Goal: Task Accomplishment & Management: Complete application form

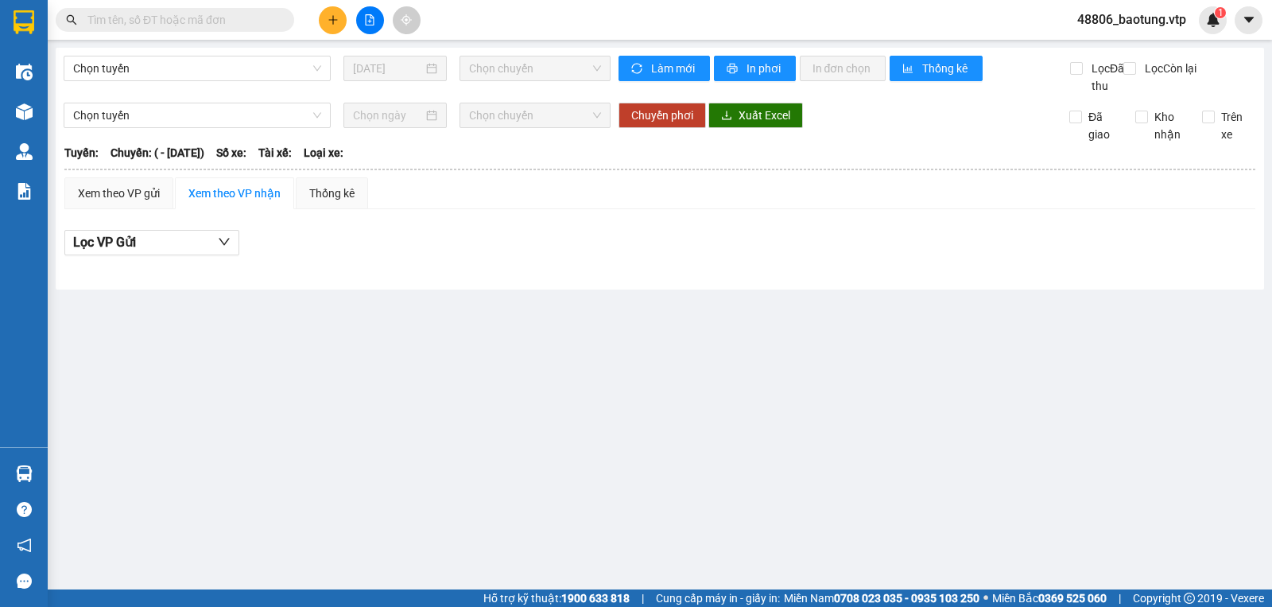
type input "[DATE]"
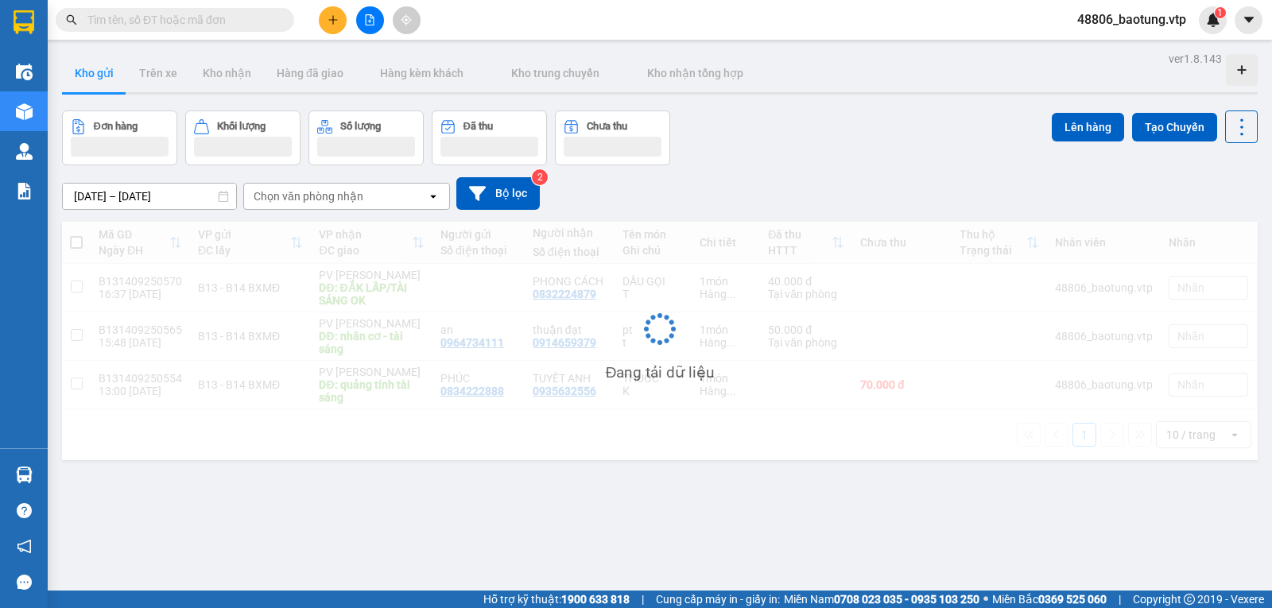
click at [1158, 20] on span "48806_baotung.vtp" at bounding box center [1132, 20] width 134 height 20
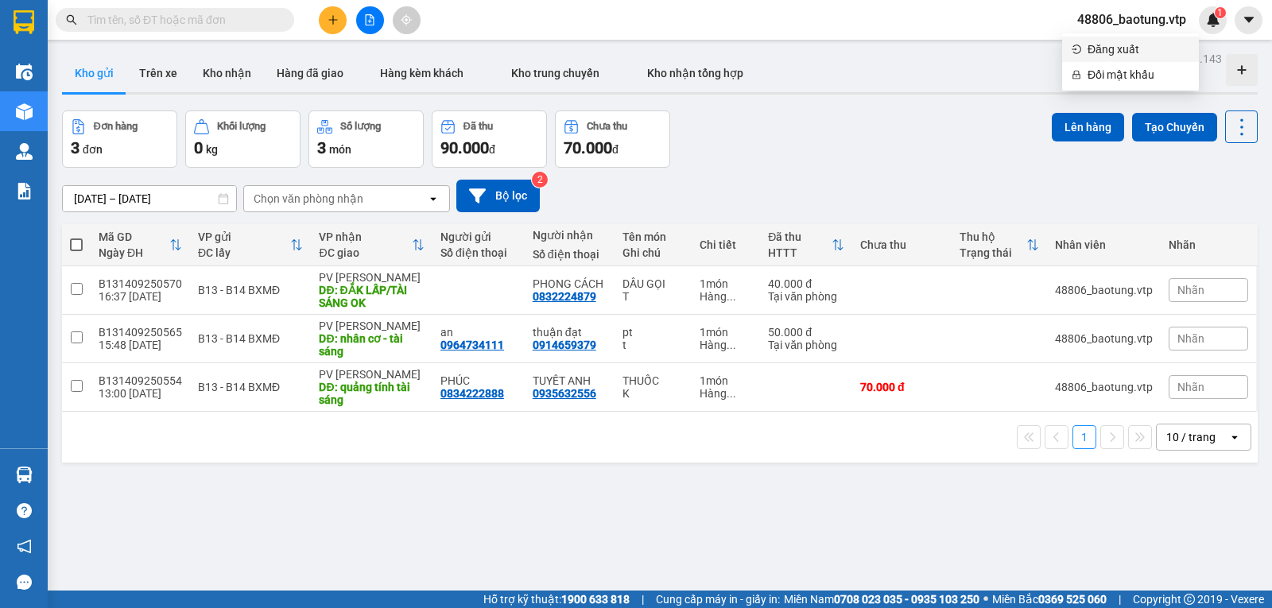
click at [1112, 49] on span "Đăng xuất" at bounding box center [1139, 49] width 102 height 17
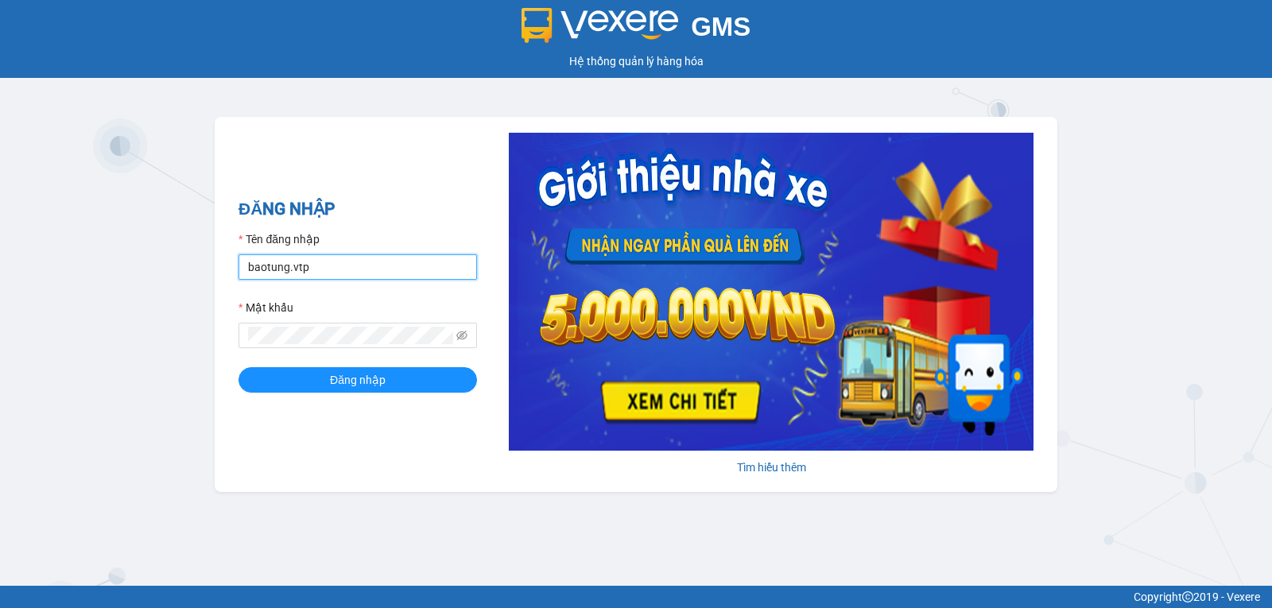
click at [382, 278] on input "baotung.vtp" at bounding box center [358, 266] width 239 height 25
type input "vanson.vtp"
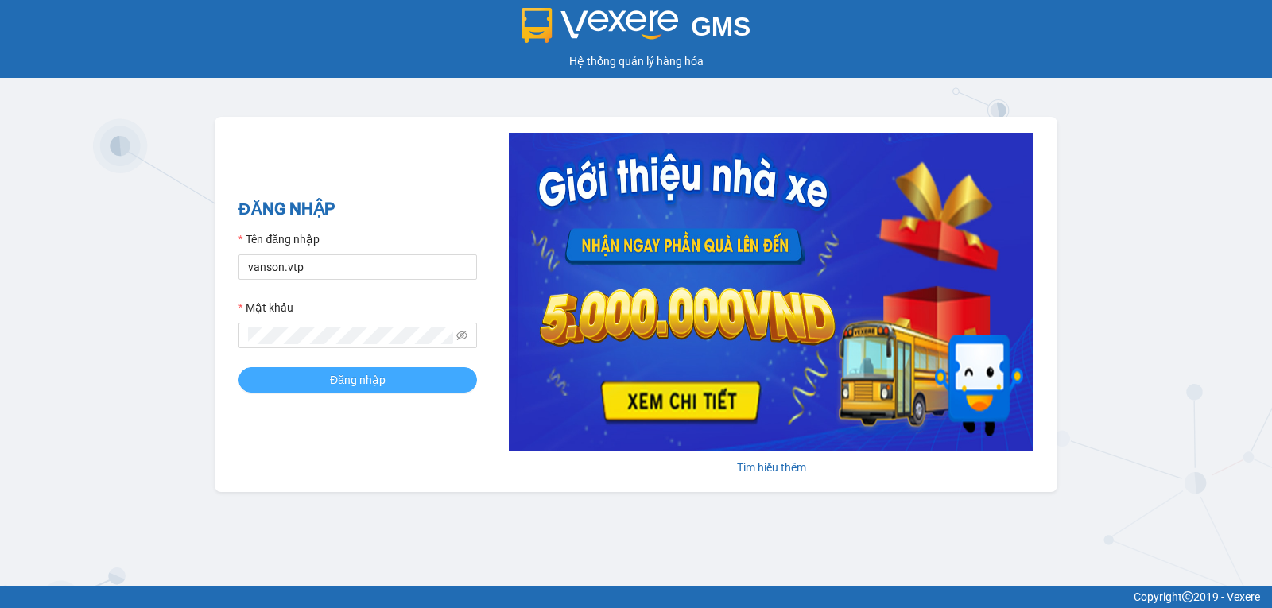
click at [402, 382] on button "Đăng nhập" at bounding box center [358, 379] width 239 height 25
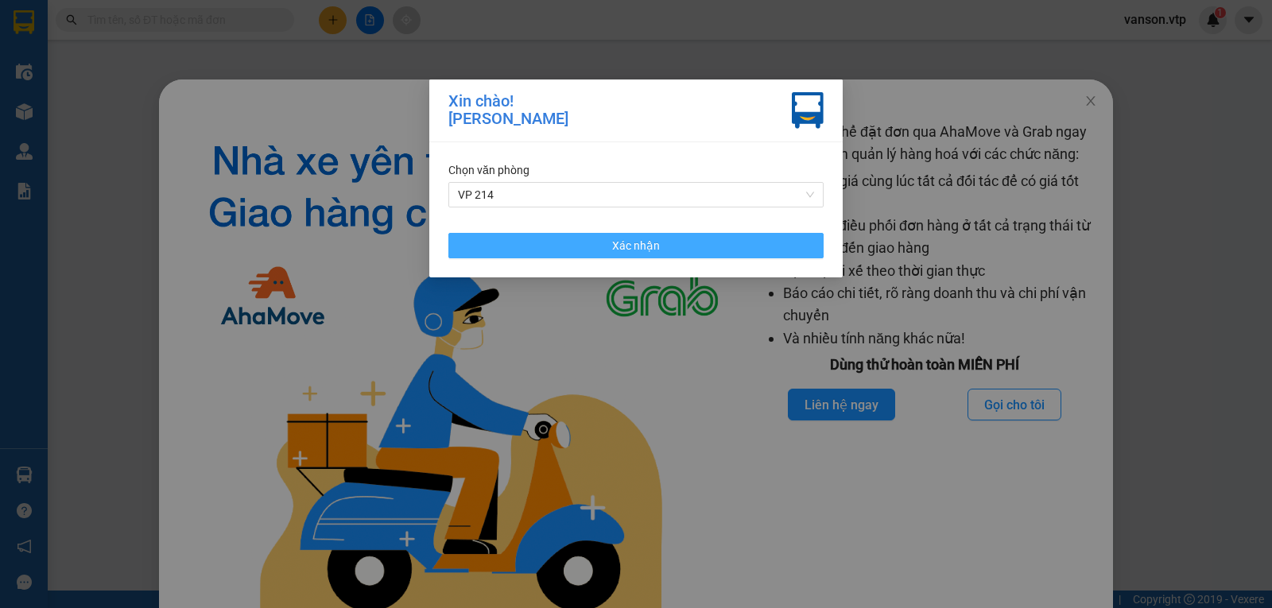
drag, startPoint x: 616, startPoint y: 255, endPoint x: 949, endPoint y: 195, distance: 338.6
click at [619, 254] on span "Xác nhận" at bounding box center [636, 245] width 48 height 17
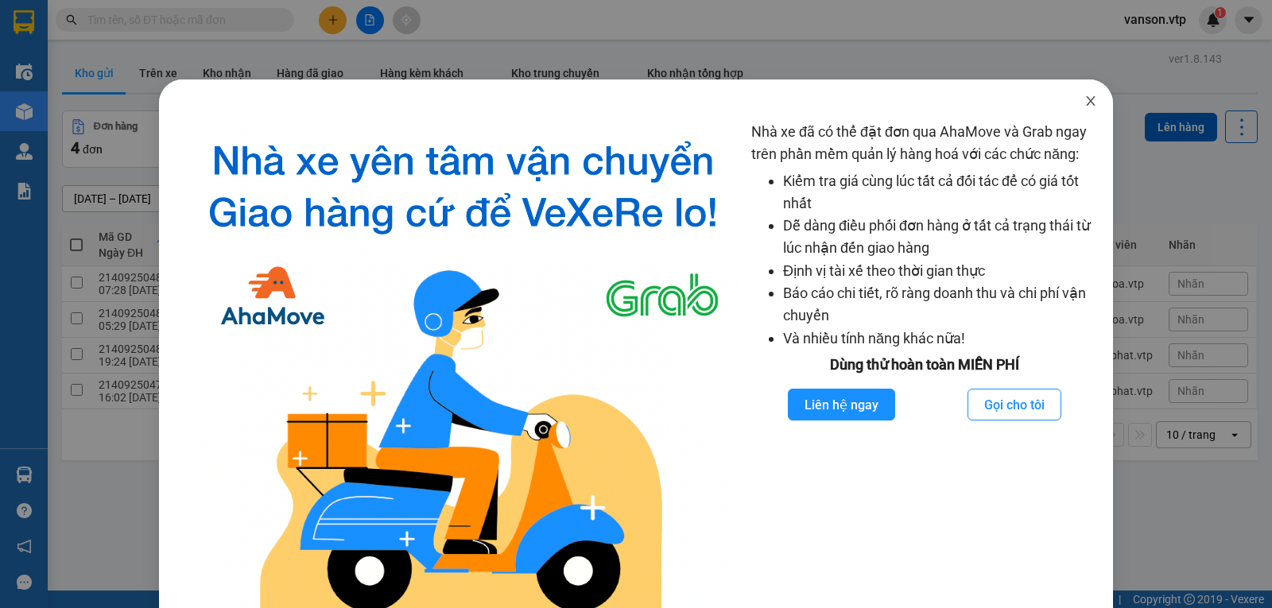
click at [1079, 114] on span "Close" at bounding box center [1091, 102] width 45 height 45
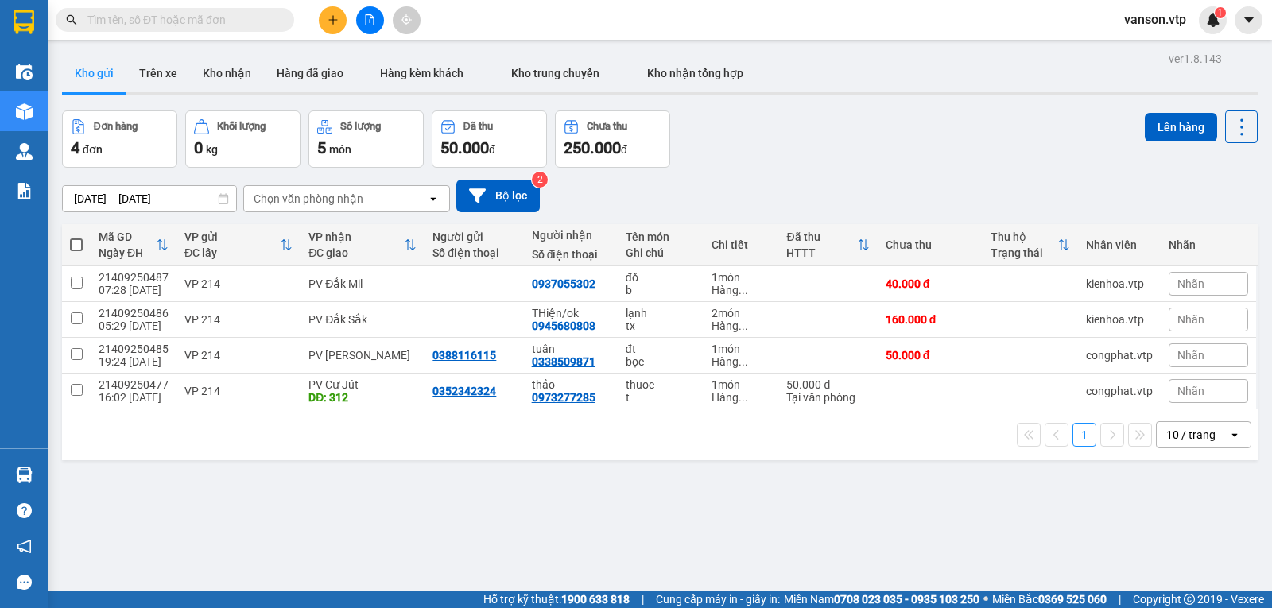
click at [76, 248] on span at bounding box center [76, 245] width 13 height 13
click at [76, 237] on input "checkbox" at bounding box center [76, 237] width 0 height 0
checkbox input "true"
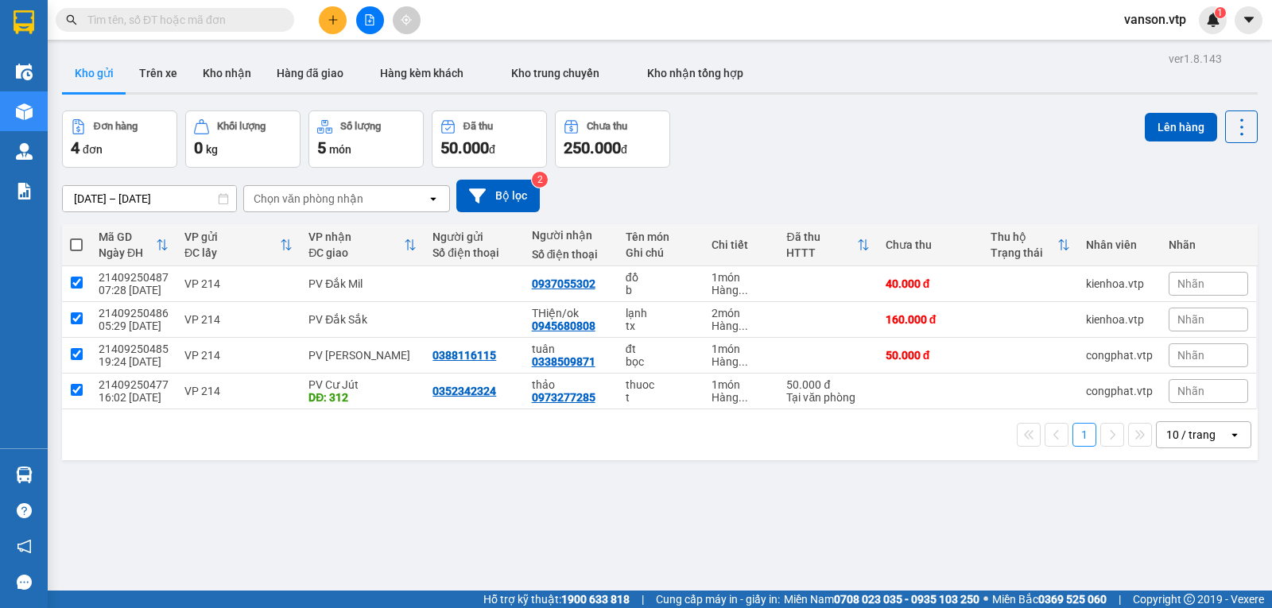
checkbox input "true"
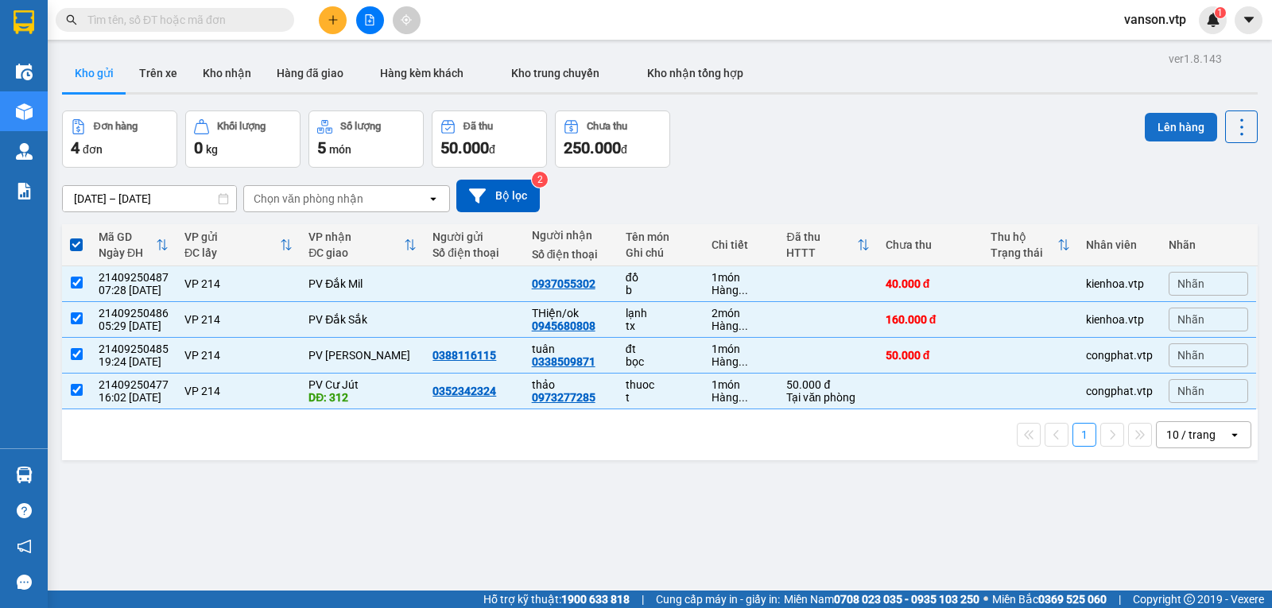
click at [1163, 126] on button "Lên hàng" at bounding box center [1181, 127] width 72 height 29
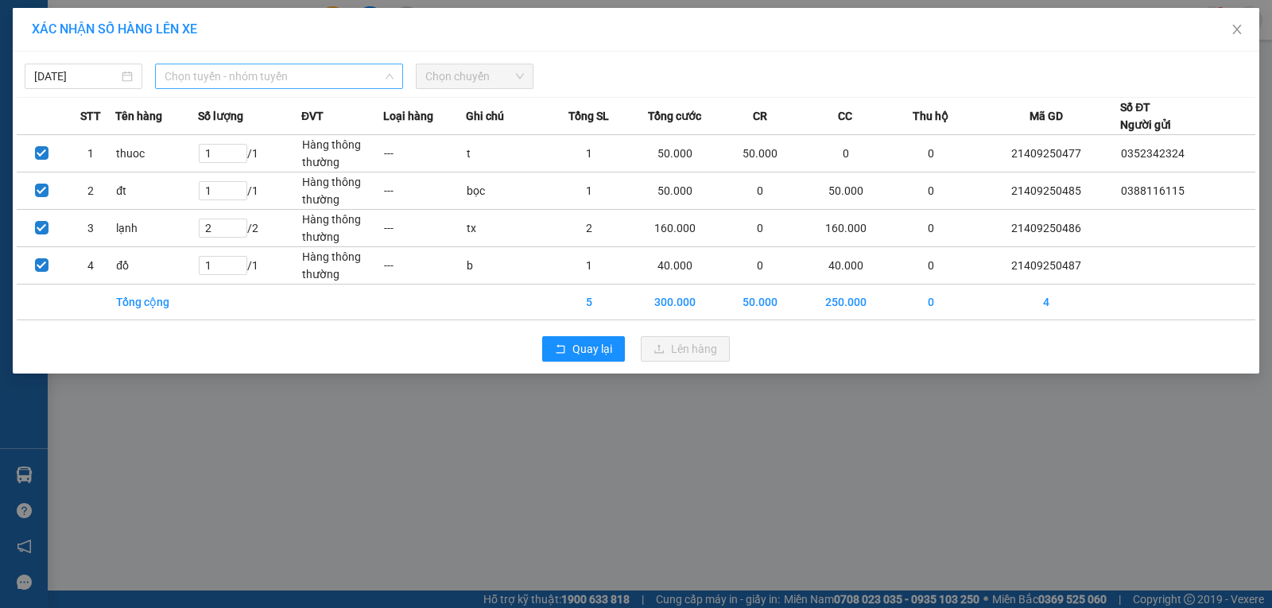
click at [311, 78] on span "Chọn tuyến - nhóm tuyến" at bounding box center [279, 76] width 229 height 24
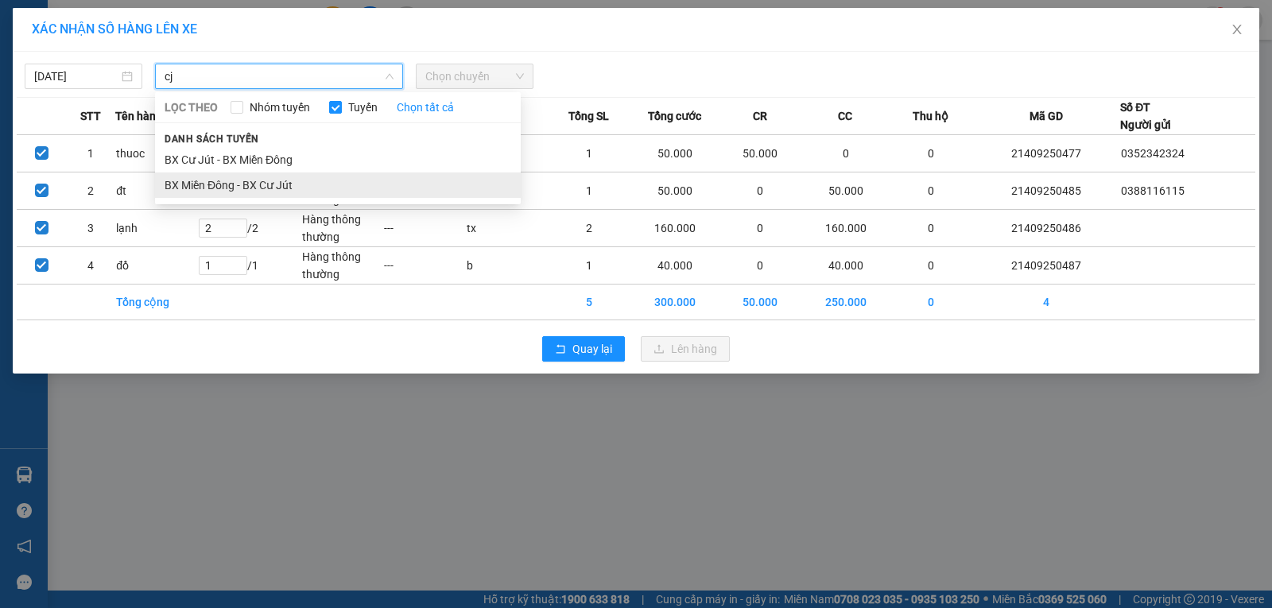
type input "cj"
click at [309, 188] on li "BX Miền Đông - BX Cư Jút" at bounding box center [338, 185] width 366 height 25
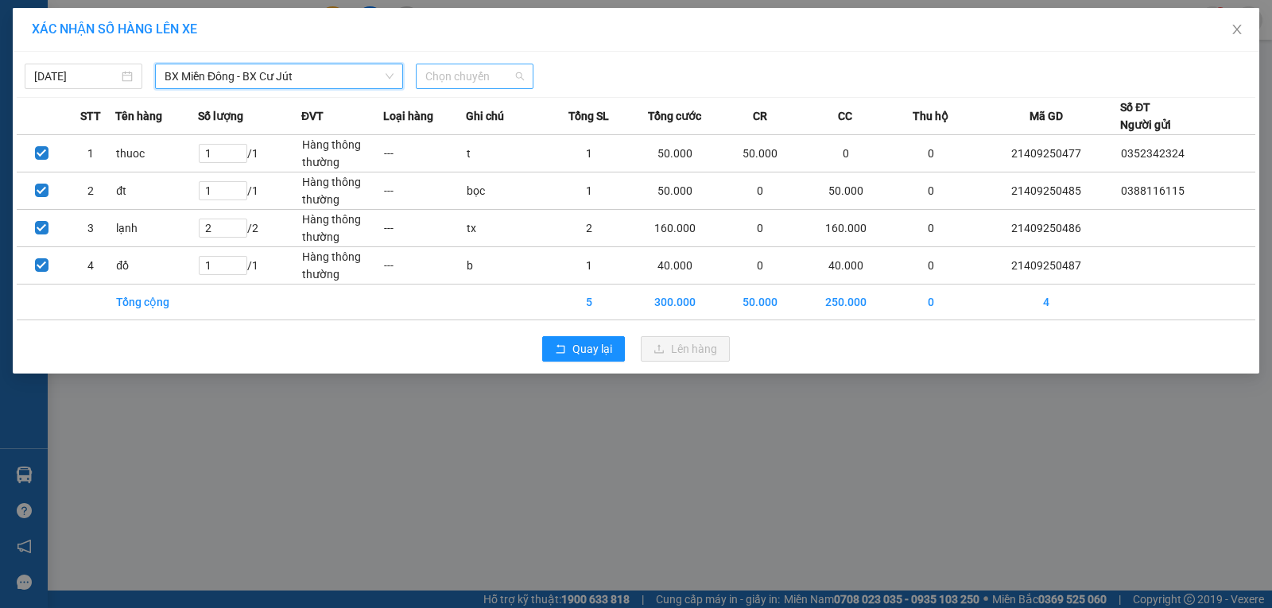
click at [478, 74] on span "Chọn chuyến" at bounding box center [474, 76] width 99 height 24
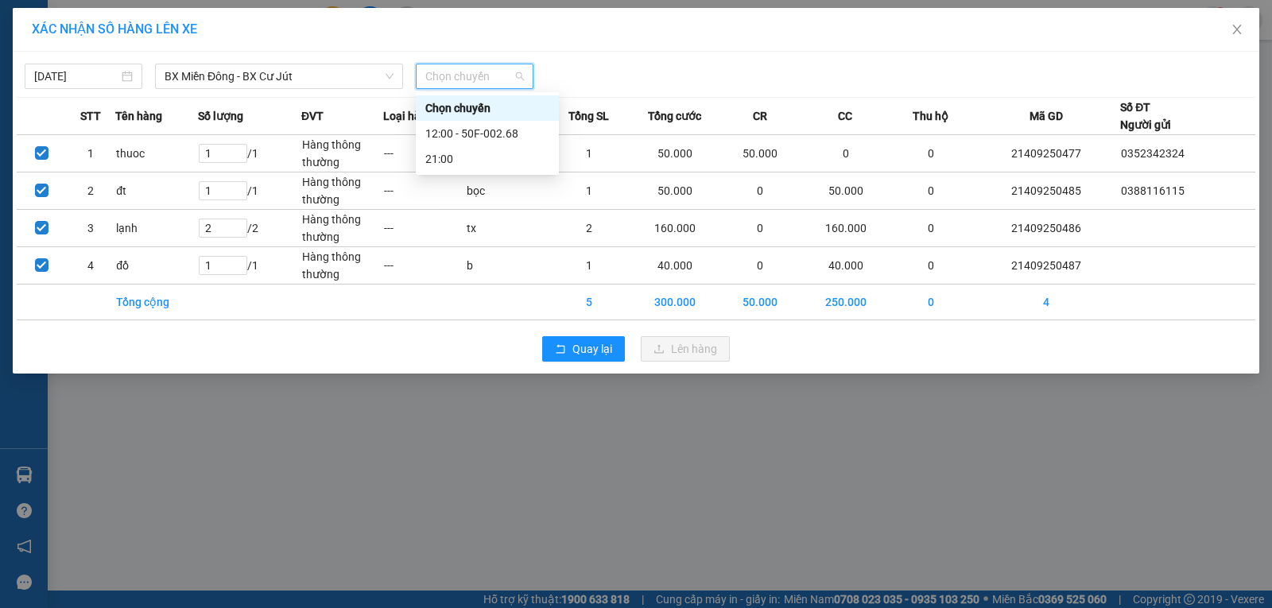
click at [325, 85] on span "BX Miền Đông - BX Cư Jút" at bounding box center [279, 76] width 229 height 24
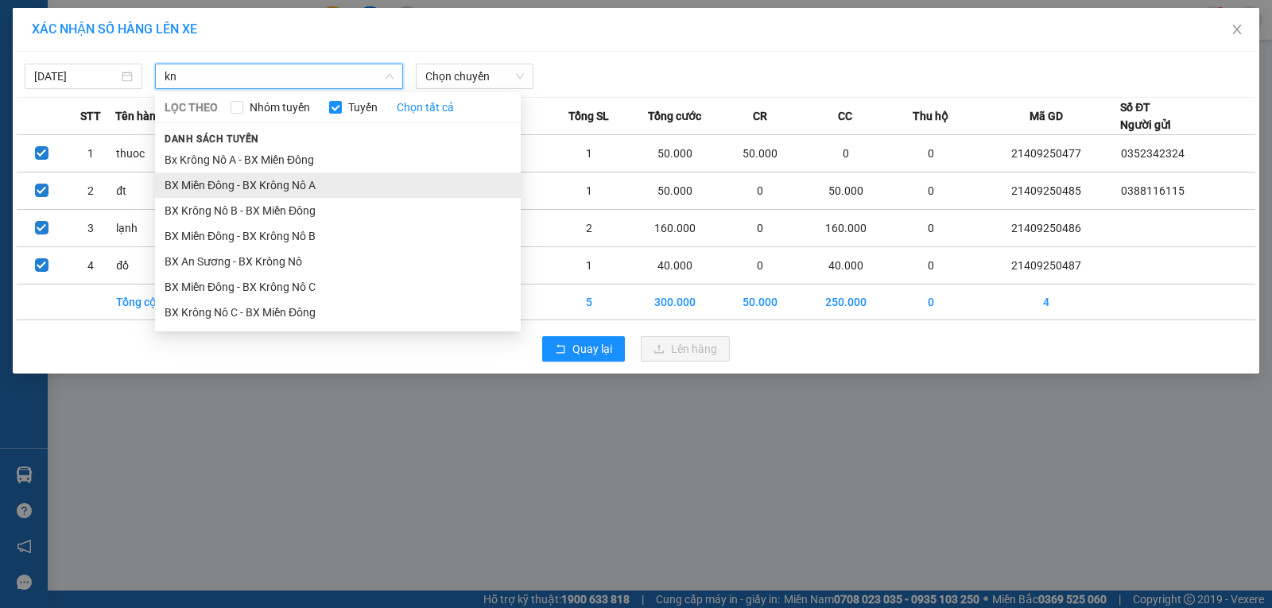
type input "kn"
click at [301, 187] on li "BX Miền Đông - BX Krông Nô A" at bounding box center [338, 185] width 366 height 25
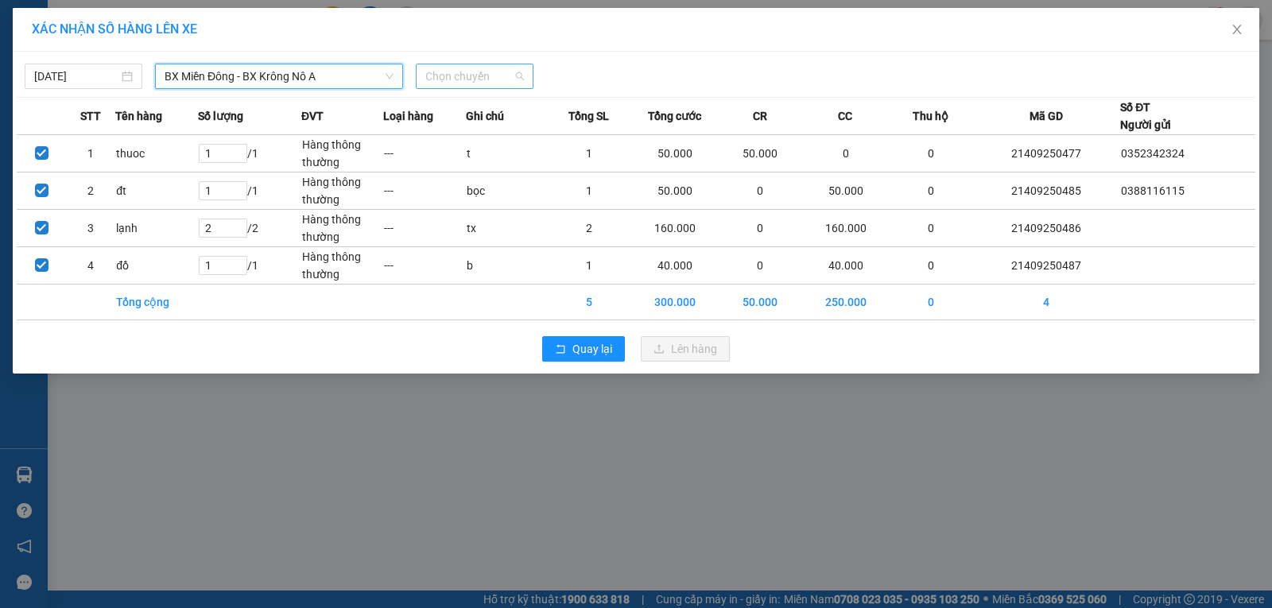
click at [483, 82] on span "Chọn chuyến" at bounding box center [474, 76] width 99 height 24
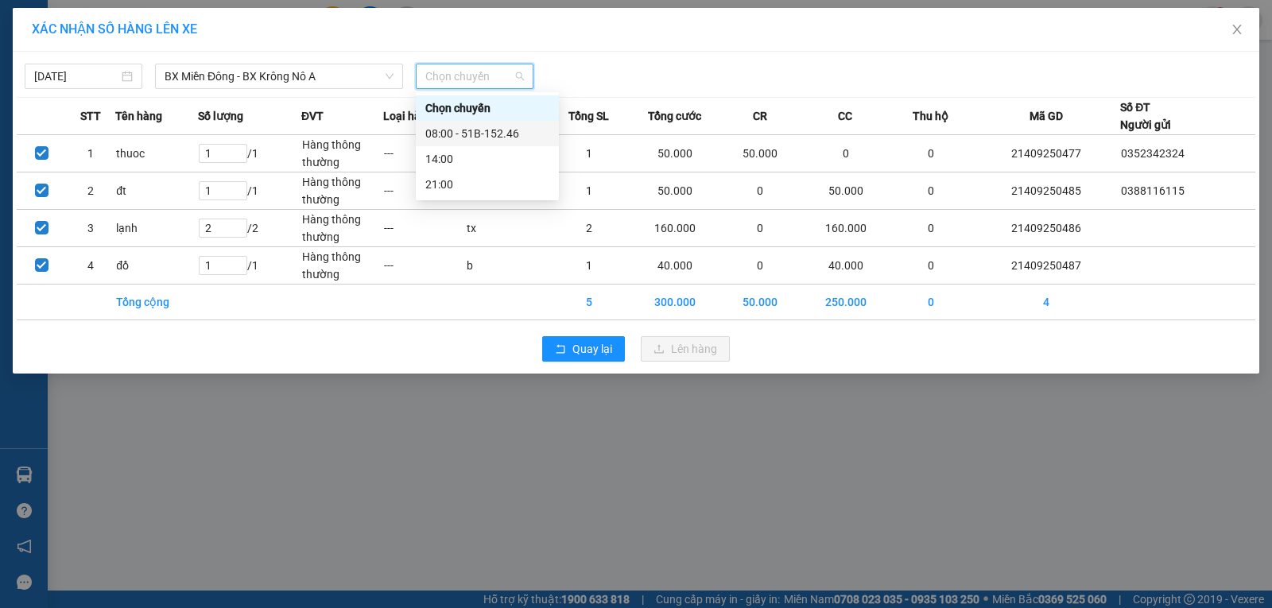
click at [486, 134] on div "08:00 - 51B-152.46" at bounding box center [487, 133] width 124 height 17
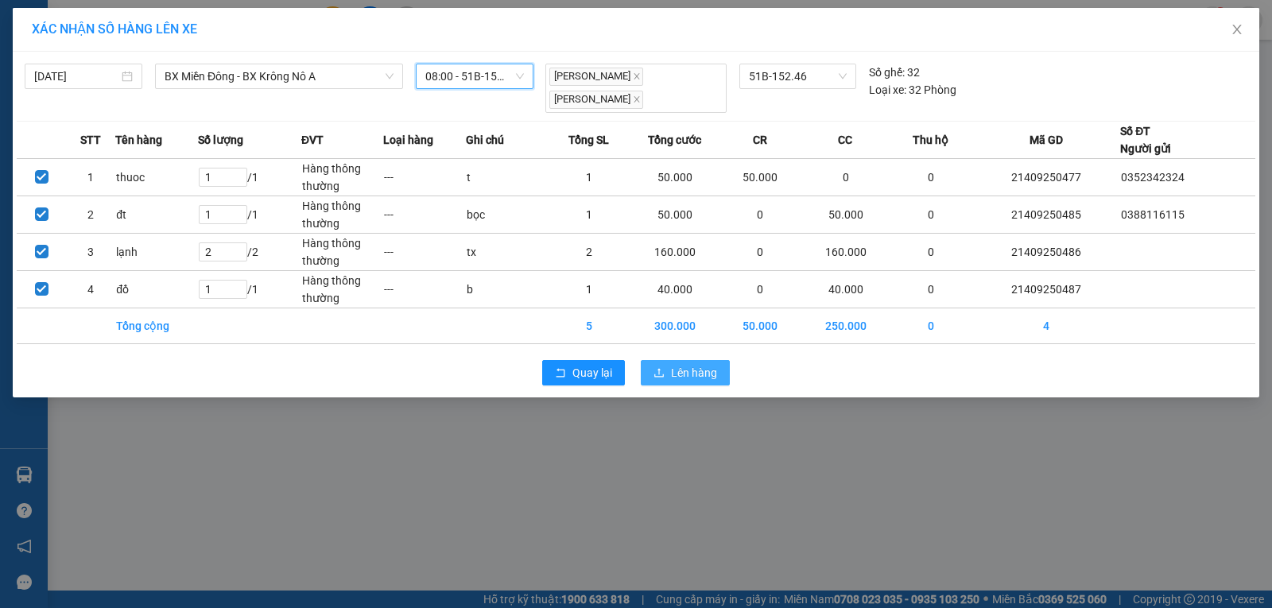
click at [710, 368] on span "Lên hàng" at bounding box center [694, 372] width 46 height 17
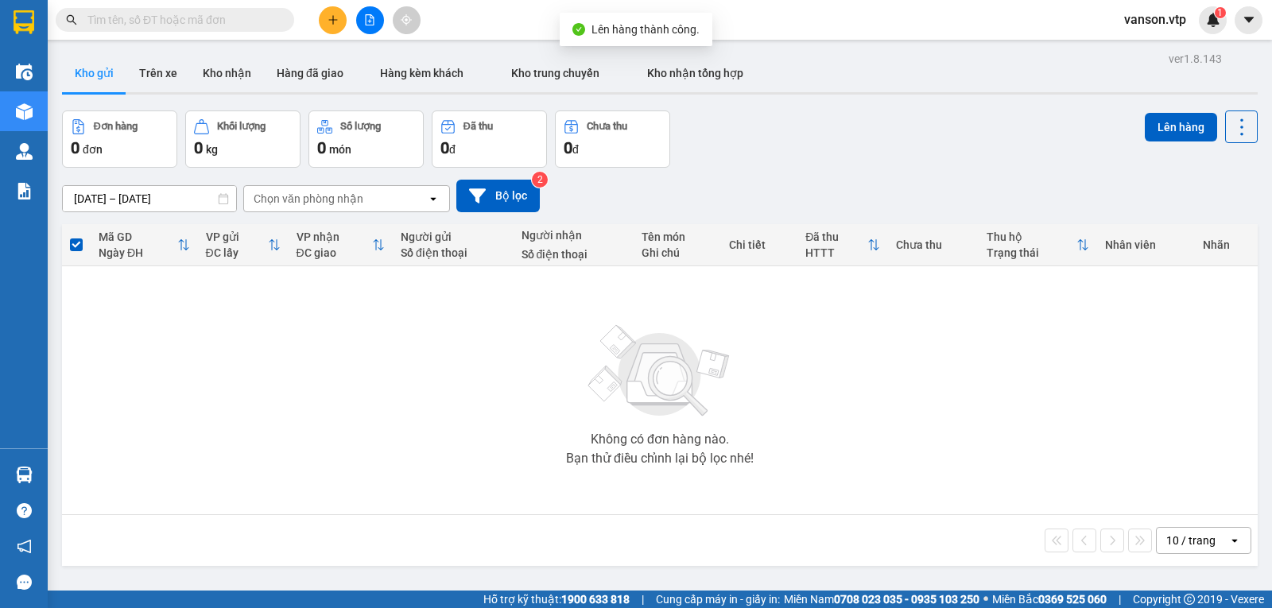
click at [1161, 24] on span "vanson.vtp" at bounding box center [1155, 20] width 87 height 20
click at [1149, 50] on span "Đăng xuất" at bounding box center [1169, 49] width 67 height 17
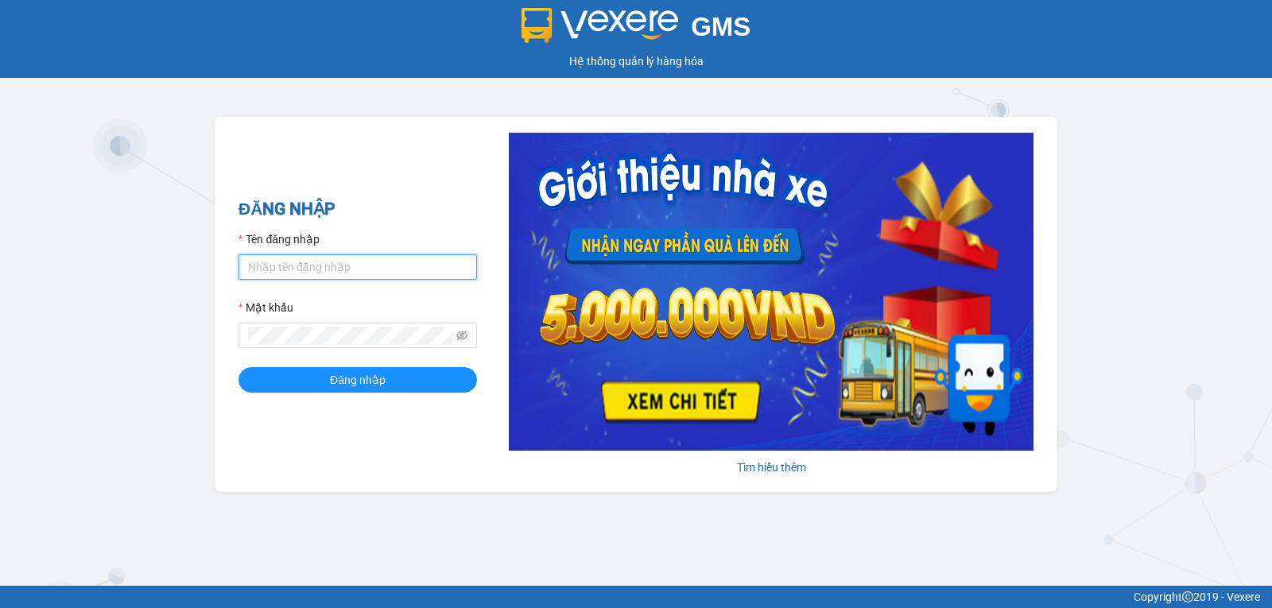
type input "vanson.vtp"
click at [347, 268] on input "vanson.vtp" at bounding box center [358, 266] width 239 height 25
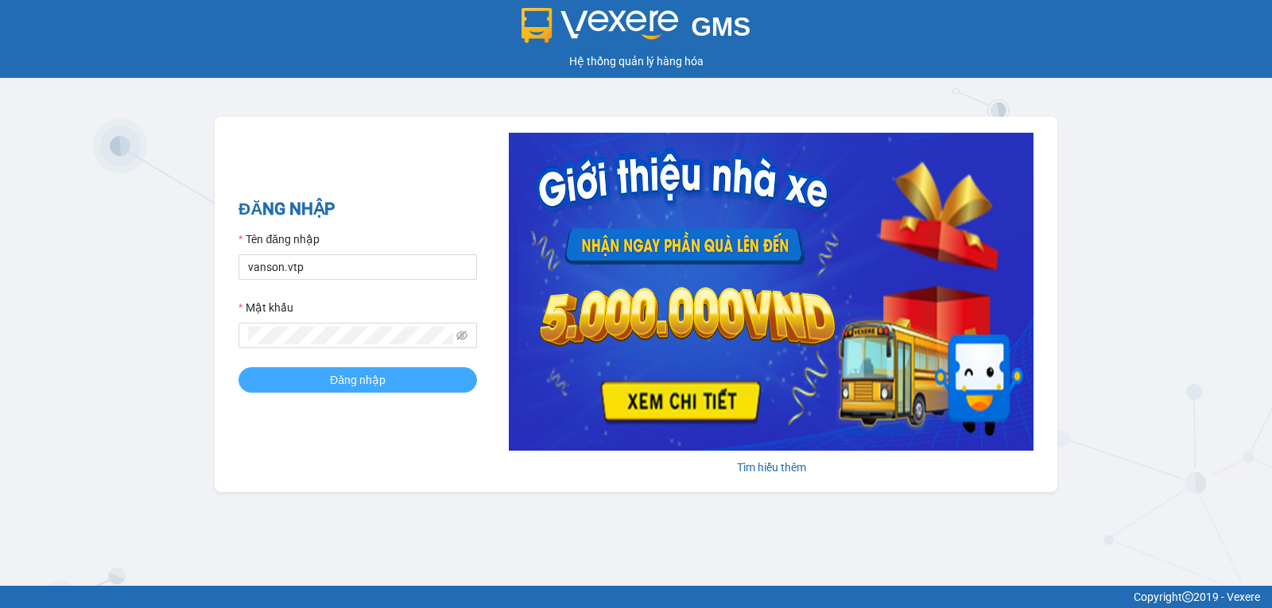
click at [404, 382] on button "Đăng nhập" at bounding box center [358, 379] width 239 height 25
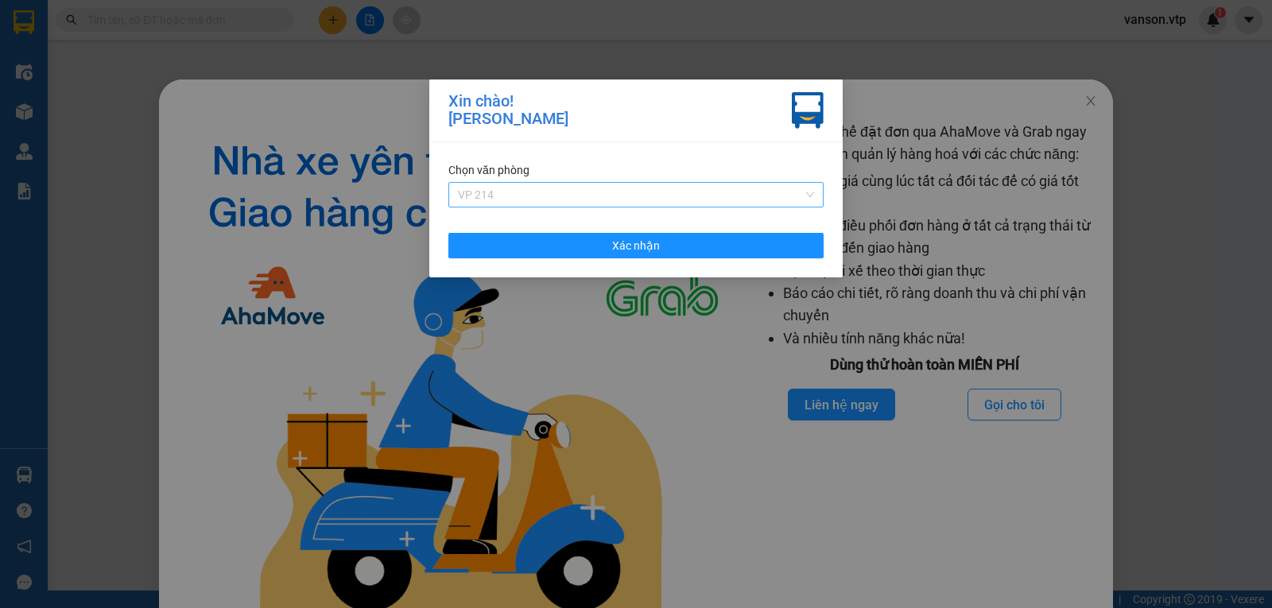
drag, startPoint x: 623, startPoint y: 196, endPoint x: 601, endPoint y: 200, distance: 22.5
click at [623, 197] on span "VP 214" at bounding box center [636, 195] width 356 height 24
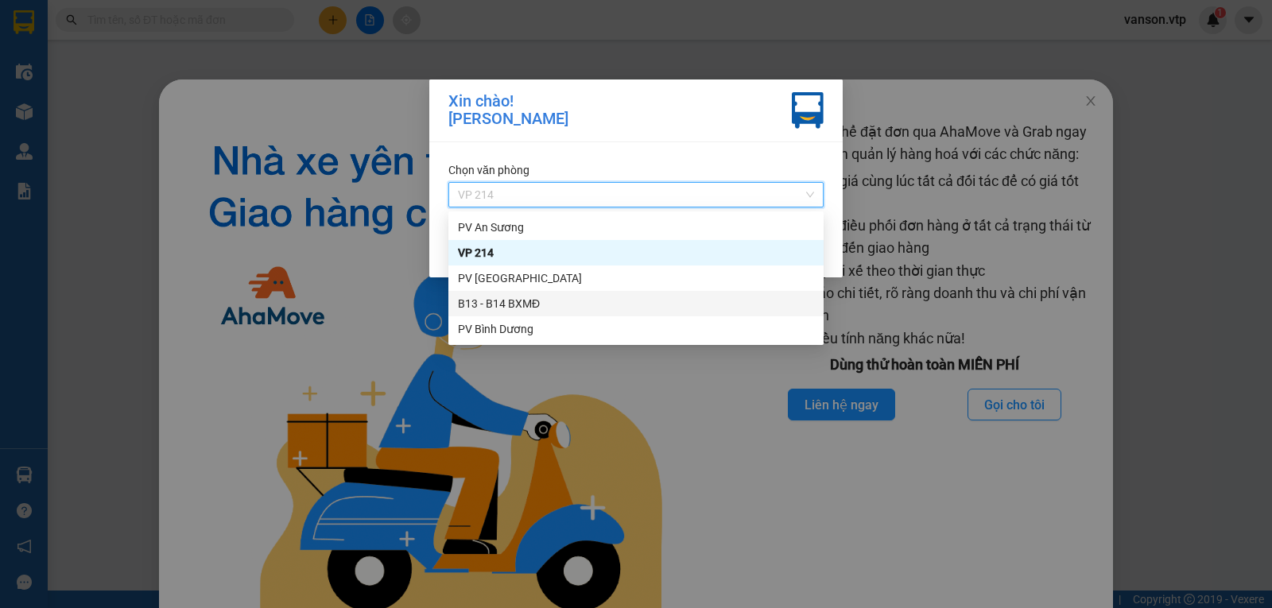
click at [561, 303] on div "B13 - B14 BXMĐ" at bounding box center [636, 303] width 356 height 17
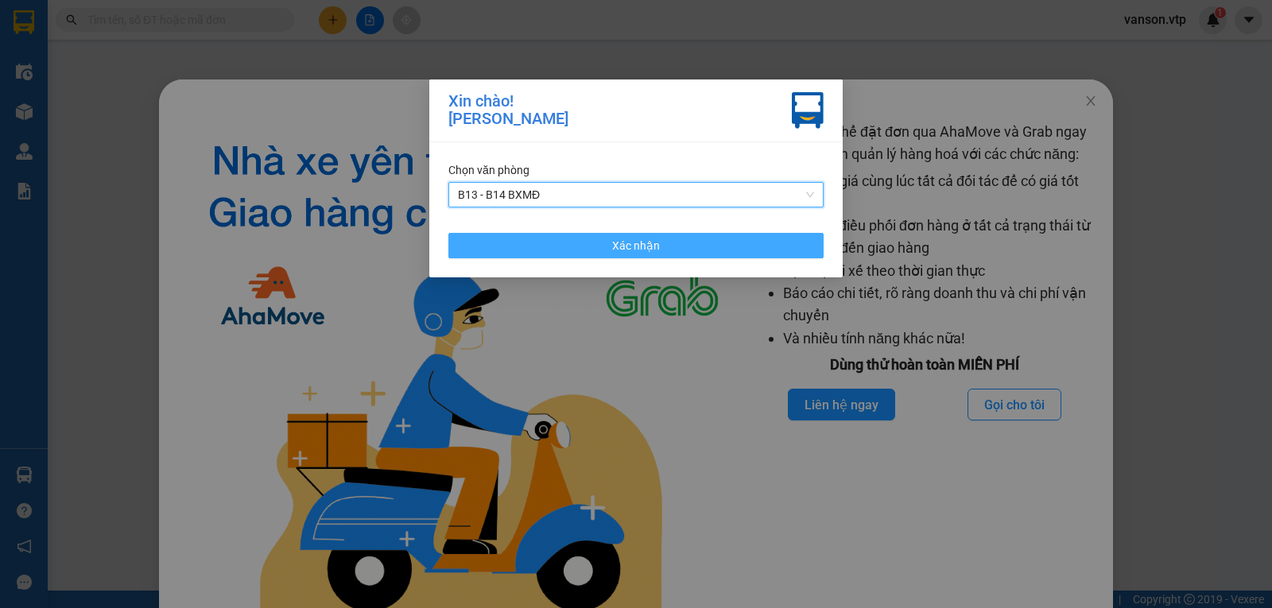
click at [615, 250] on span "Xác nhận" at bounding box center [636, 245] width 48 height 17
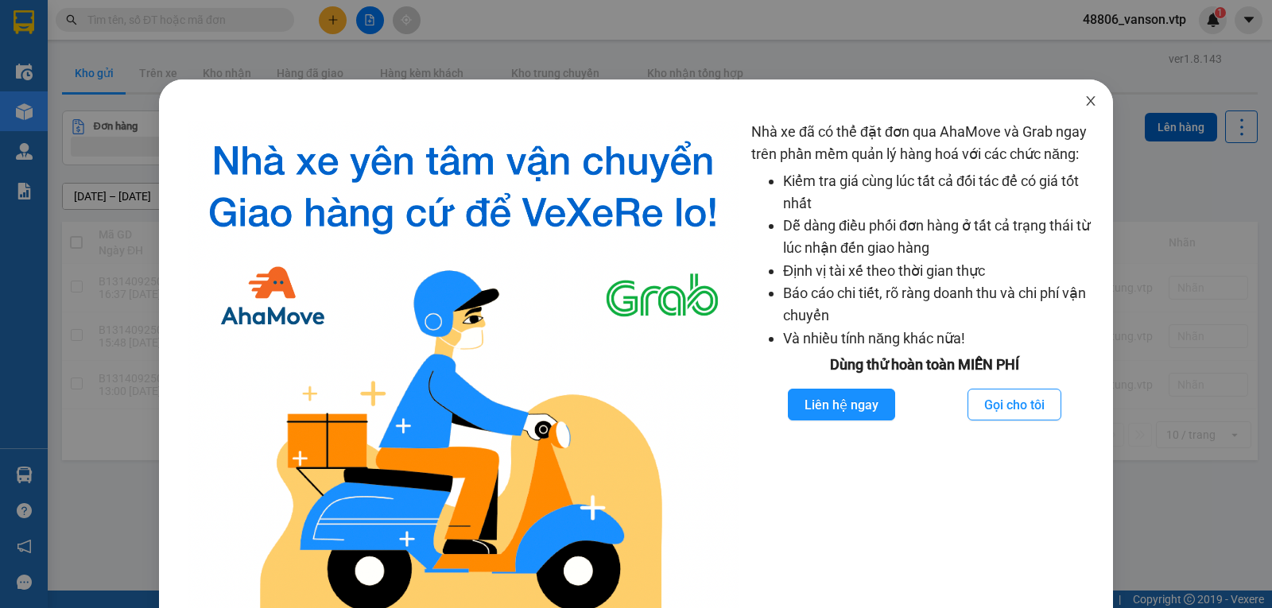
click at [1086, 105] on icon "close" at bounding box center [1090, 101] width 9 height 10
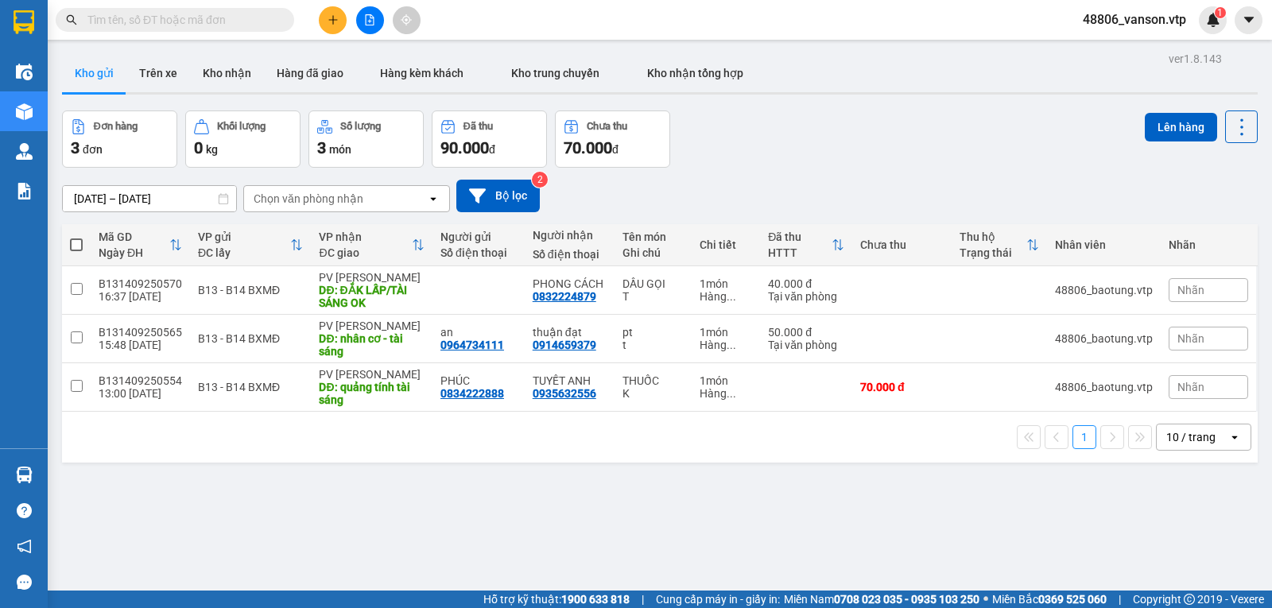
click at [80, 244] on span at bounding box center [76, 245] width 13 height 13
click at [76, 237] on input "checkbox" at bounding box center [76, 237] width 0 height 0
checkbox input "true"
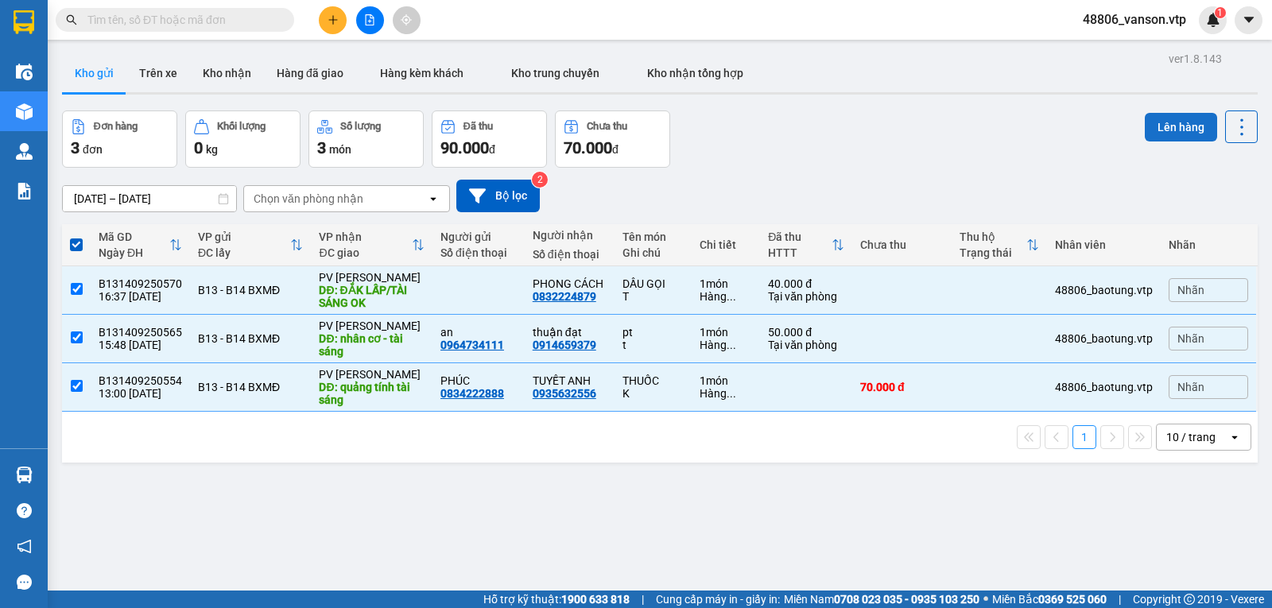
click at [1151, 130] on button "Lên hàng" at bounding box center [1181, 127] width 72 height 29
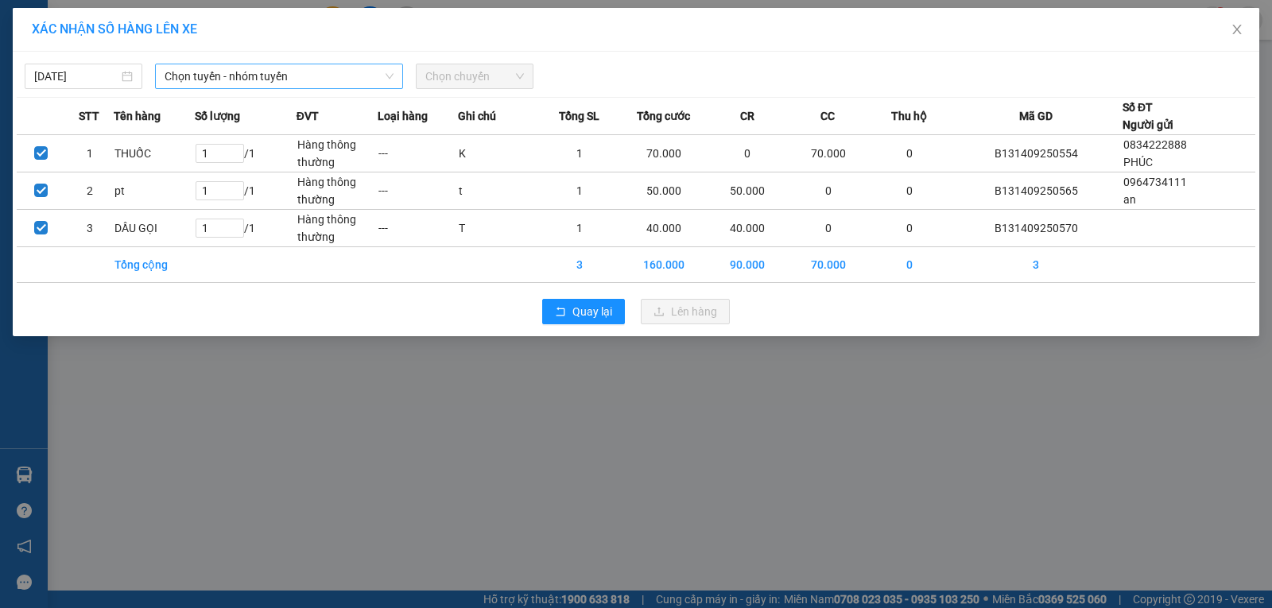
click at [368, 72] on span "Chọn tuyến - nhóm tuyến" at bounding box center [279, 76] width 229 height 24
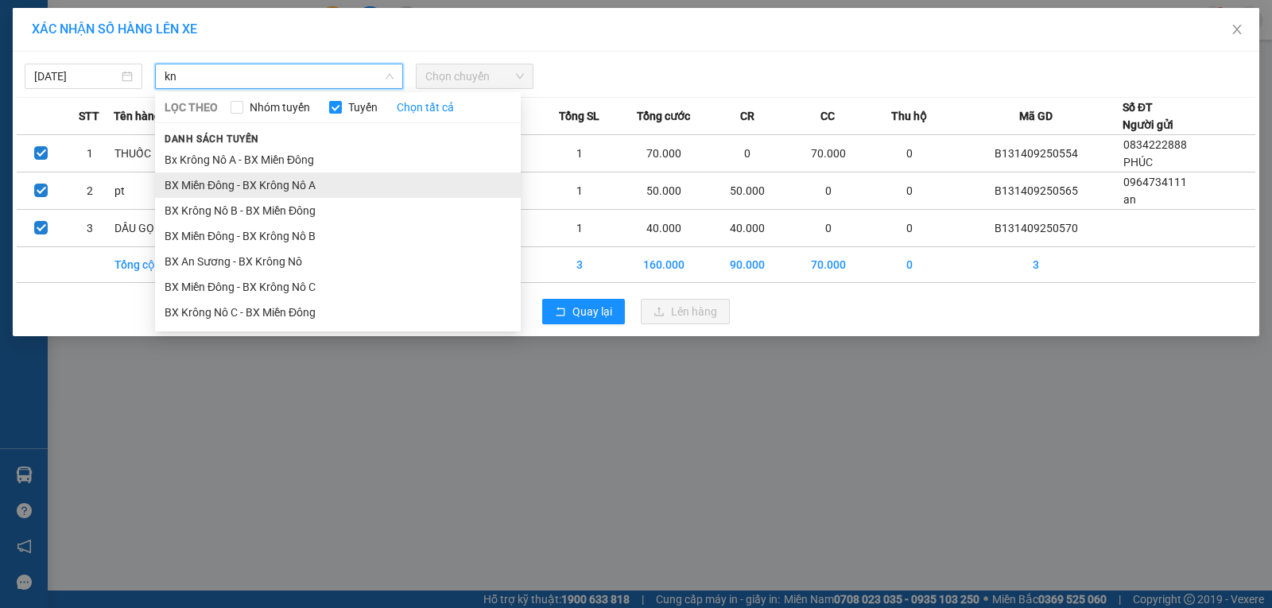
type input "kn"
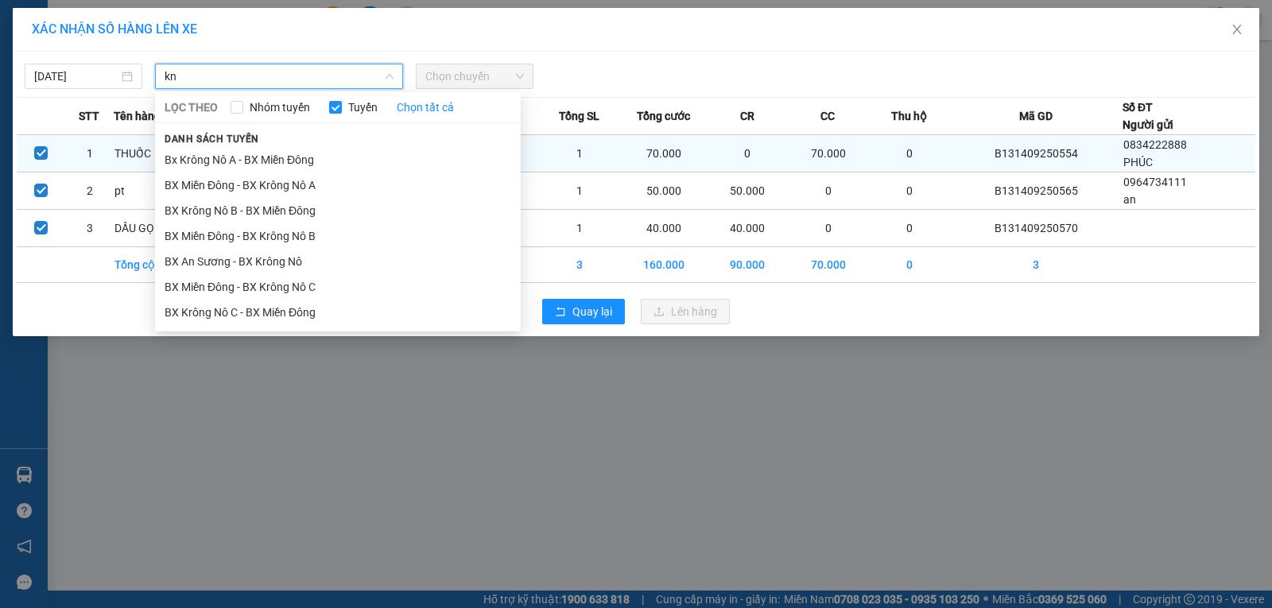
drag, startPoint x: 315, startPoint y: 182, endPoint x: 393, endPoint y: 141, distance: 88.2
click at [315, 182] on li "BX Miền Đông - BX Krông Nô A" at bounding box center [338, 185] width 366 height 25
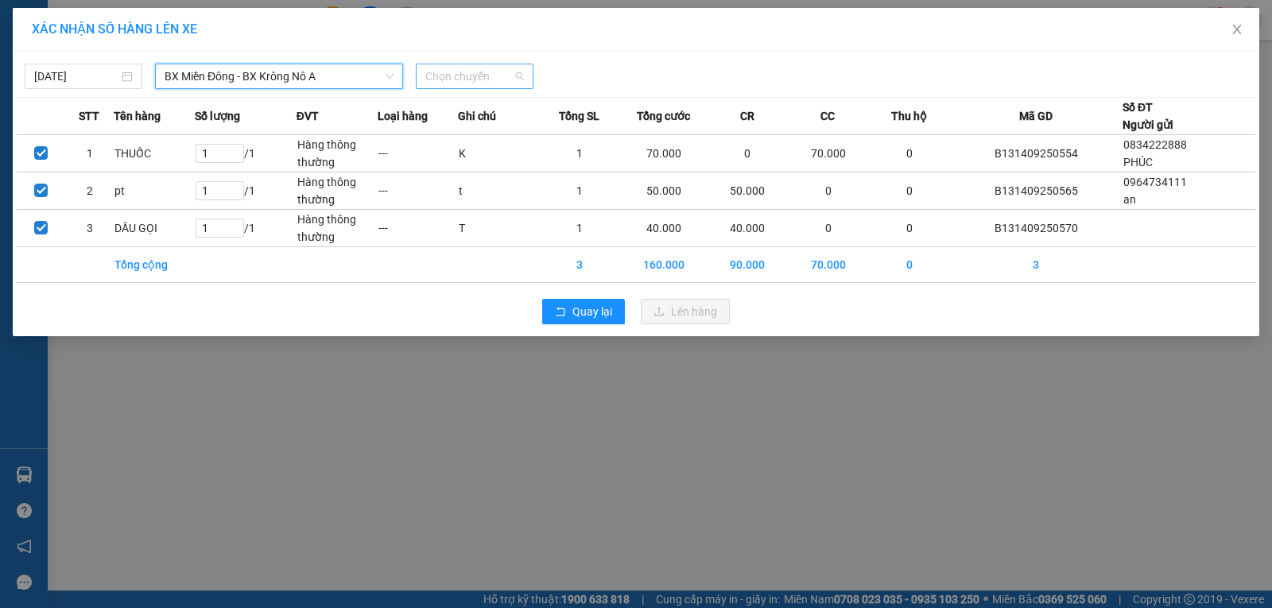
click at [488, 79] on span "Chọn chuyến" at bounding box center [474, 76] width 99 height 24
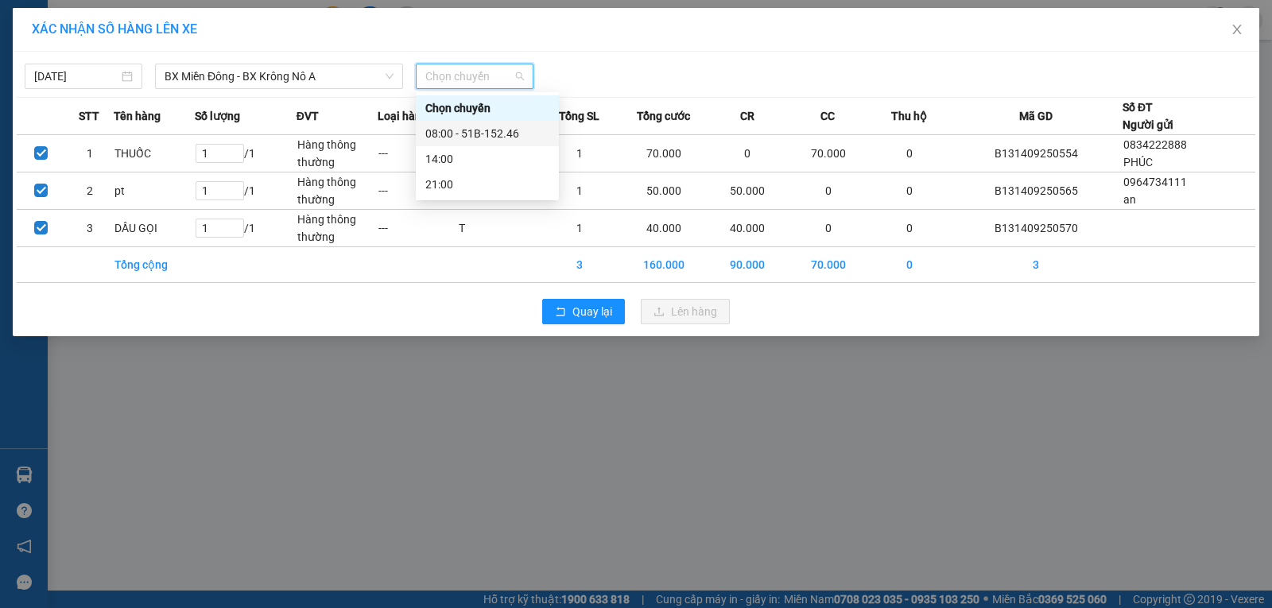
click at [498, 134] on div "08:00 - 51B-152.46" at bounding box center [487, 133] width 124 height 17
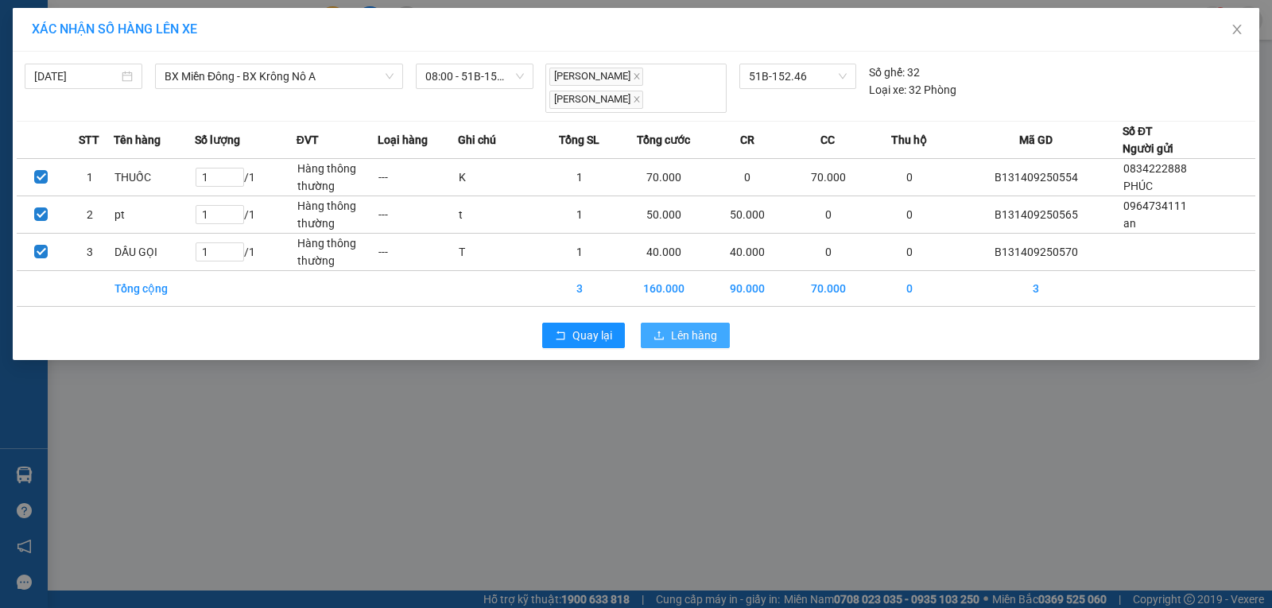
click at [677, 333] on span "Lên hàng" at bounding box center [694, 335] width 46 height 17
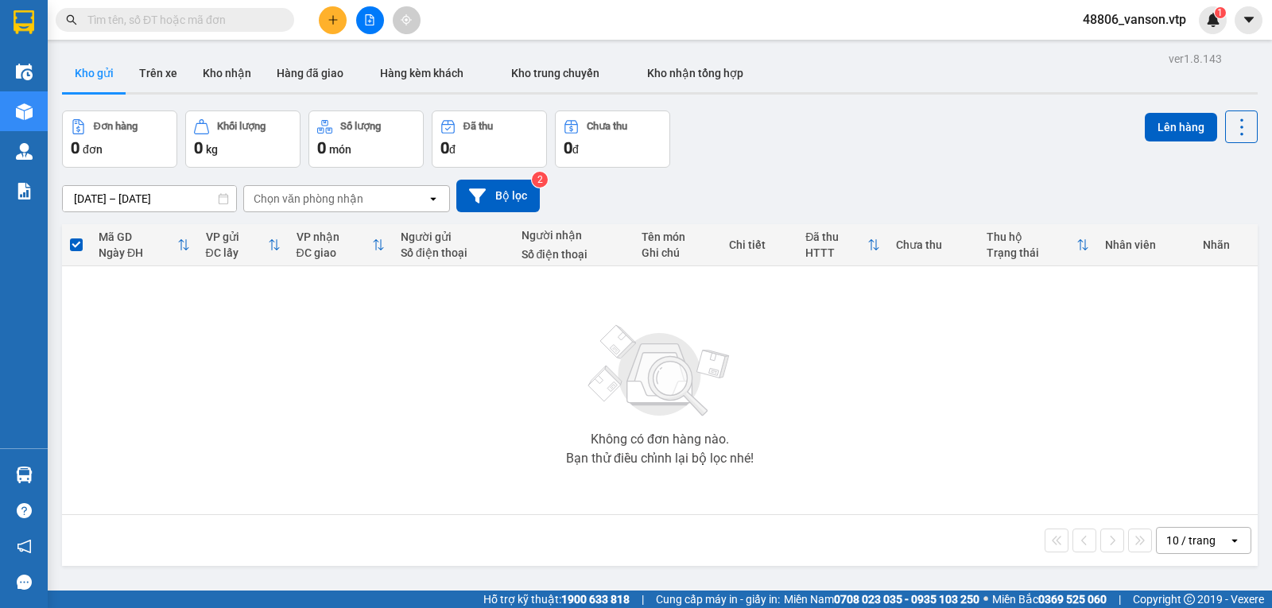
click at [373, 24] on icon "file-add" at bounding box center [369, 19] width 11 height 11
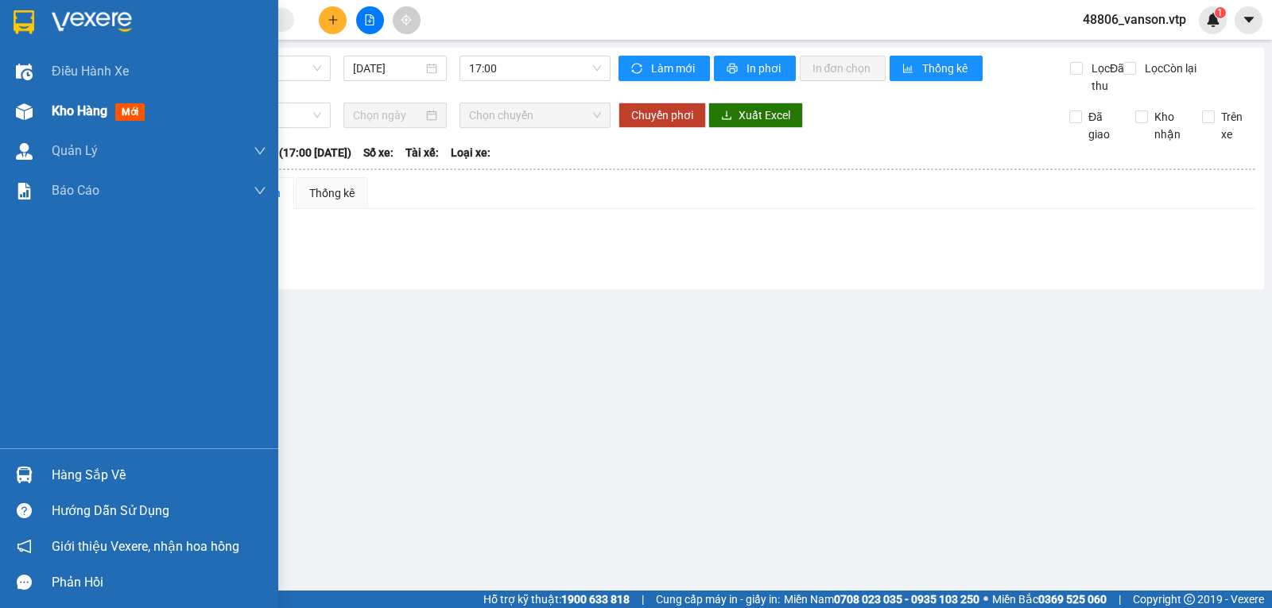
click at [34, 115] on div at bounding box center [24, 112] width 28 height 28
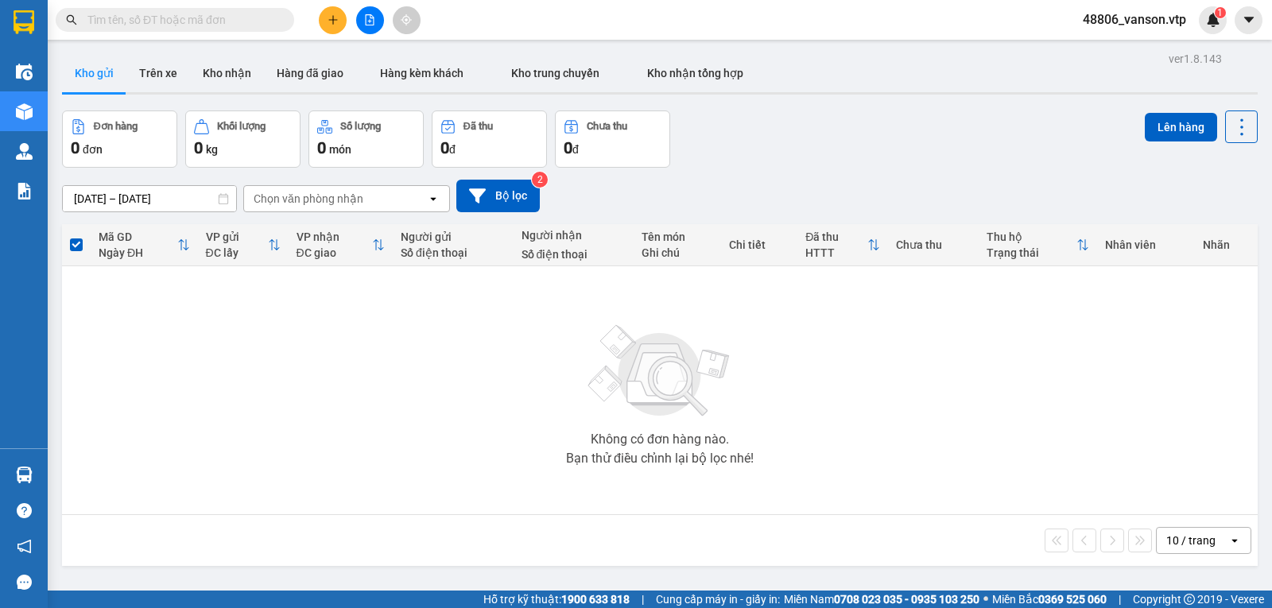
click at [379, 15] on button at bounding box center [370, 20] width 28 height 28
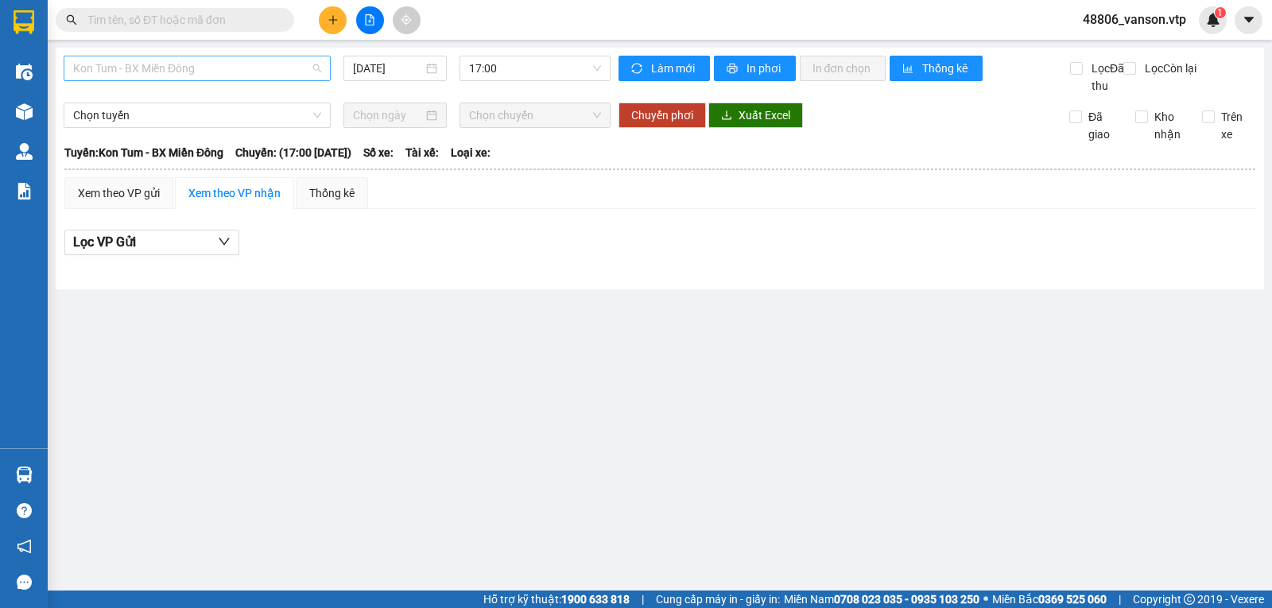
click at [253, 73] on span "Kon Tum - BX Miền Đông" at bounding box center [197, 68] width 248 height 24
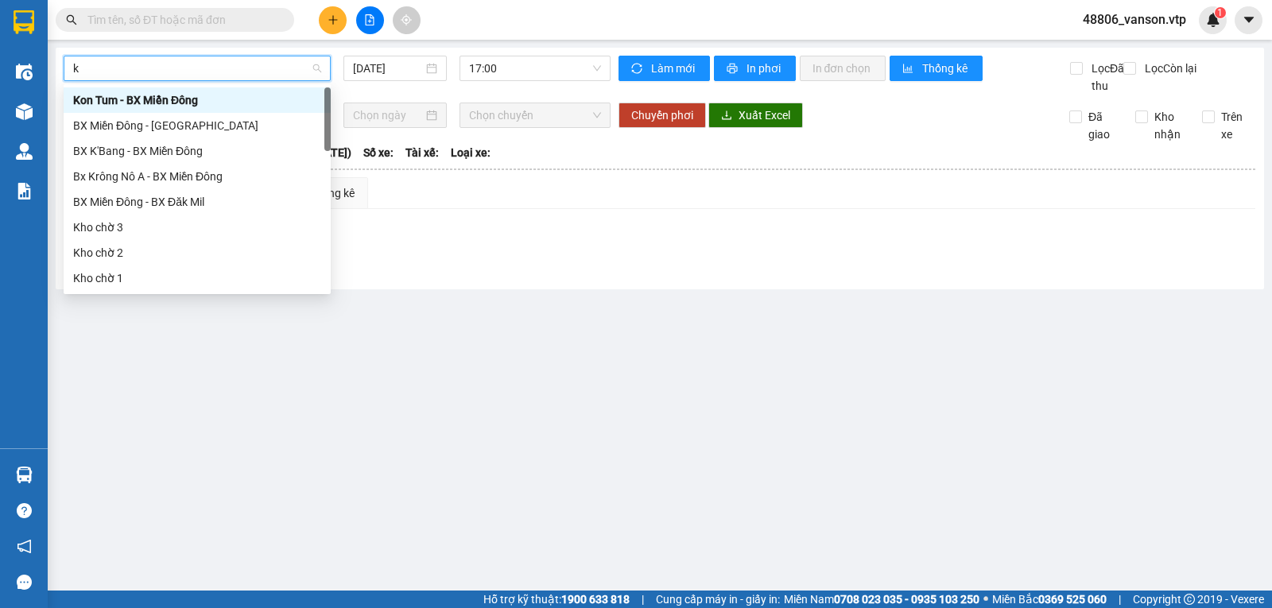
type input "kn"
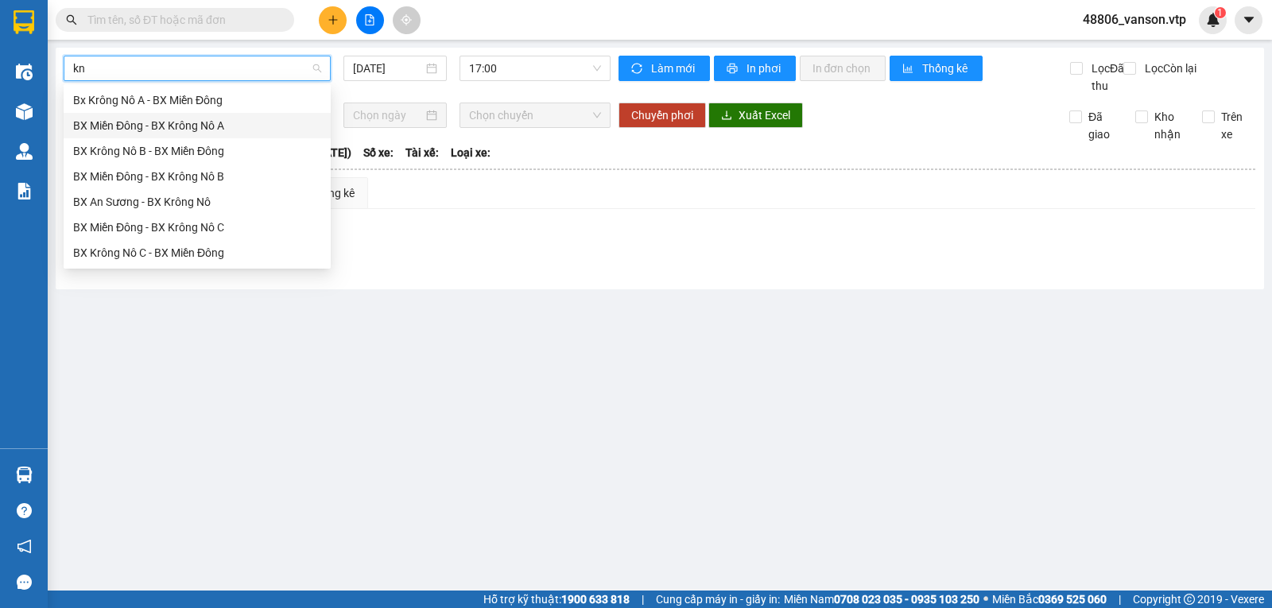
click at [235, 130] on div "BX Miền Đông - BX Krông Nô A" at bounding box center [197, 125] width 248 height 17
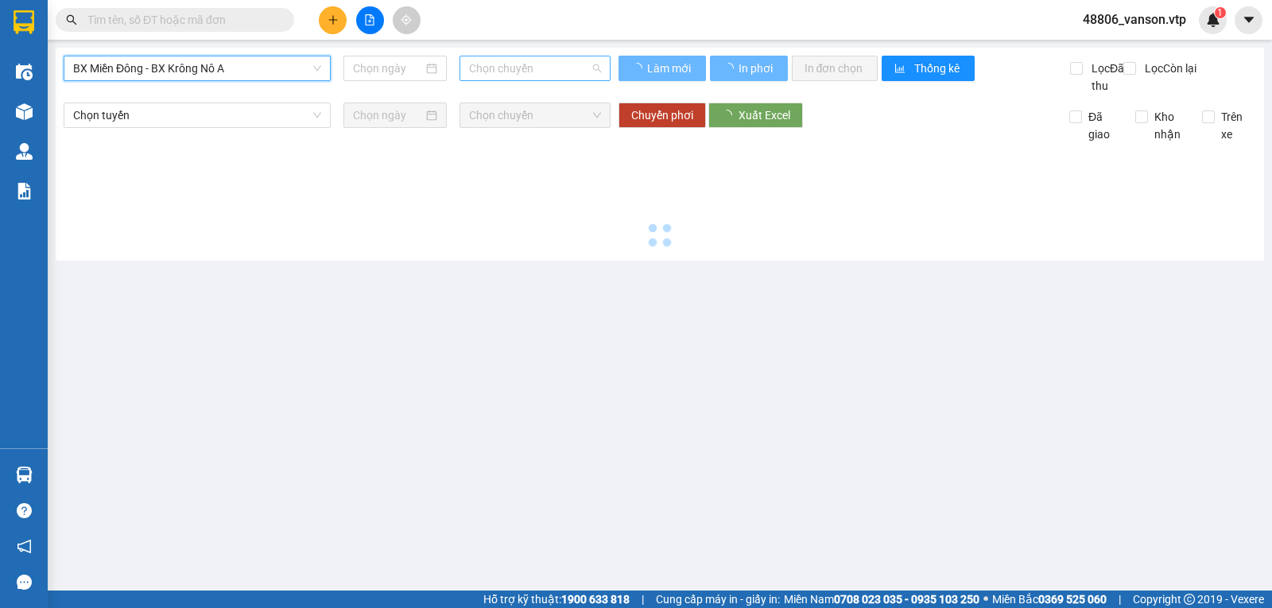
click at [534, 71] on span "Chọn chuyến" at bounding box center [534, 68] width 131 height 24
click at [561, 72] on span "Chọn chuyến" at bounding box center [534, 68] width 131 height 24
type input "[DATE]"
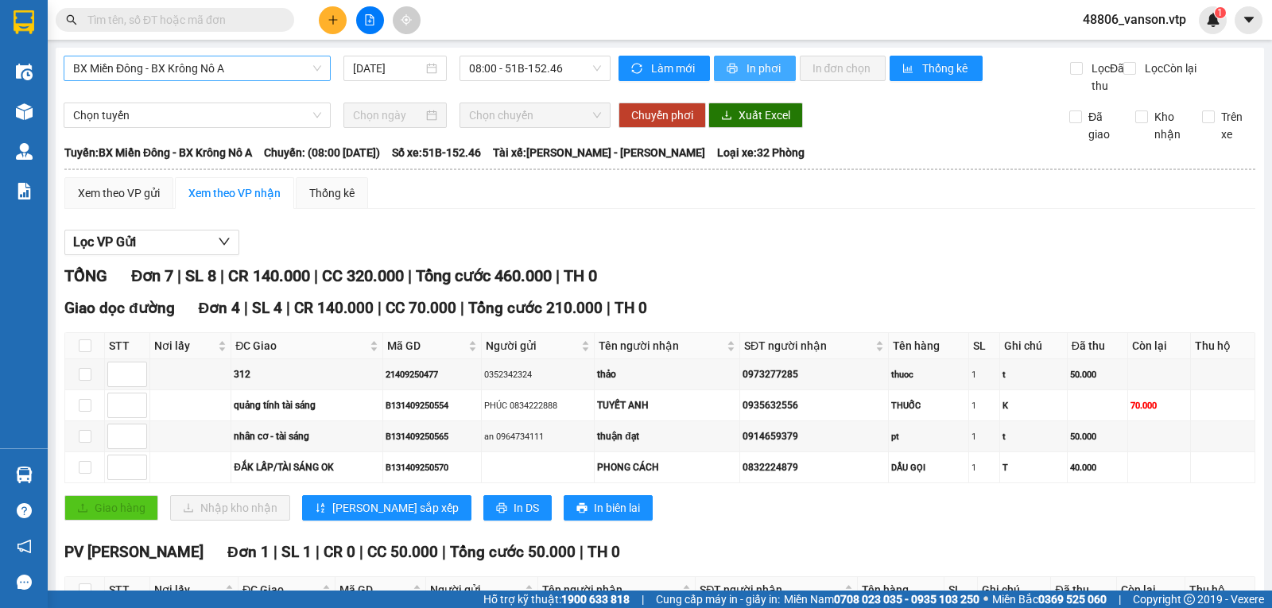
click at [728, 68] on icon "printer" at bounding box center [732, 68] width 11 height 11
click at [732, 67] on span "printer" at bounding box center [734, 69] width 14 height 13
click at [727, 72] on icon "printer" at bounding box center [732, 69] width 10 height 10
click at [1122, 17] on span "48806_vanson.vtp" at bounding box center [1134, 20] width 129 height 20
click at [1127, 47] on span "Đăng xuất" at bounding box center [1143, 49] width 94 height 17
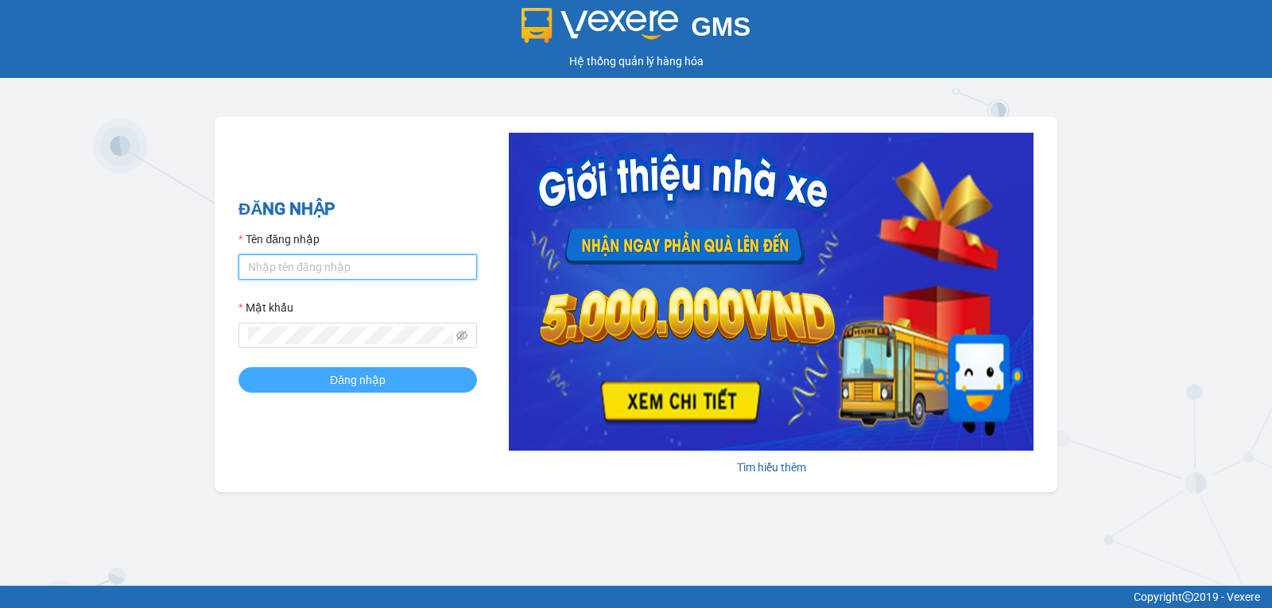
type input "vanson.vtp"
click at [349, 386] on span "Đăng nhập" at bounding box center [358, 379] width 56 height 17
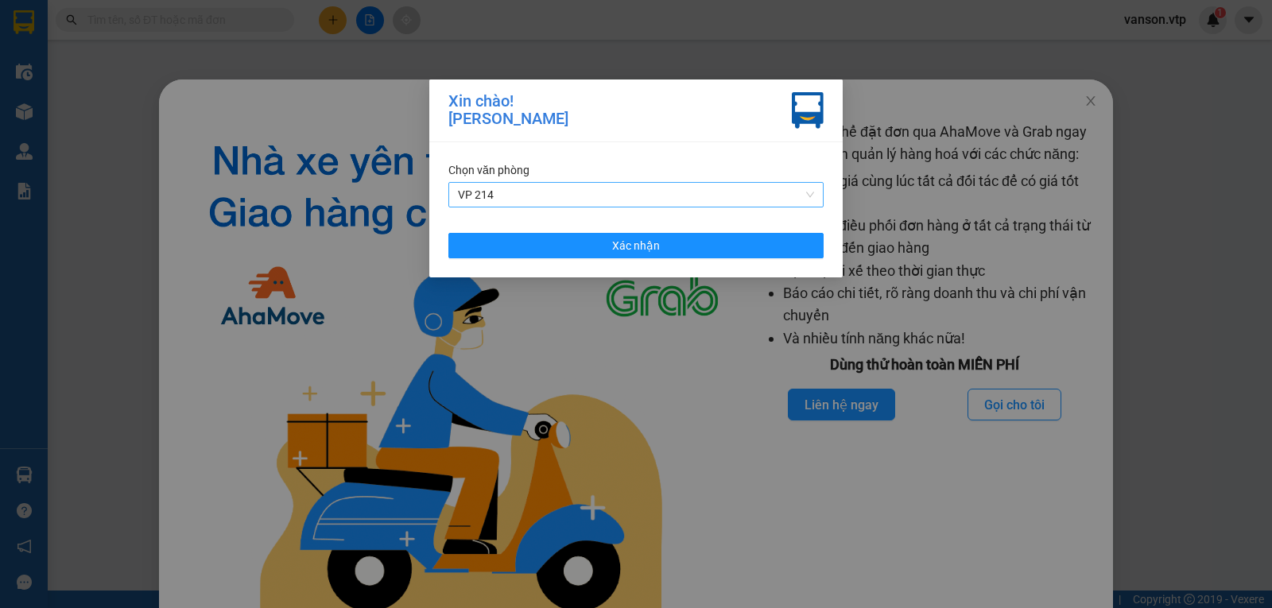
click at [702, 193] on span "VP 214" at bounding box center [636, 195] width 356 height 24
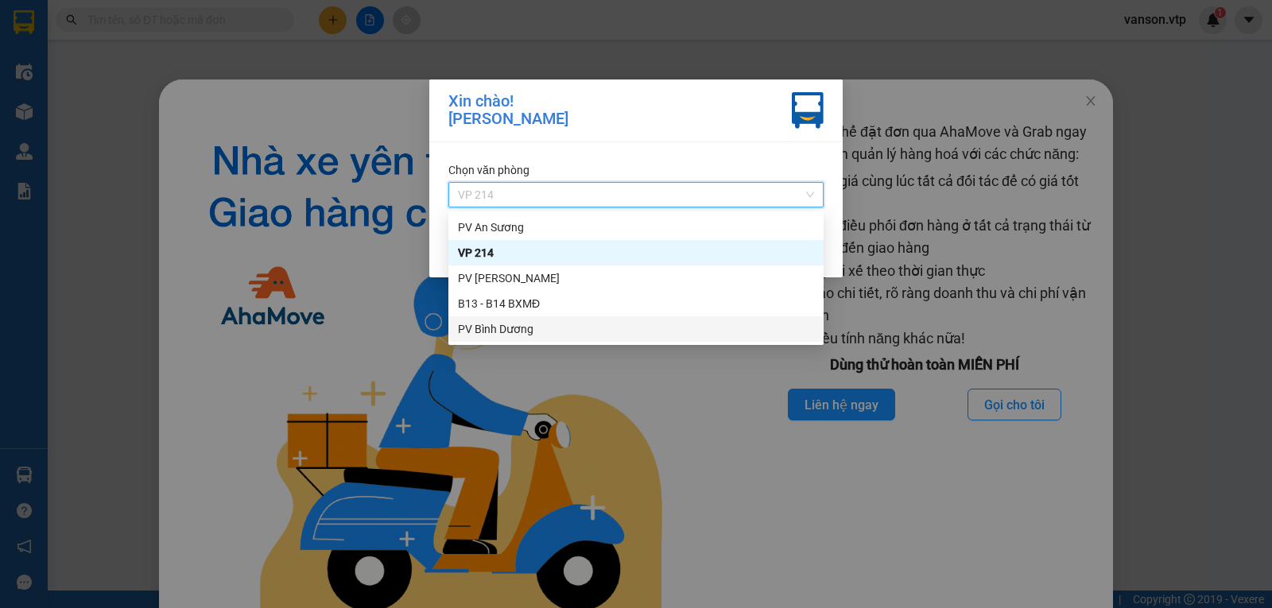
click at [534, 325] on div "PV Bình Dương" at bounding box center [636, 328] width 356 height 17
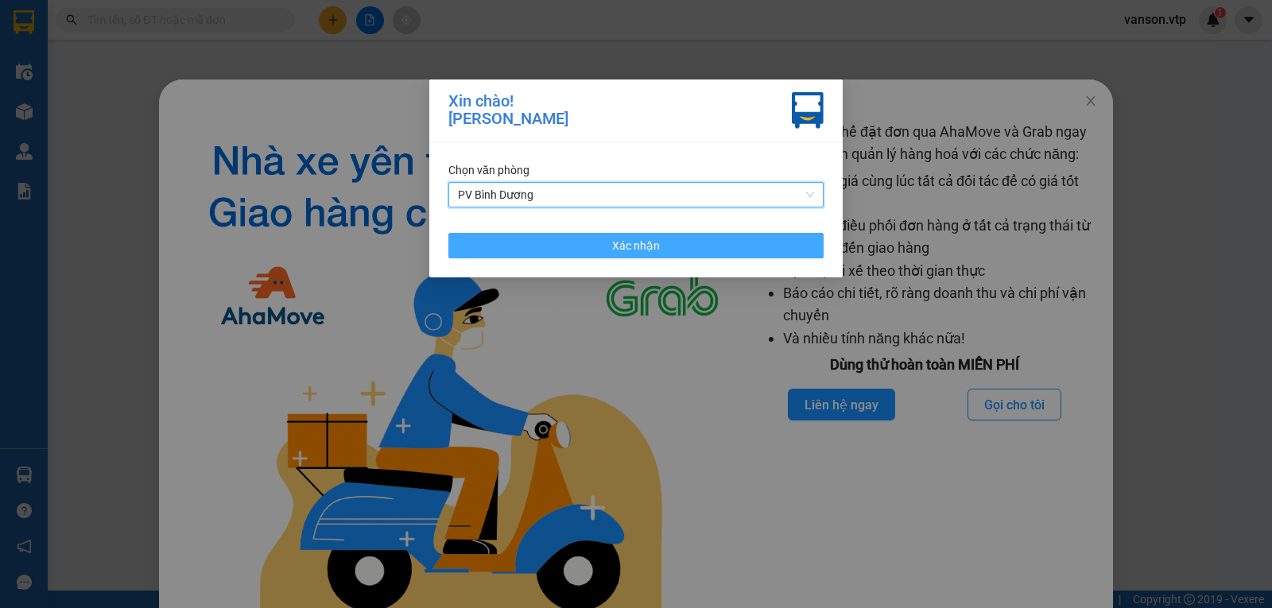
click at [788, 249] on button "Xác nhận" at bounding box center [635, 245] width 375 height 25
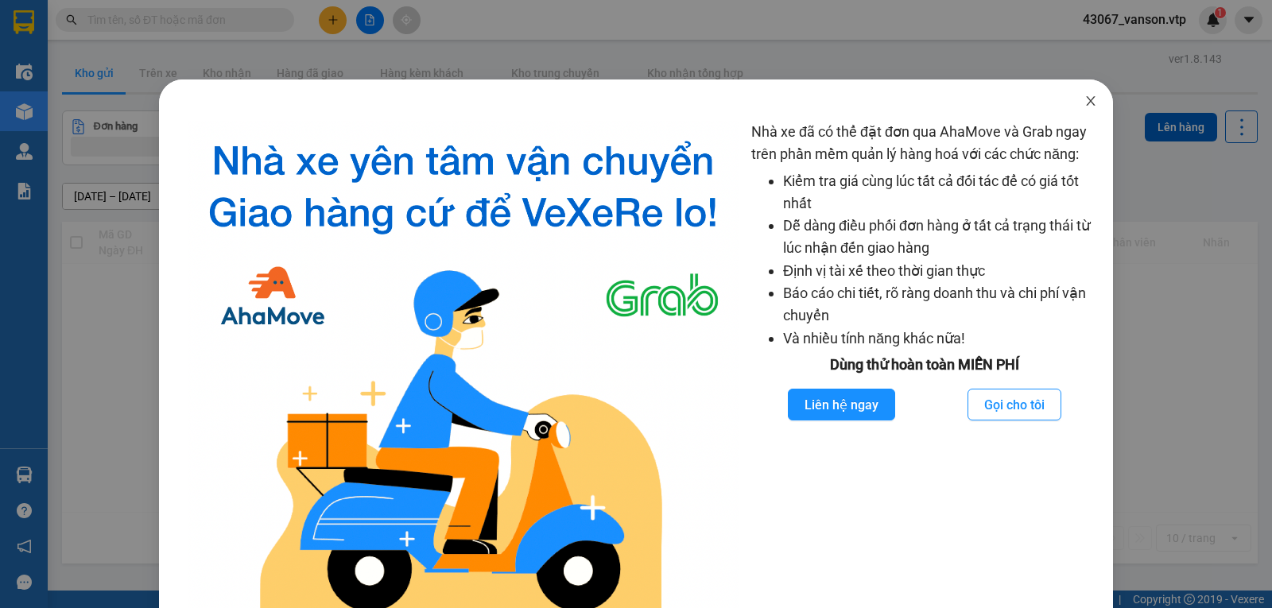
click at [1086, 99] on icon "close" at bounding box center [1090, 101] width 9 height 10
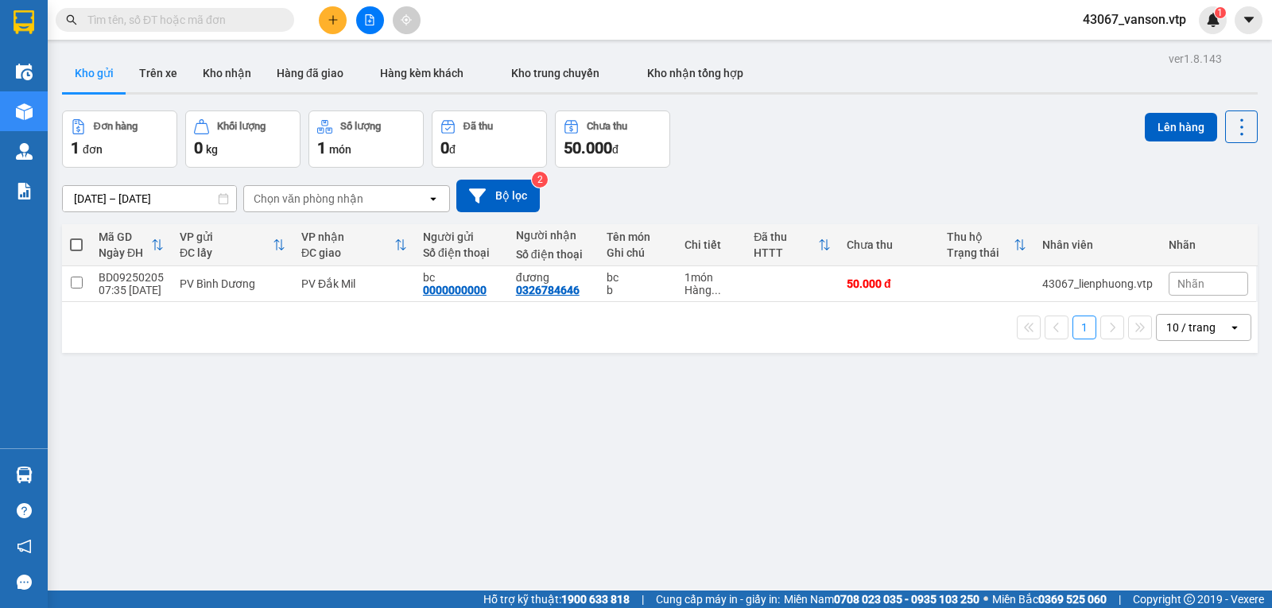
click at [78, 250] on span at bounding box center [76, 245] width 13 height 13
click at [76, 237] on input "checkbox" at bounding box center [76, 237] width 0 height 0
checkbox input "true"
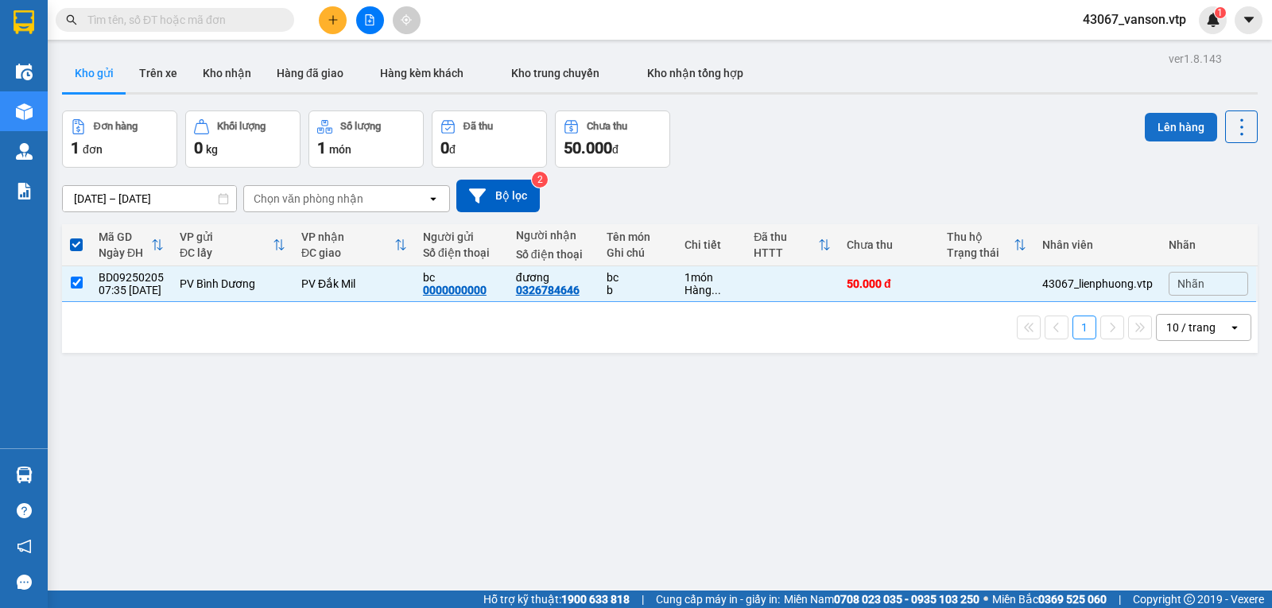
click at [1162, 126] on button "Lên hàng" at bounding box center [1181, 127] width 72 height 29
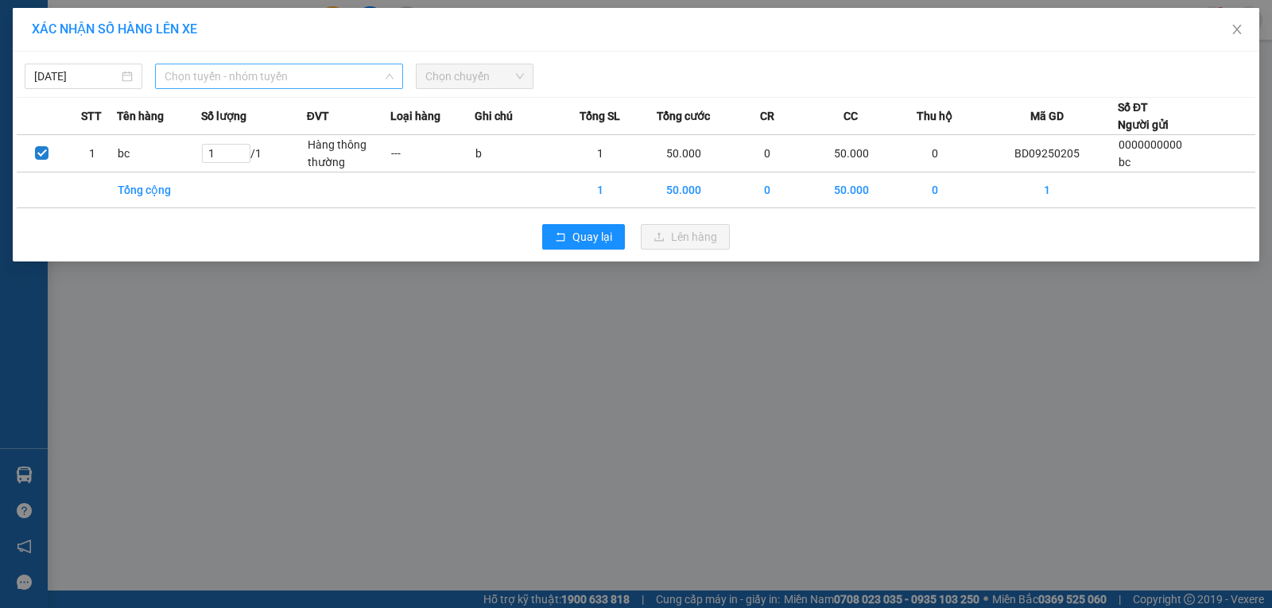
click at [339, 71] on span "Chọn tuyến - nhóm tuyến" at bounding box center [279, 76] width 229 height 24
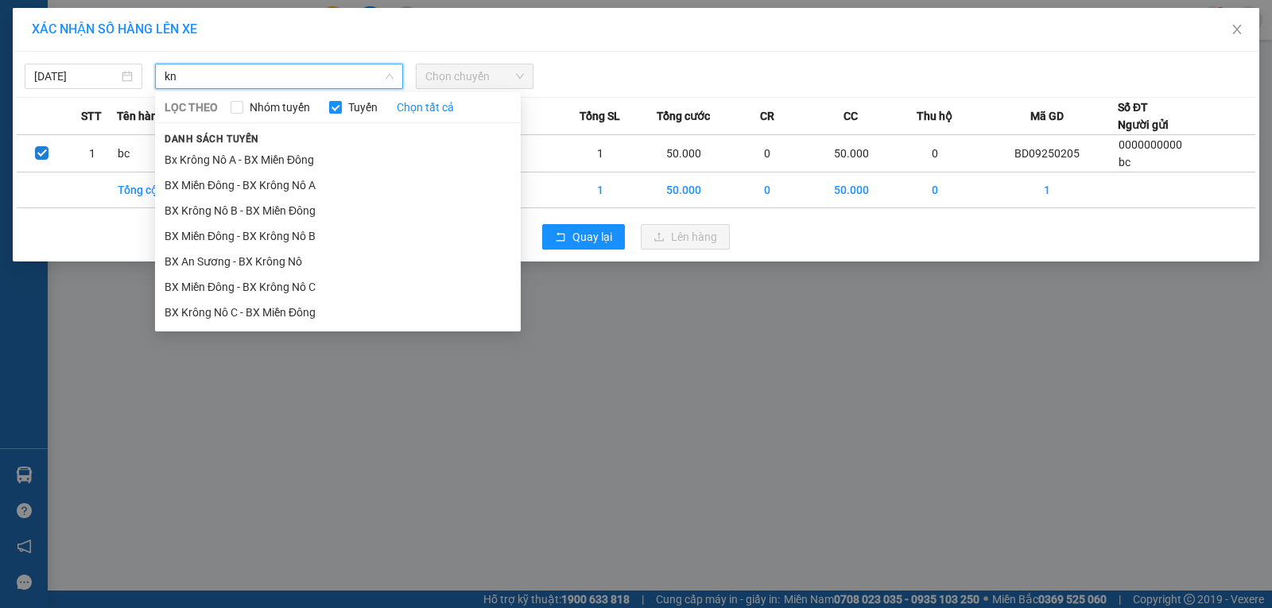
type input "kn"
click at [285, 188] on li "BX Miền Đông - BX Krông Nô A" at bounding box center [338, 185] width 366 height 25
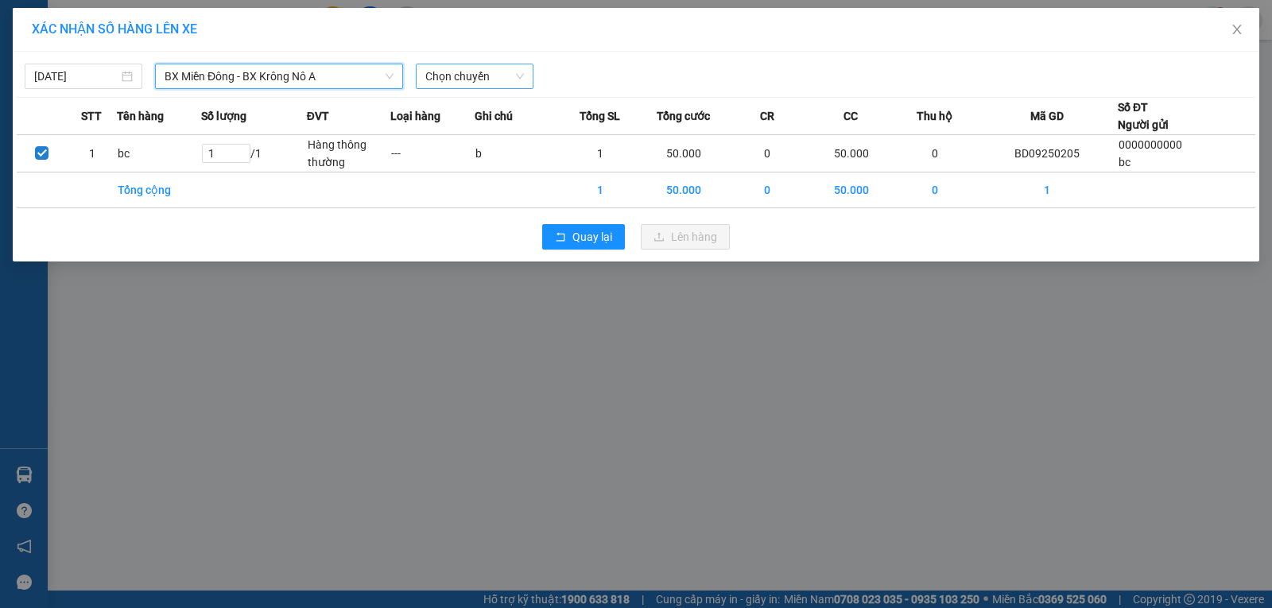
click at [498, 80] on span "Chọn chuyến" at bounding box center [474, 76] width 99 height 24
drag, startPoint x: 488, startPoint y: 135, endPoint x: 738, endPoint y: 242, distance: 271.5
click at [487, 136] on div "08:00 - 51B-152.46" at bounding box center [487, 133] width 124 height 17
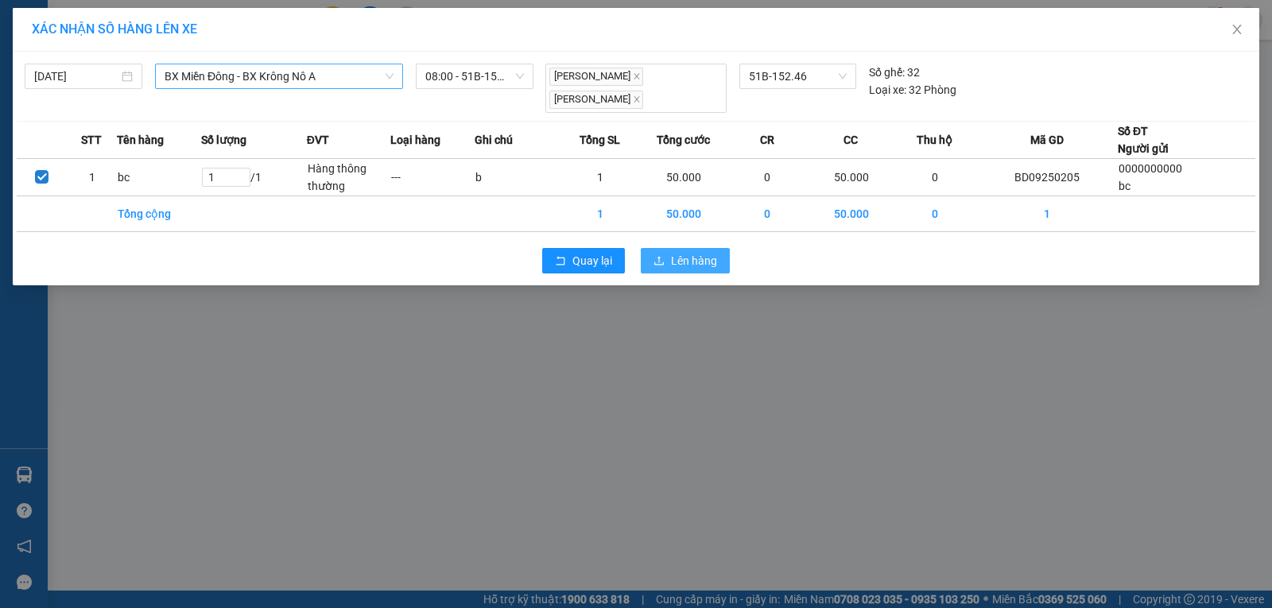
click at [696, 259] on span "Lên hàng" at bounding box center [694, 260] width 46 height 17
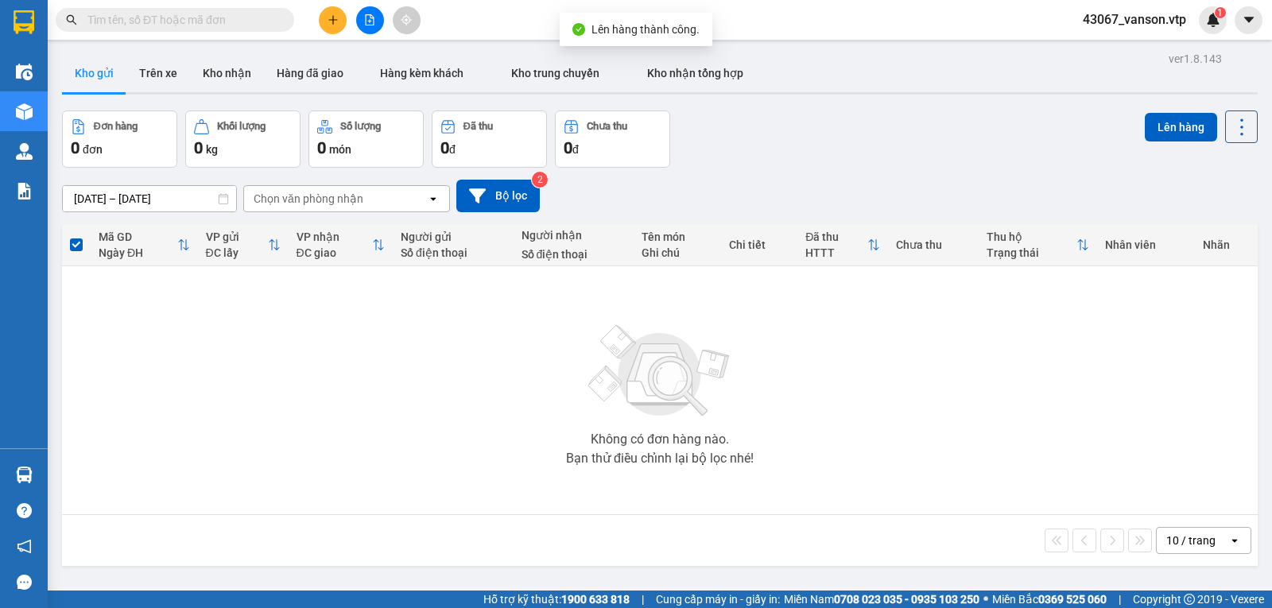
click at [1166, 22] on span "43067_vanson.vtp" at bounding box center [1134, 20] width 129 height 20
click at [1124, 48] on span "Đăng xuất" at bounding box center [1143, 49] width 93 height 17
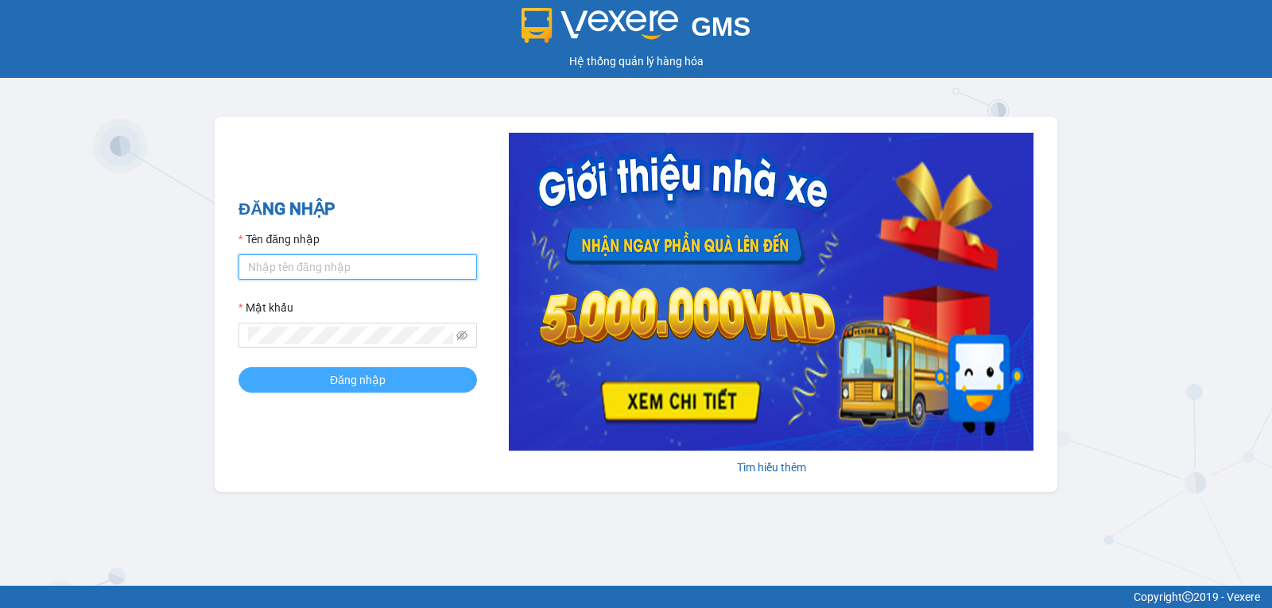
type input "vanson.vtp"
click at [367, 385] on span "Đăng nhập" at bounding box center [358, 379] width 56 height 17
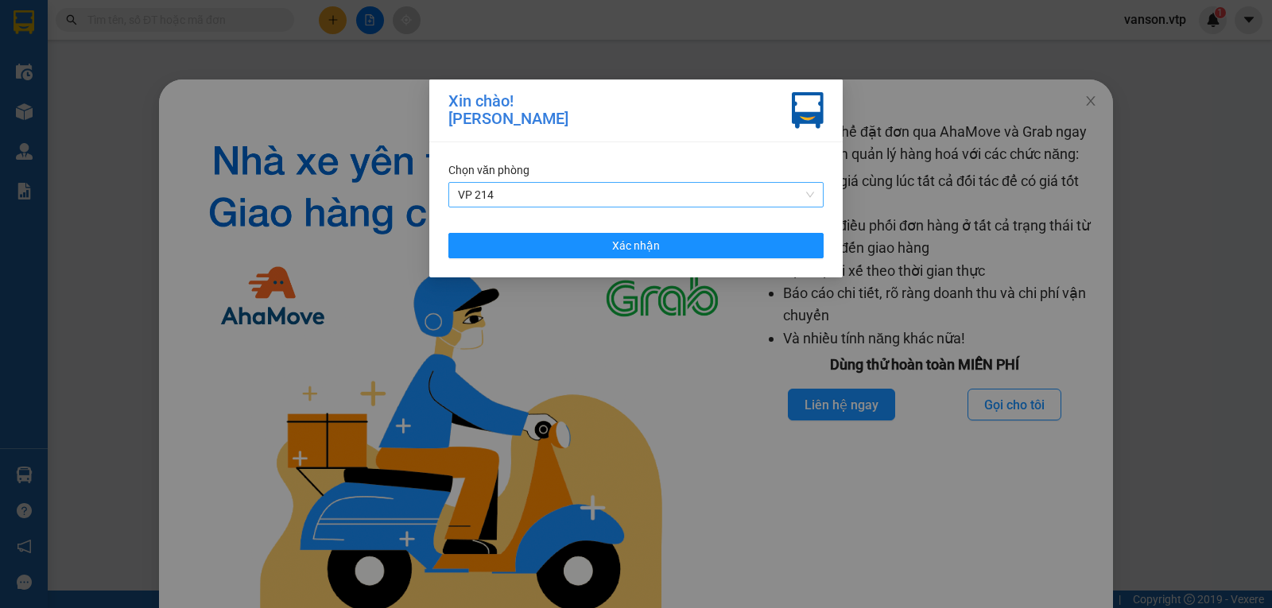
click at [564, 200] on span "VP 214" at bounding box center [636, 195] width 356 height 24
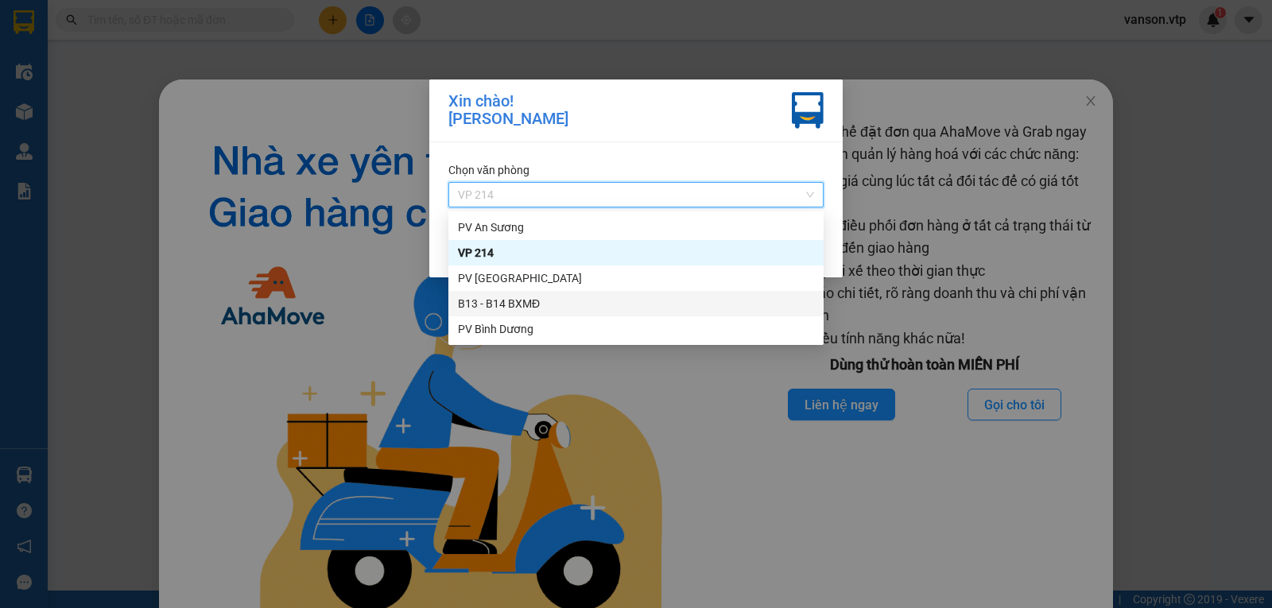
click at [516, 303] on div "B13 - B14 BXMĐ" at bounding box center [636, 303] width 356 height 17
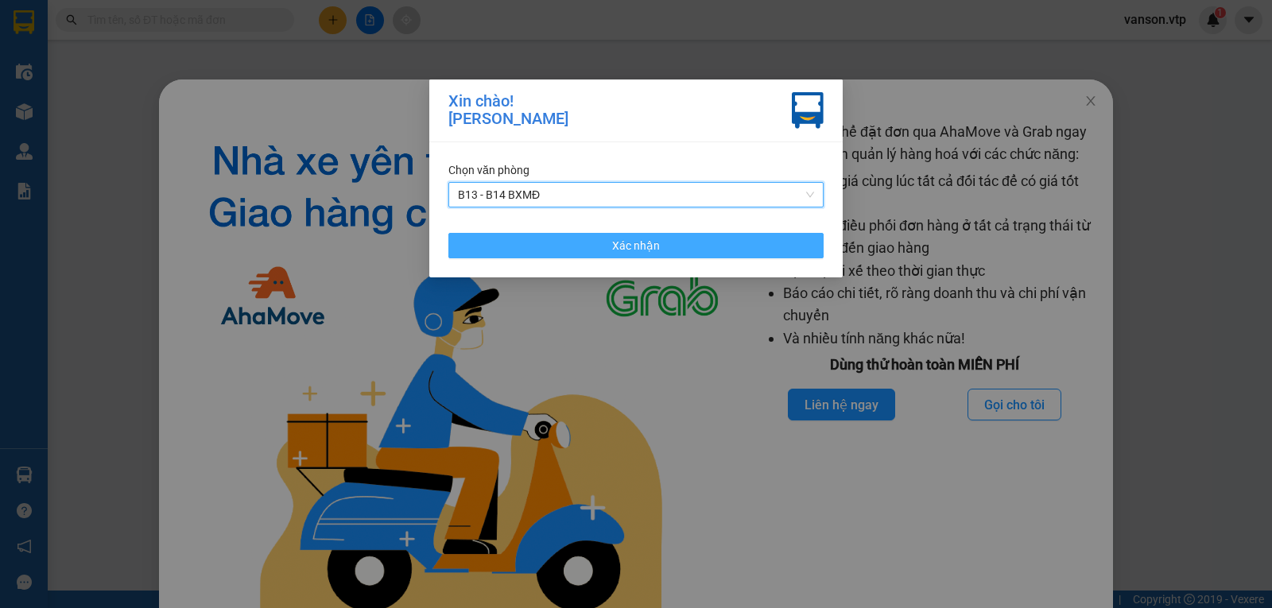
click at [590, 258] on button "Xác nhận" at bounding box center [635, 245] width 375 height 25
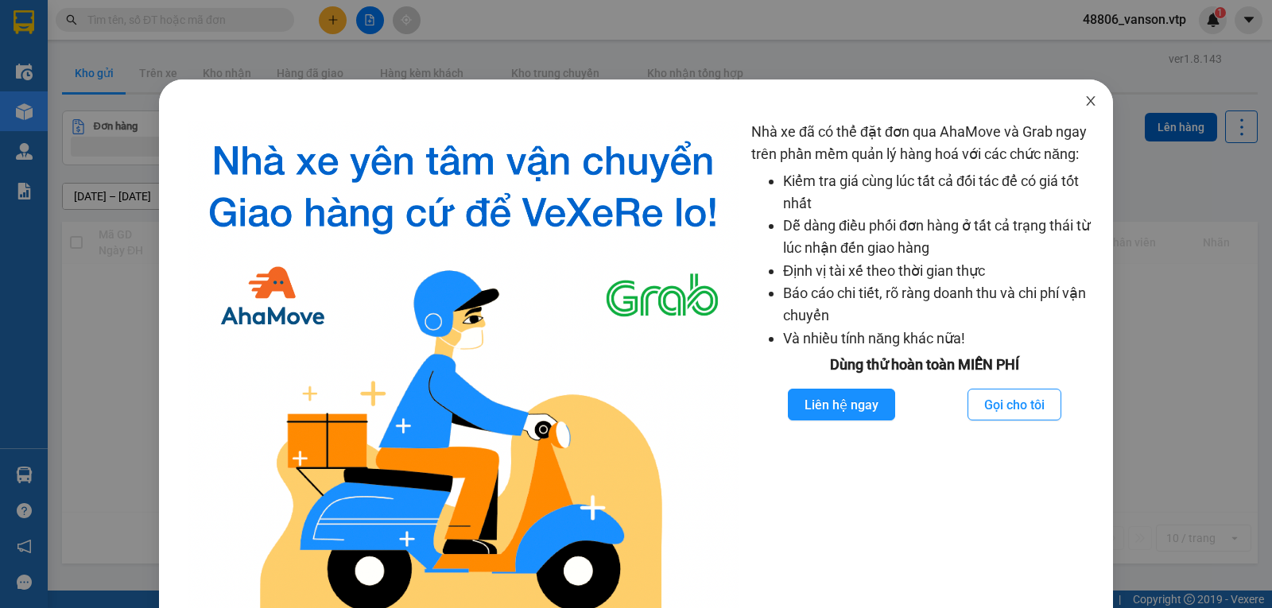
click at [1085, 99] on icon "close" at bounding box center [1091, 101] width 13 height 13
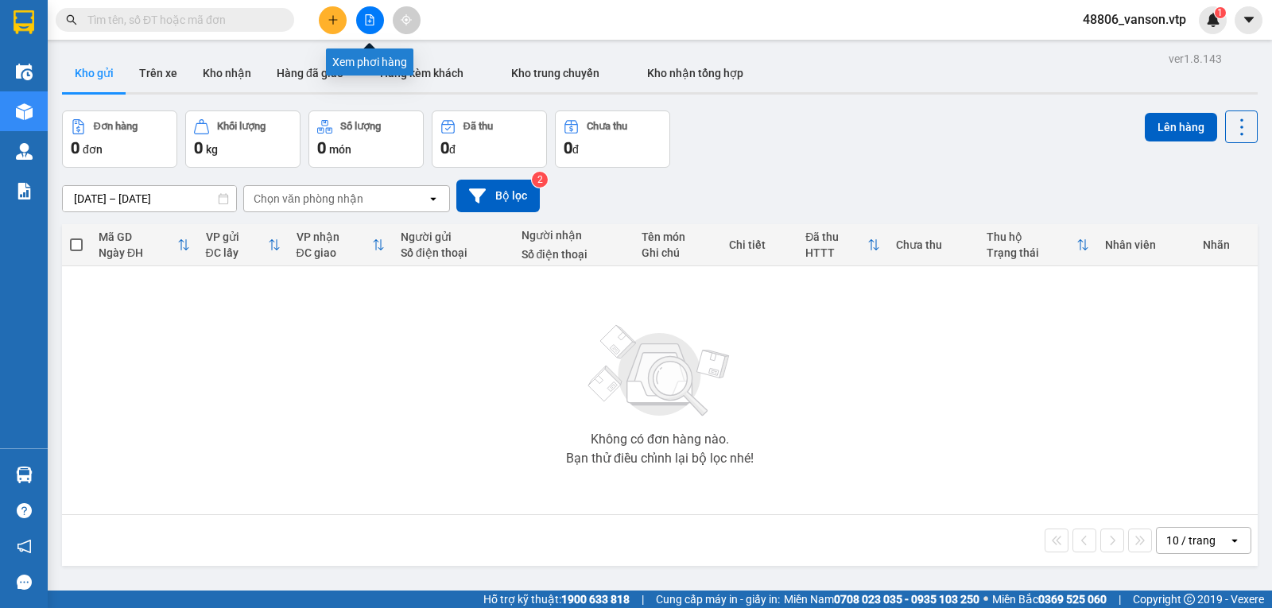
click at [369, 14] on icon "file-add" at bounding box center [370, 19] width 9 height 11
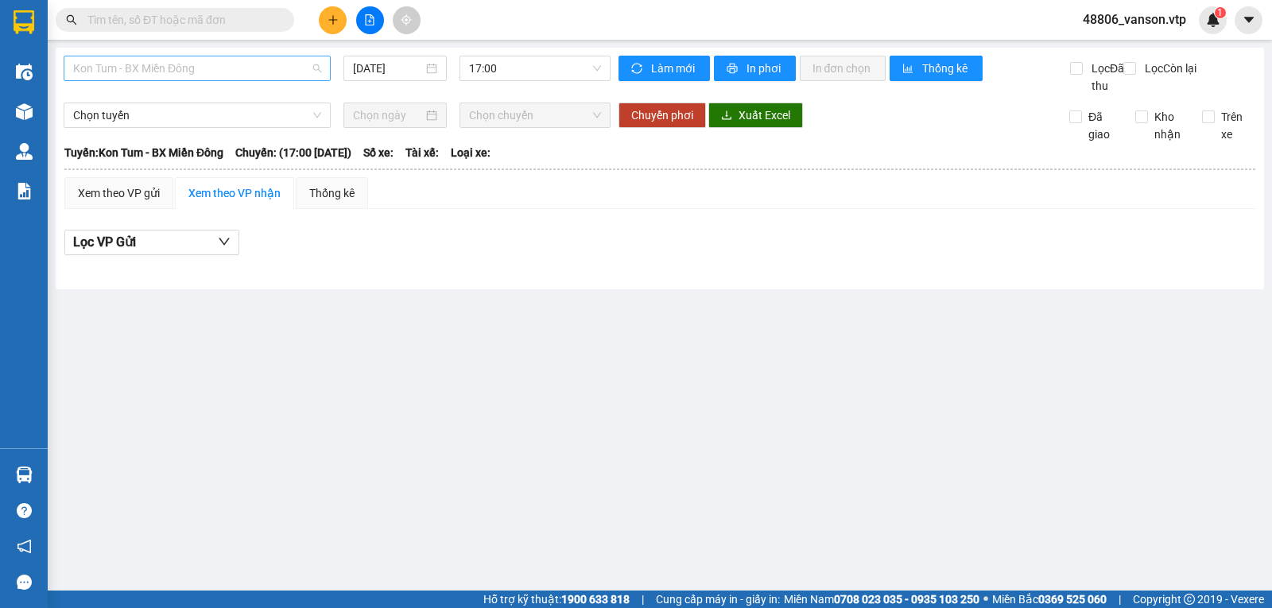
click at [226, 76] on span "Kon Tum - BX Miền Đông" at bounding box center [197, 68] width 248 height 24
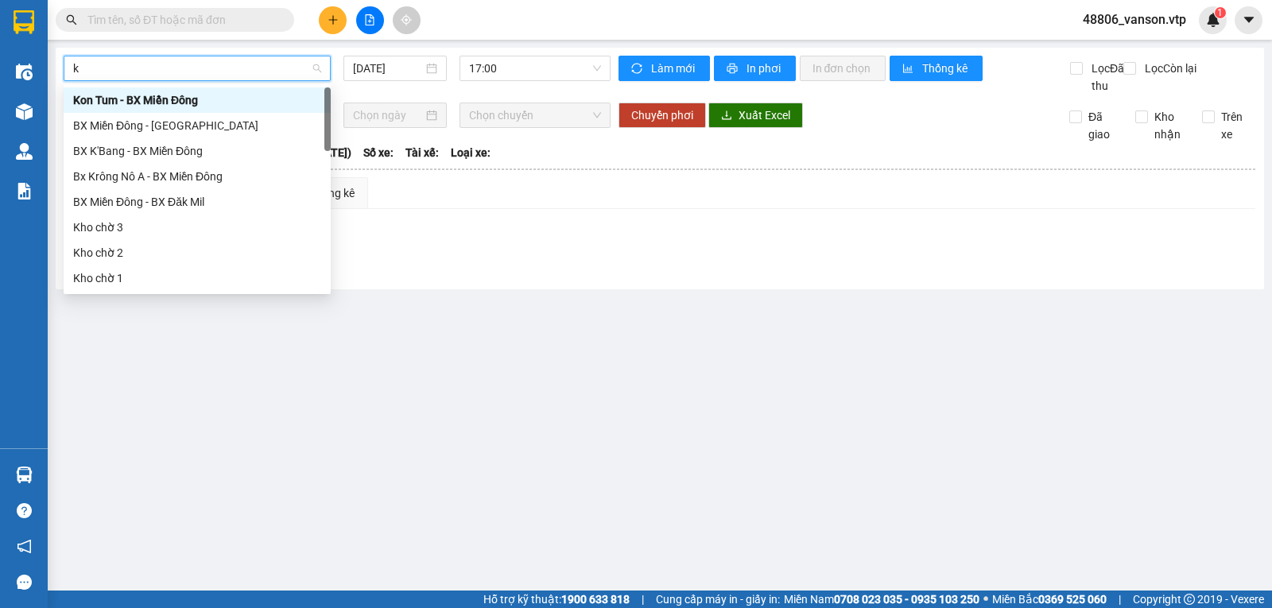
type input "kn"
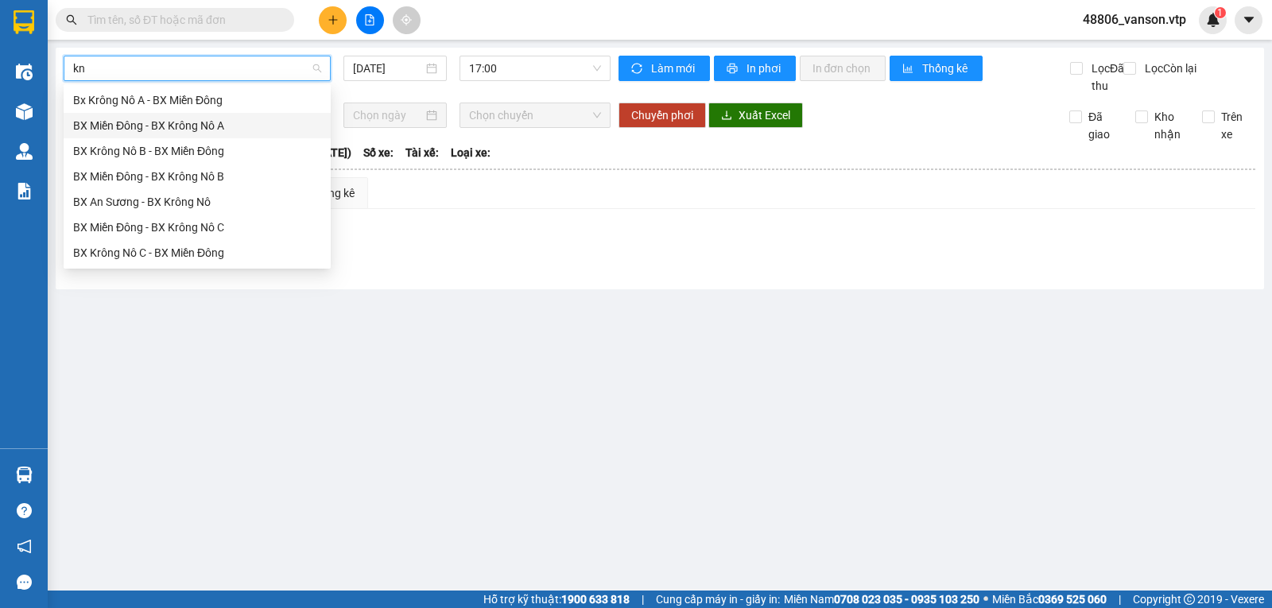
click at [224, 123] on div "BX Miền Đông - BX Krông Nô A" at bounding box center [197, 125] width 248 height 17
type input "[DATE]"
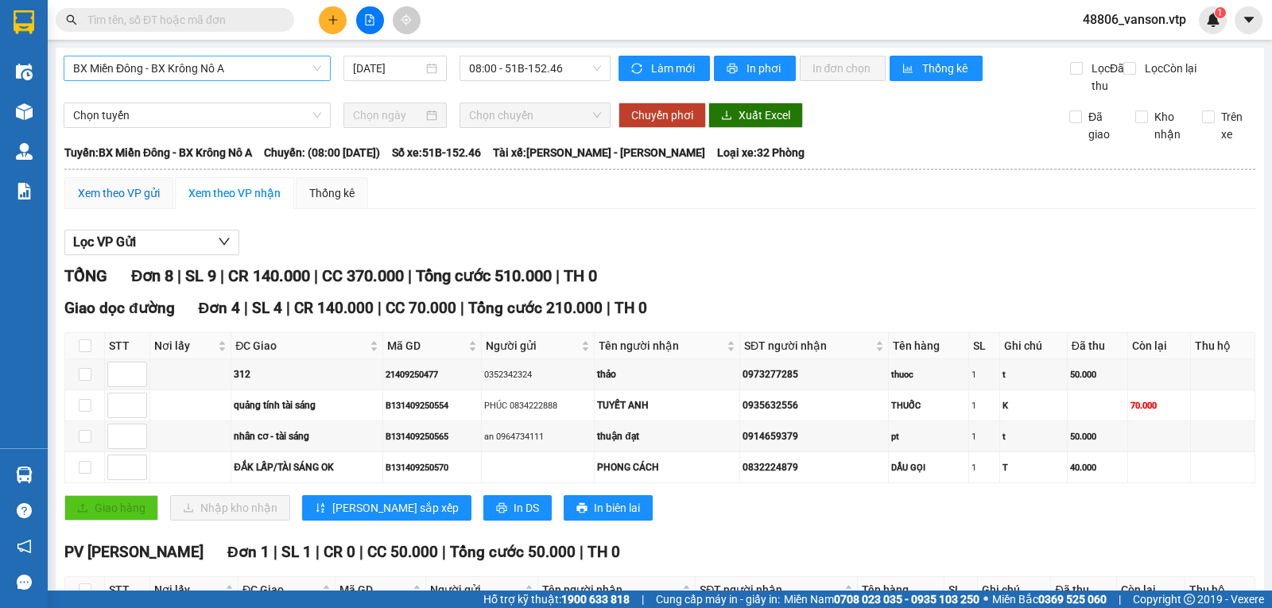
click at [142, 202] on div "Xem theo VP gửi" at bounding box center [119, 192] width 82 height 17
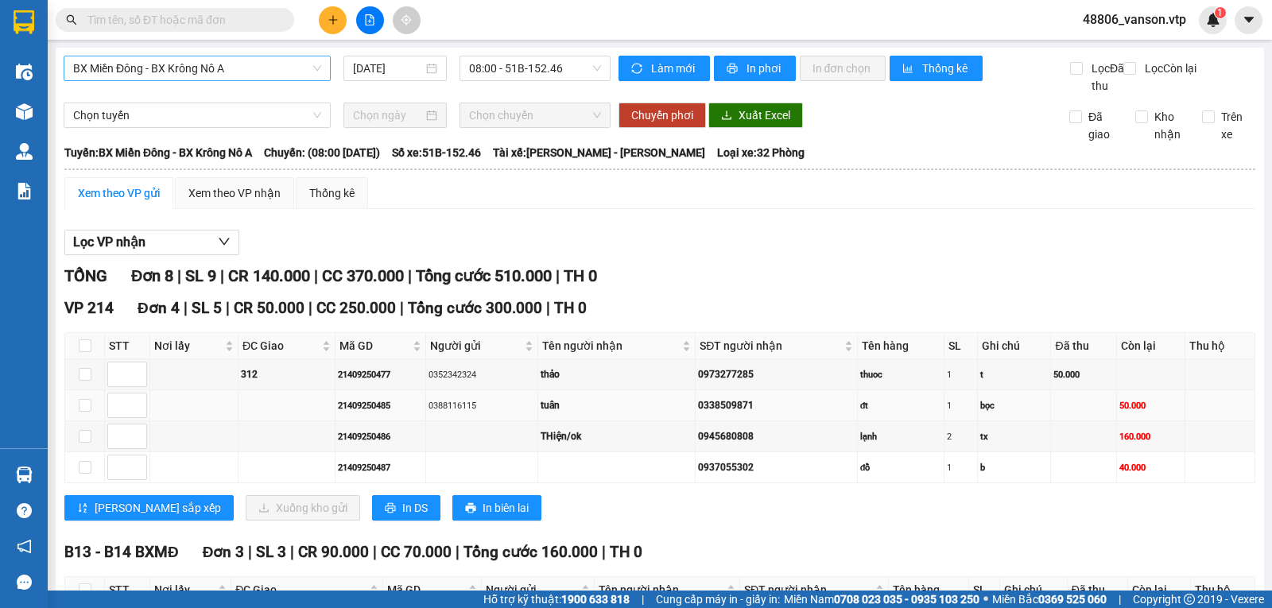
click at [76, 421] on td at bounding box center [85, 405] width 40 height 31
click at [86, 412] on input "checkbox" at bounding box center [85, 405] width 13 height 13
checkbox input "true"
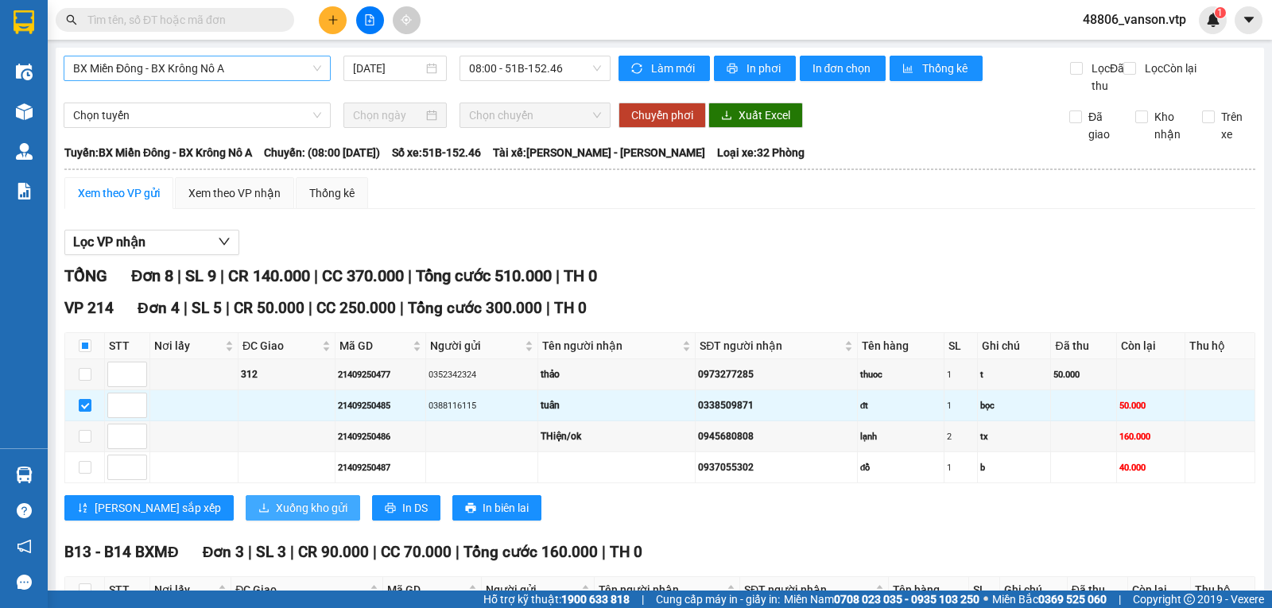
click at [276, 517] on span "Xuống kho gửi" at bounding box center [312, 507] width 72 height 17
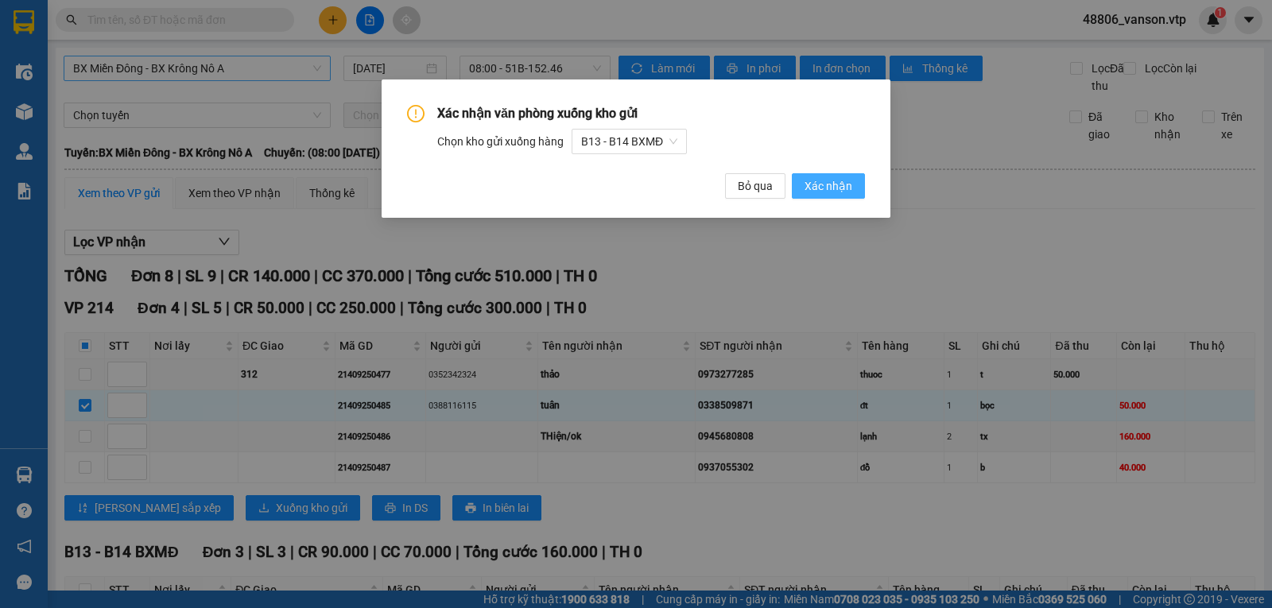
click at [846, 194] on span "Xác nhận" at bounding box center [829, 185] width 48 height 17
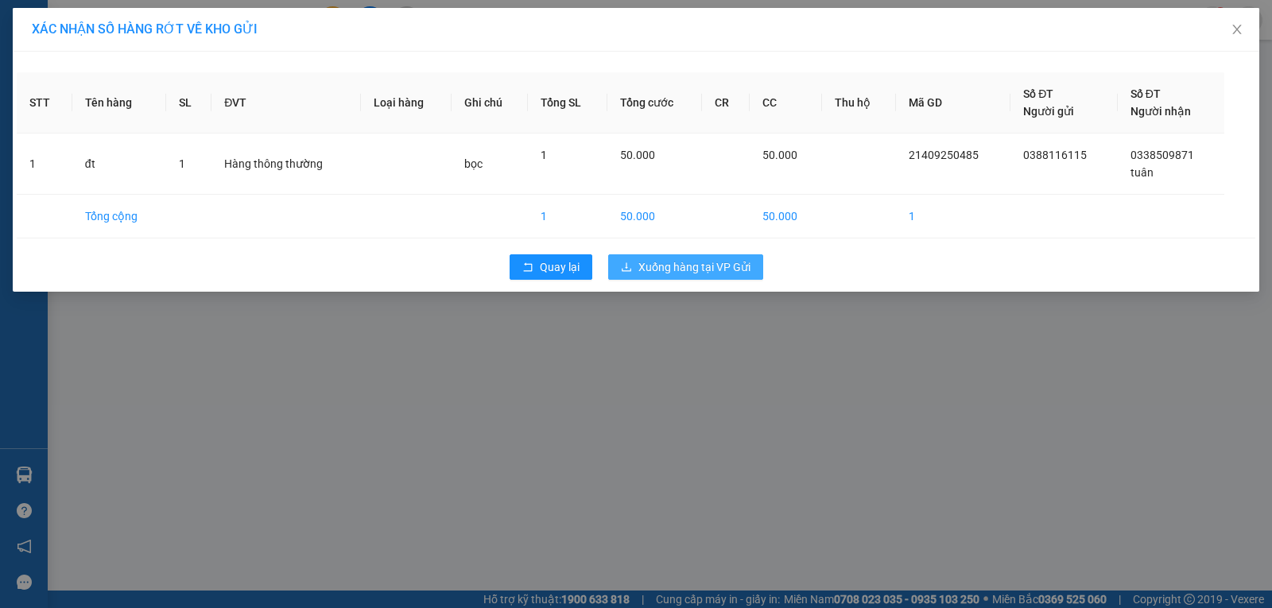
click at [670, 270] on span "Xuống hàng tại VP Gửi" at bounding box center [695, 266] width 112 height 17
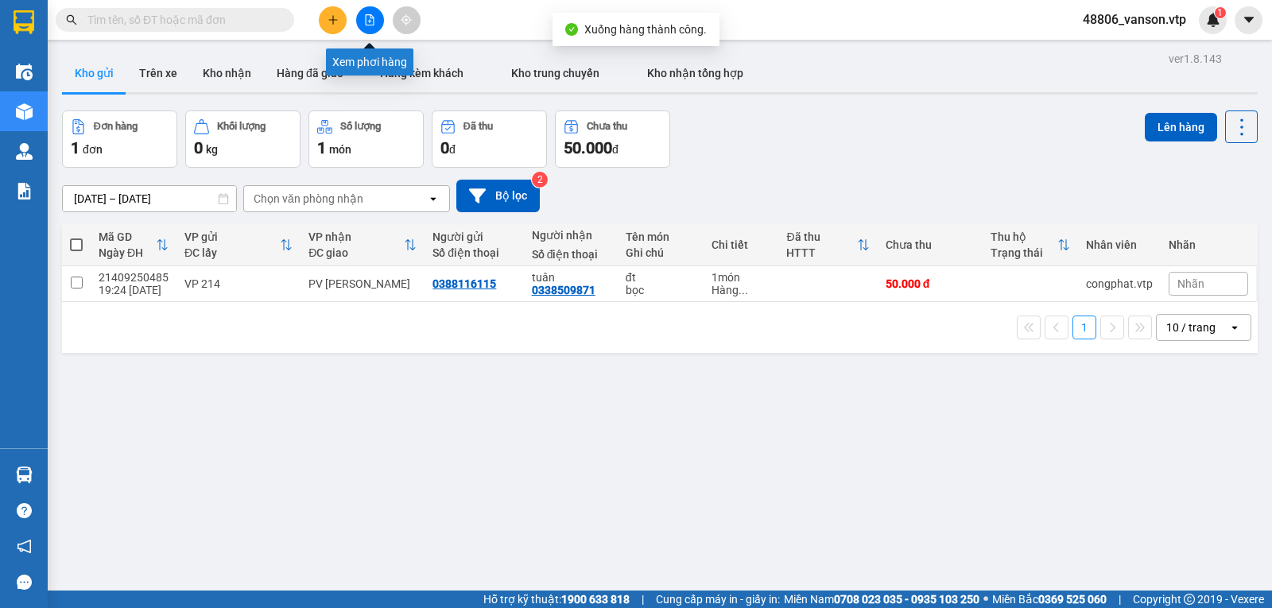
click at [363, 25] on button at bounding box center [370, 20] width 28 height 28
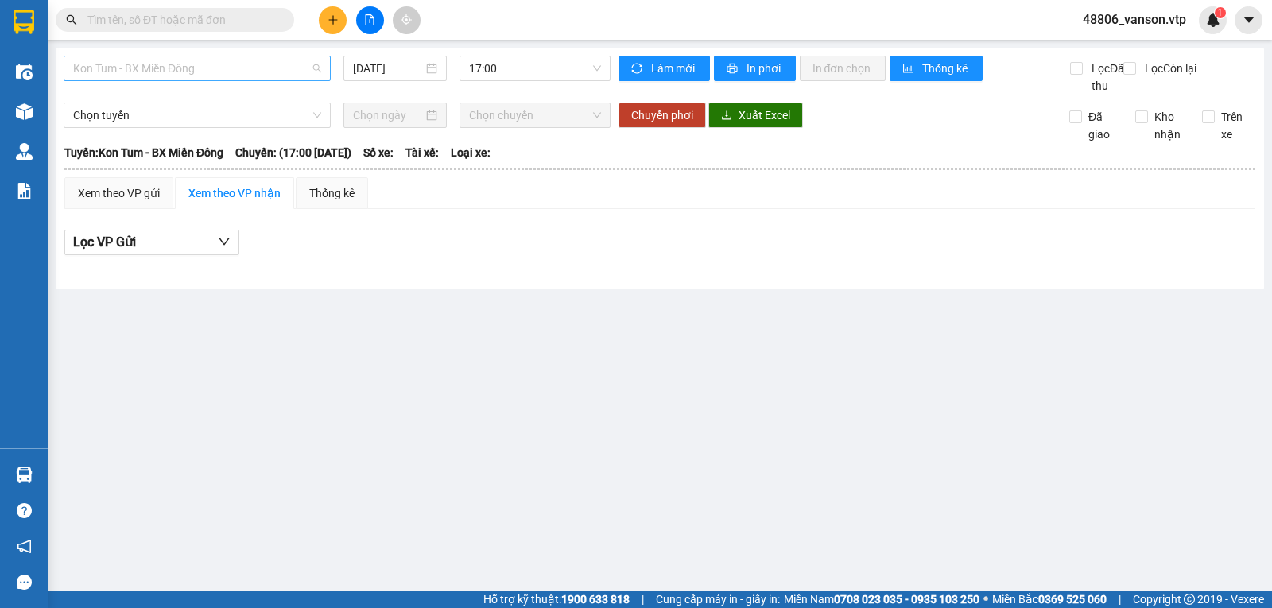
click at [276, 74] on span "Kon Tum - BX Miền Đông" at bounding box center [197, 68] width 248 height 24
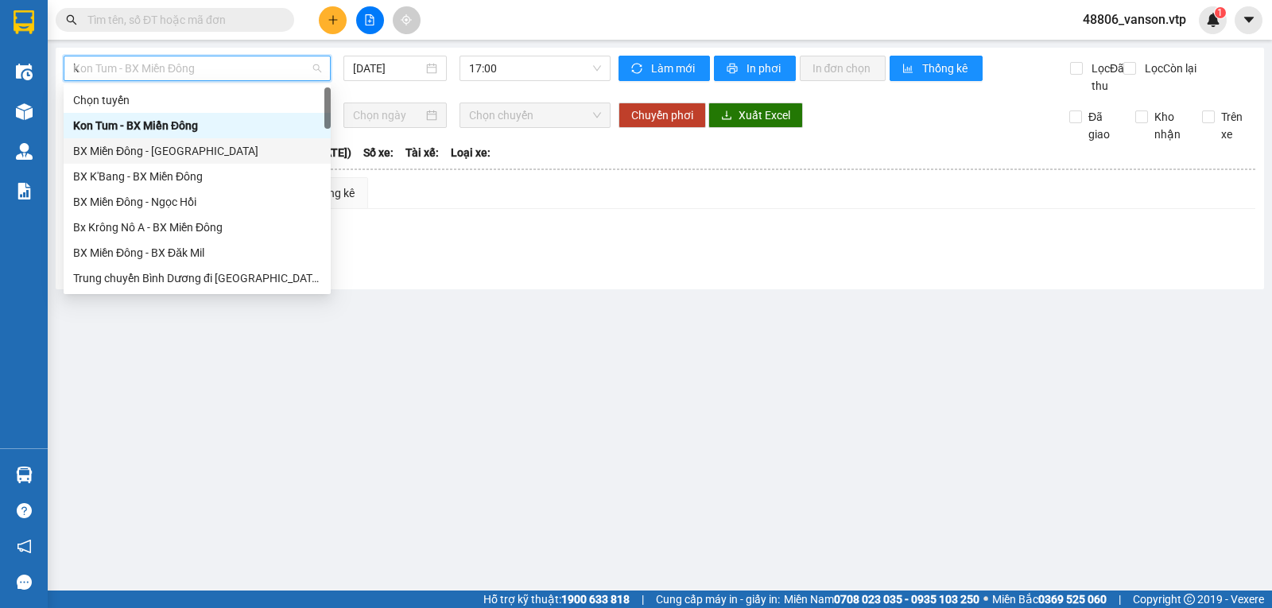
type input "kn"
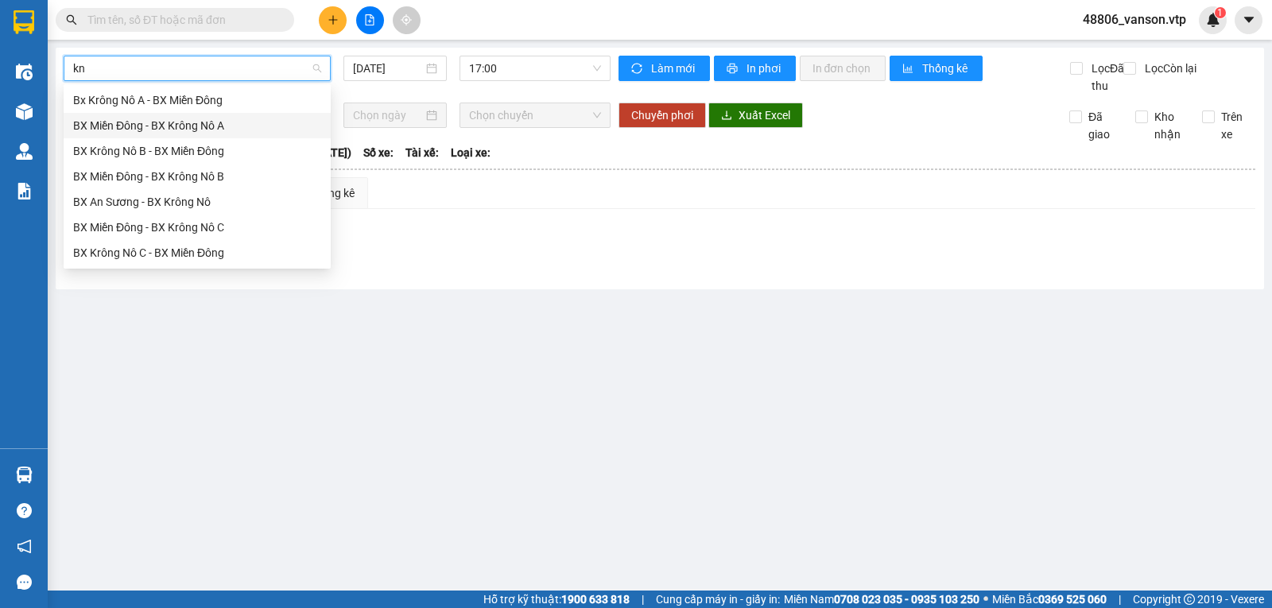
click at [217, 127] on div "BX Miền Đông - BX Krông Nô A" at bounding box center [197, 125] width 248 height 17
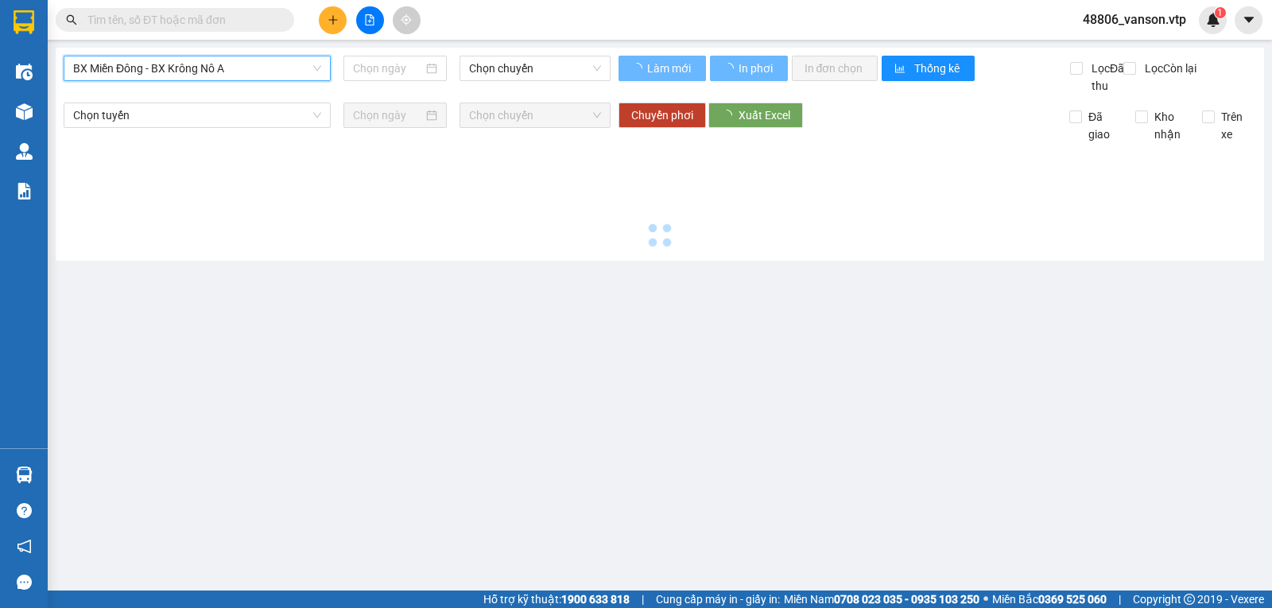
type input "[DATE]"
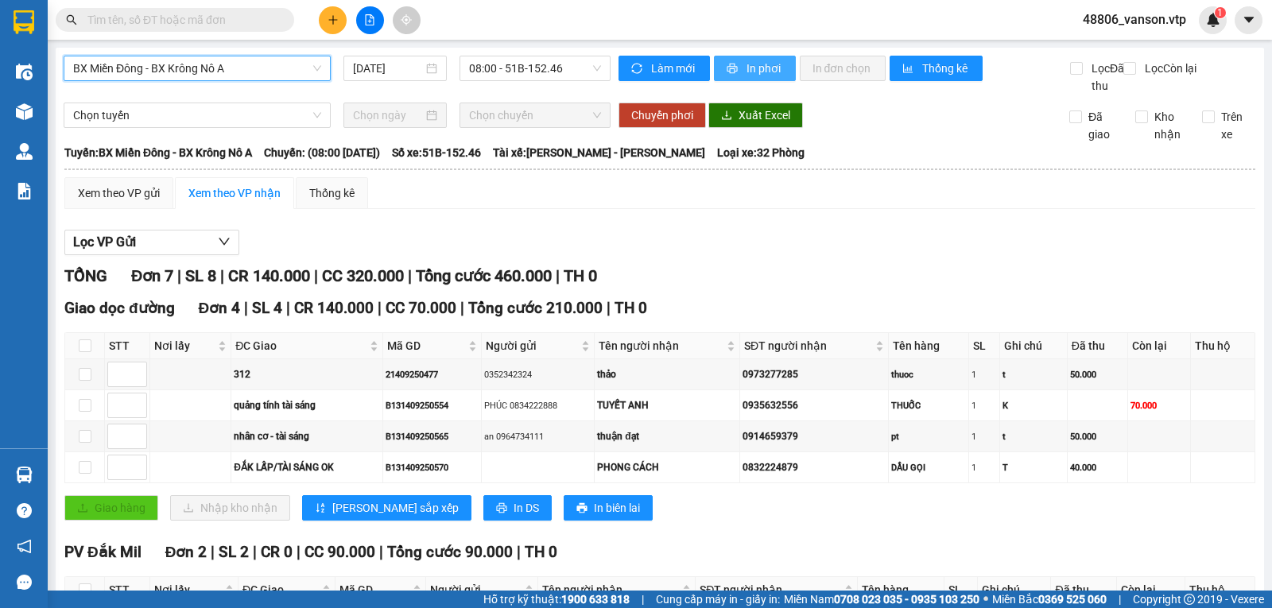
click at [747, 69] on span "In phơi" at bounding box center [765, 68] width 37 height 17
click at [685, 274] on div "Lọc VP Gửi TỔNG Đơn 7 | SL 8 | CR 140.000 | CC 320.000 | Tổng cước 460.000 | T…" at bounding box center [659, 548] width 1191 height 652
click at [334, 25] on button at bounding box center [333, 20] width 28 height 28
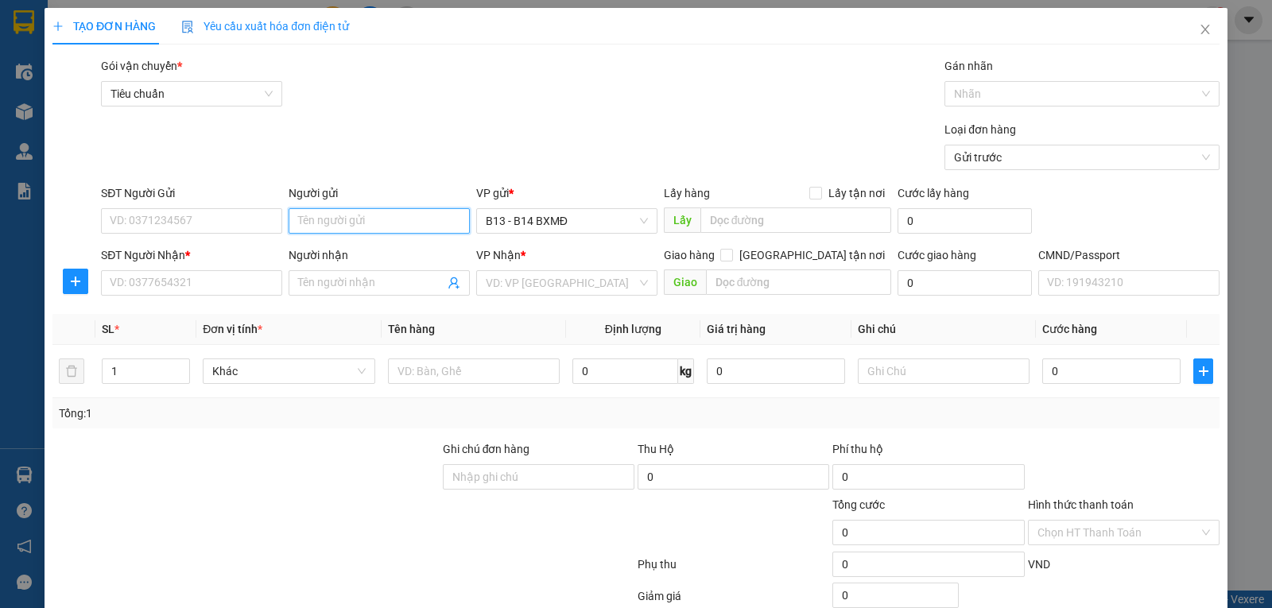
click at [332, 231] on input "Người gửi" at bounding box center [379, 220] width 181 height 25
type input "mỹ"
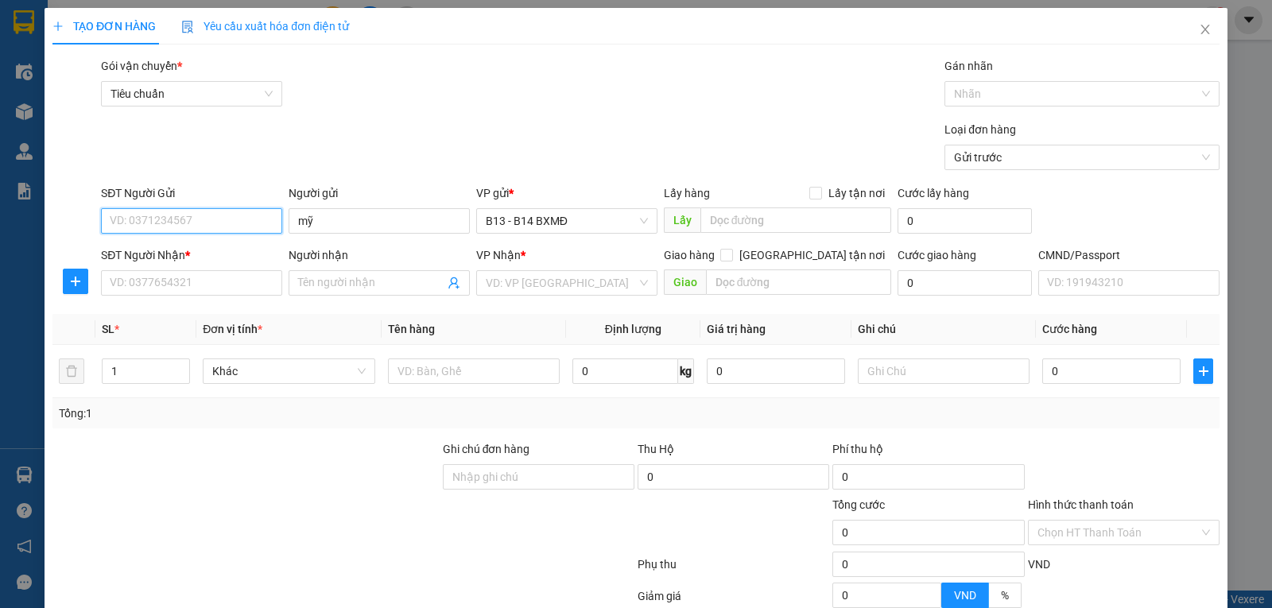
click at [243, 220] on input "SĐT Người Gửi" at bounding box center [191, 220] width 181 height 25
type input "0908882573"
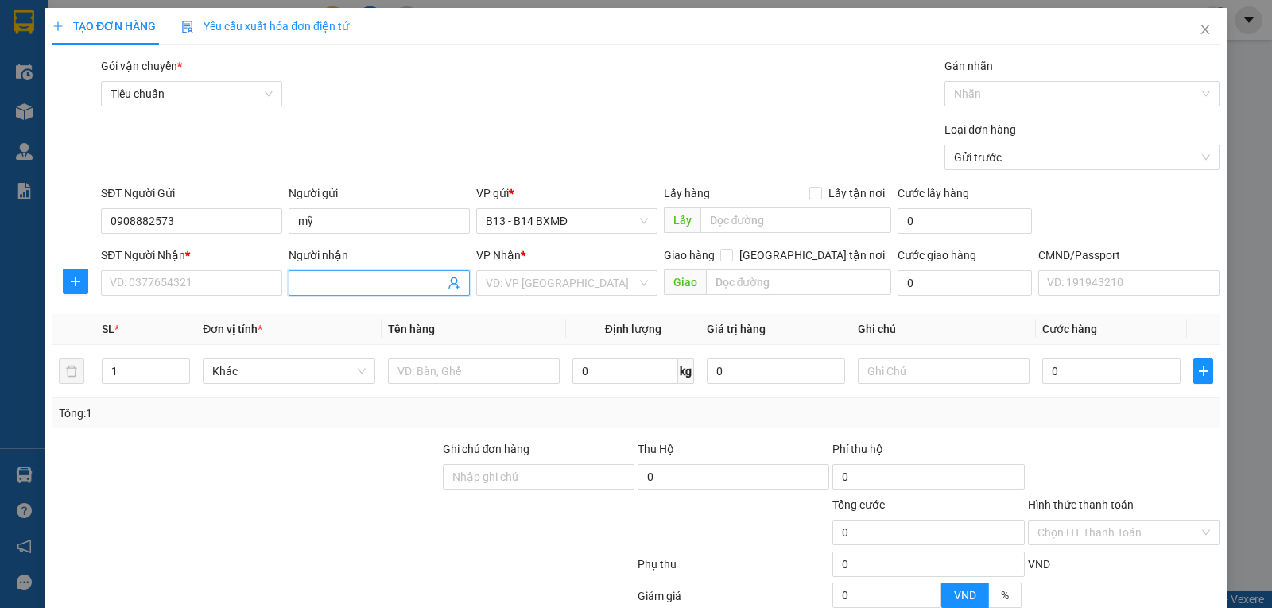
click at [337, 289] on input "Người nhận" at bounding box center [371, 282] width 146 height 17
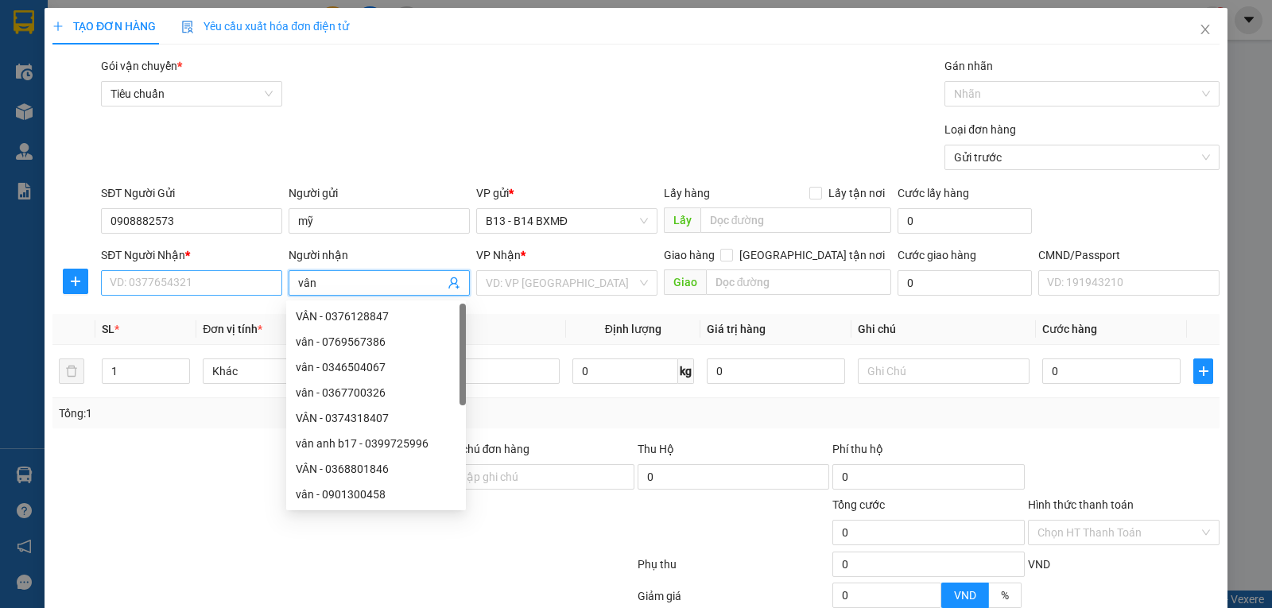
type input "vân"
click at [273, 286] on input "SĐT Người Nhận *" at bounding box center [191, 282] width 181 height 25
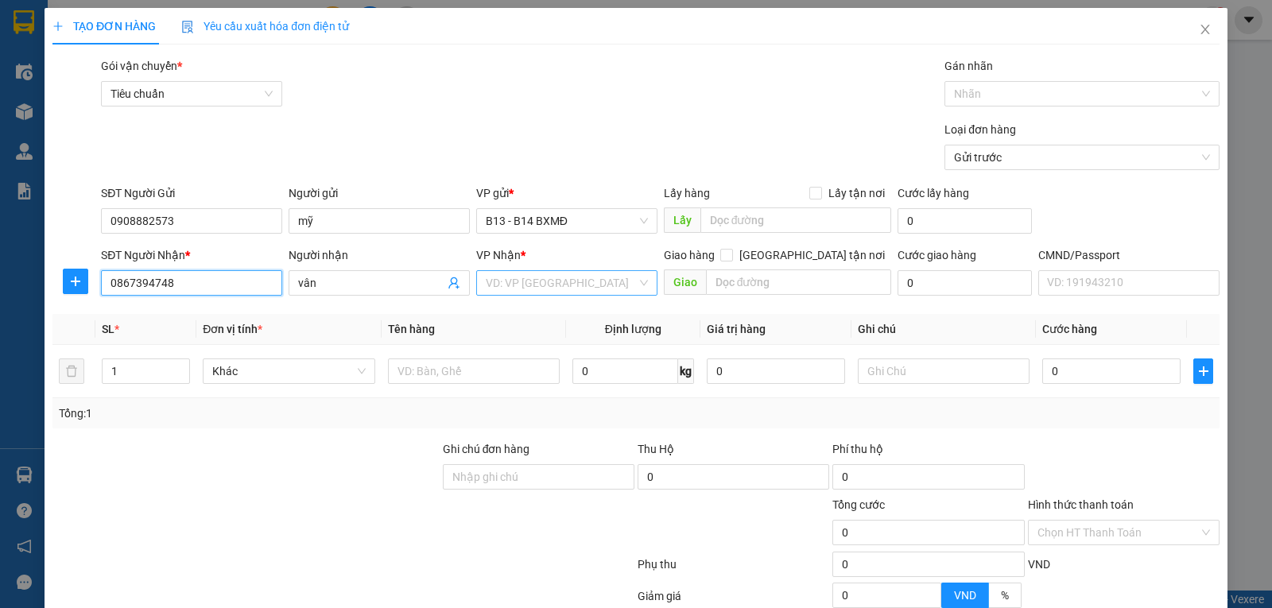
type input "0867394748"
click at [495, 285] on input "search" at bounding box center [561, 283] width 151 height 24
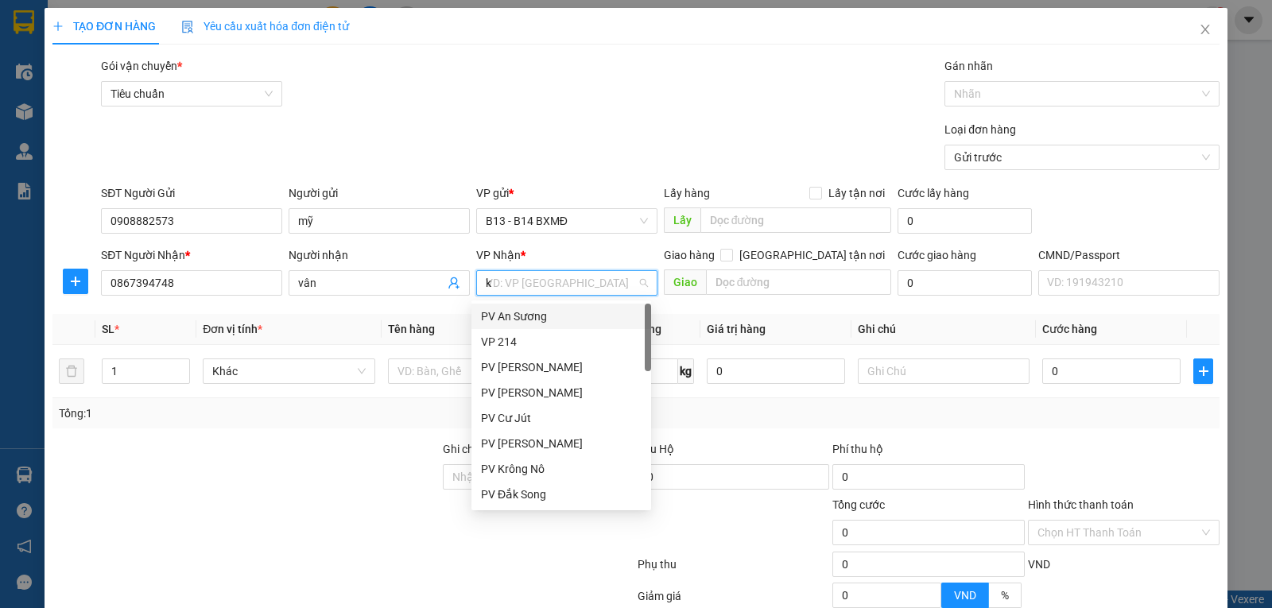
type input "kn"
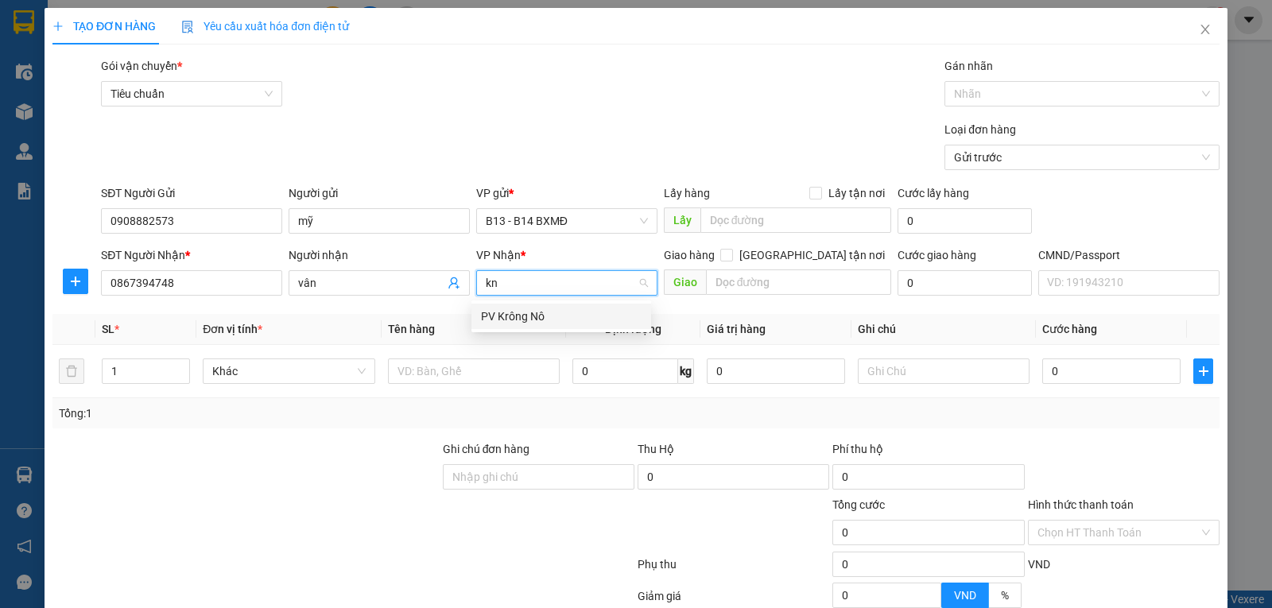
click at [542, 322] on div "PV Krông Nô" at bounding box center [561, 316] width 161 height 17
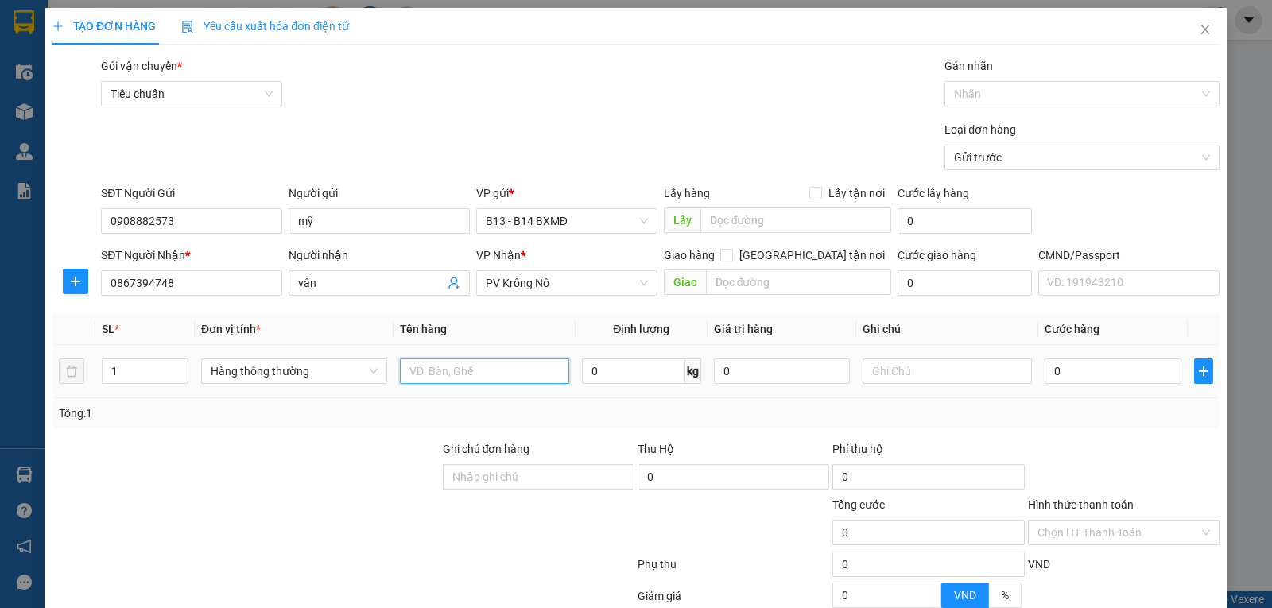
drag, startPoint x: 464, startPoint y: 385, endPoint x: 446, endPoint y: 379, distance: 18.6
click at [463, 386] on div at bounding box center [484, 371] width 169 height 32
type input "t"
type input "thuốc"
click at [910, 377] on input "text" at bounding box center [947, 371] width 169 height 25
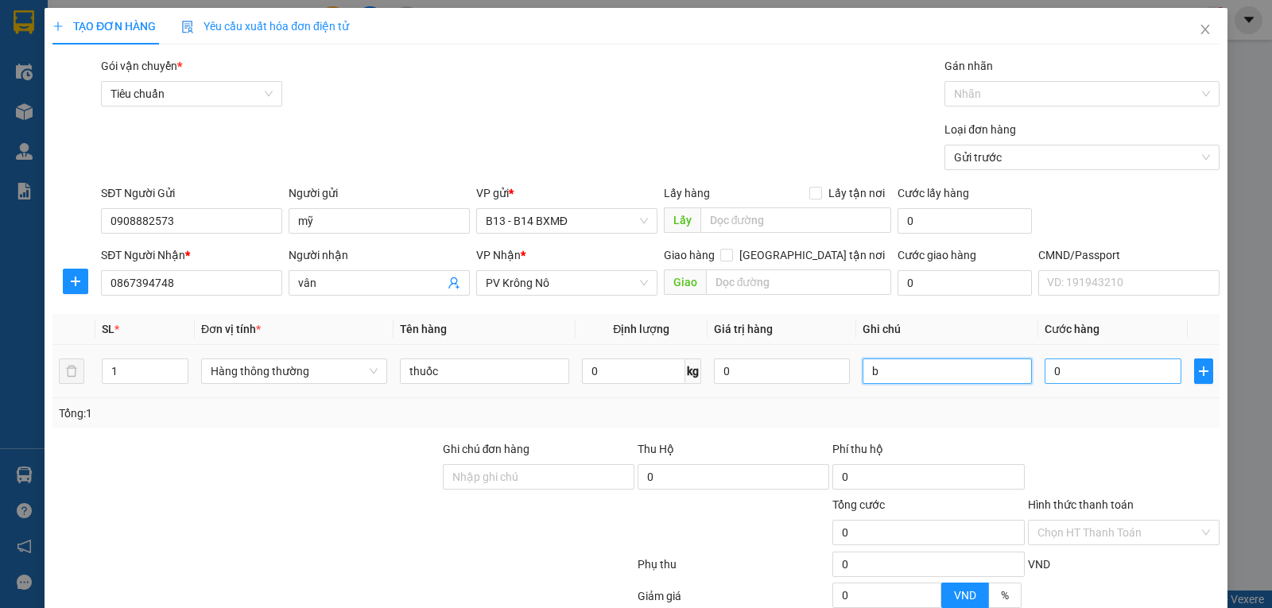
type input "b"
click at [1089, 384] on input "0" at bounding box center [1113, 371] width 136 height 25
type input "4"
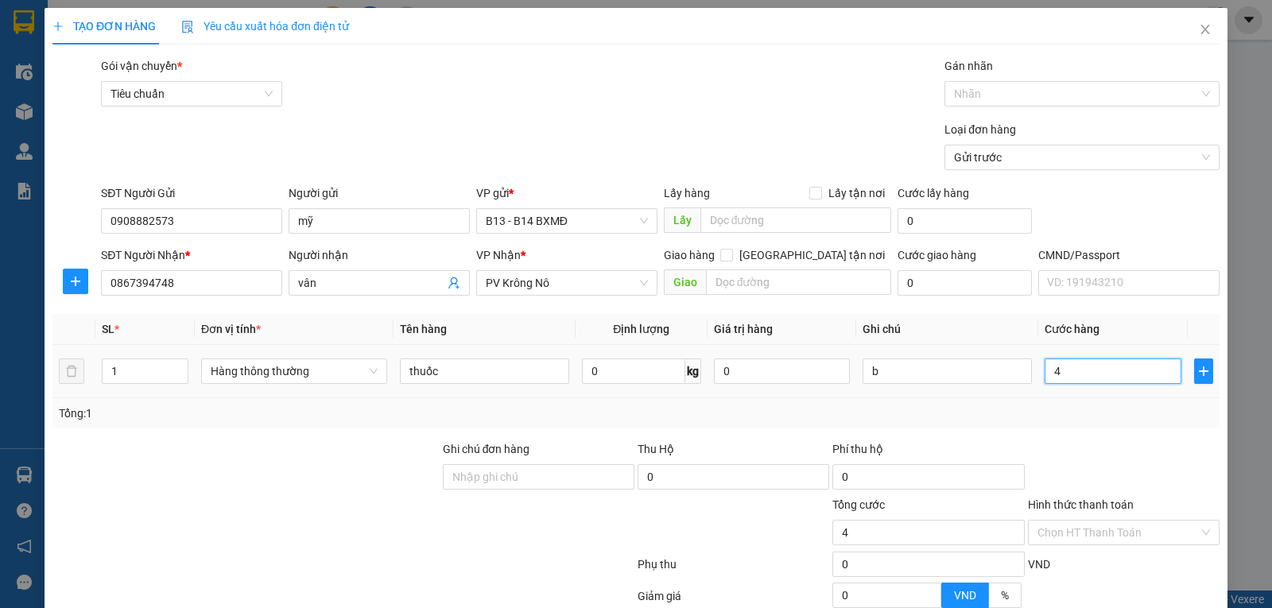
type input "40"
type input "400"
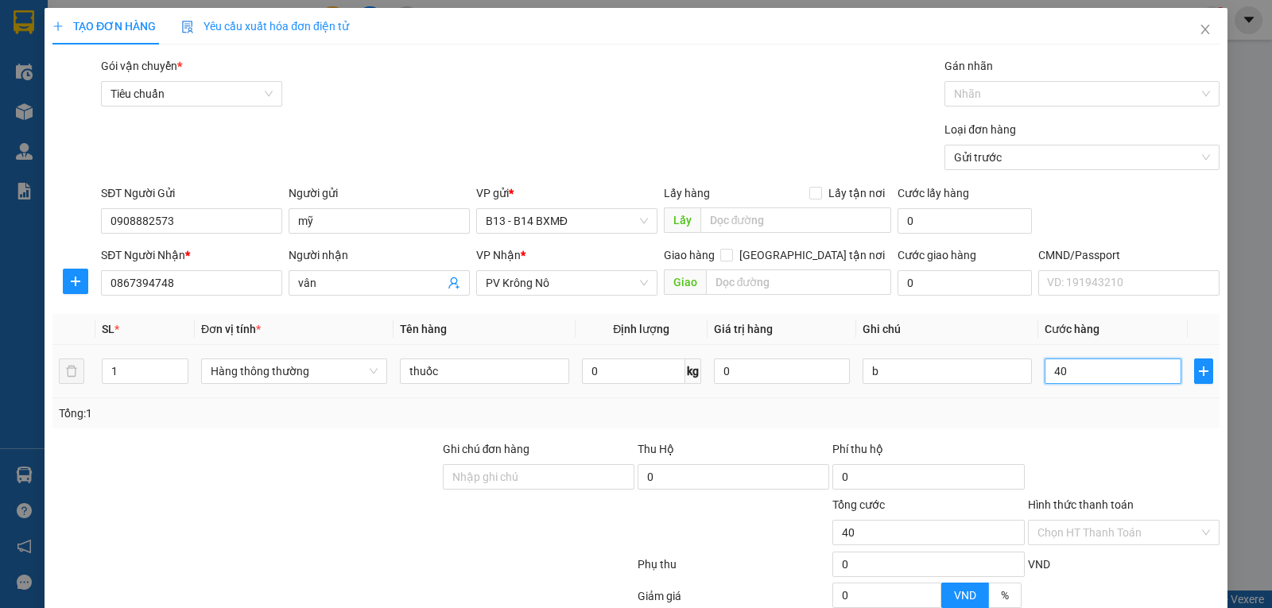
type input "400"
type input "4.000"
type input "40.000"
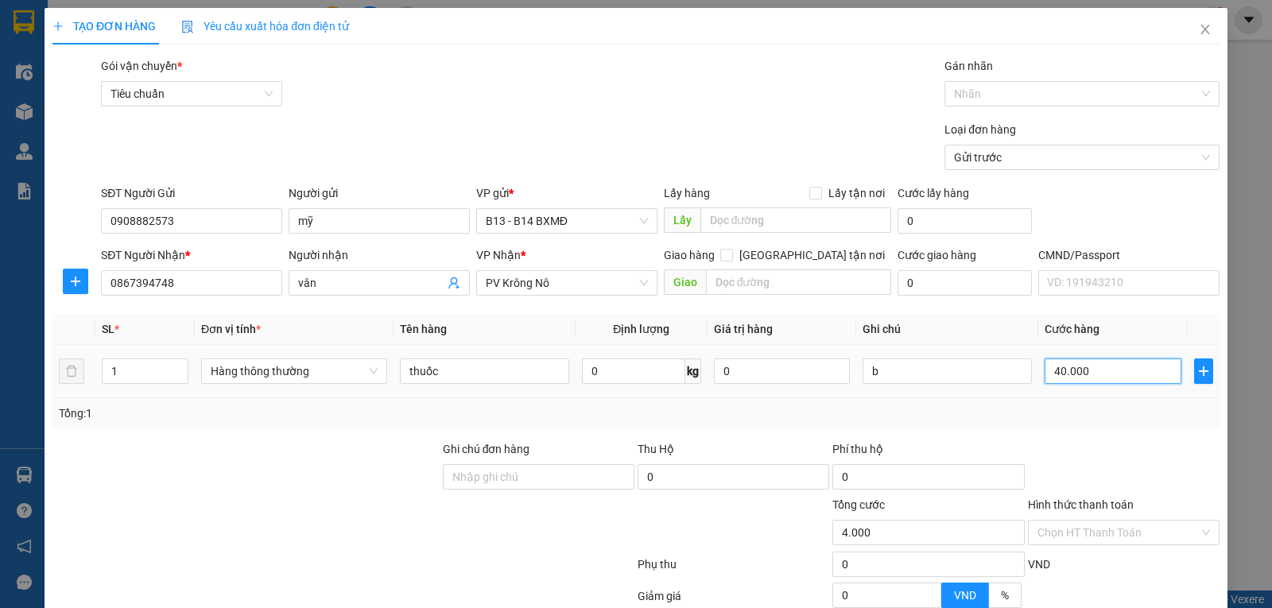
type input "40.000"
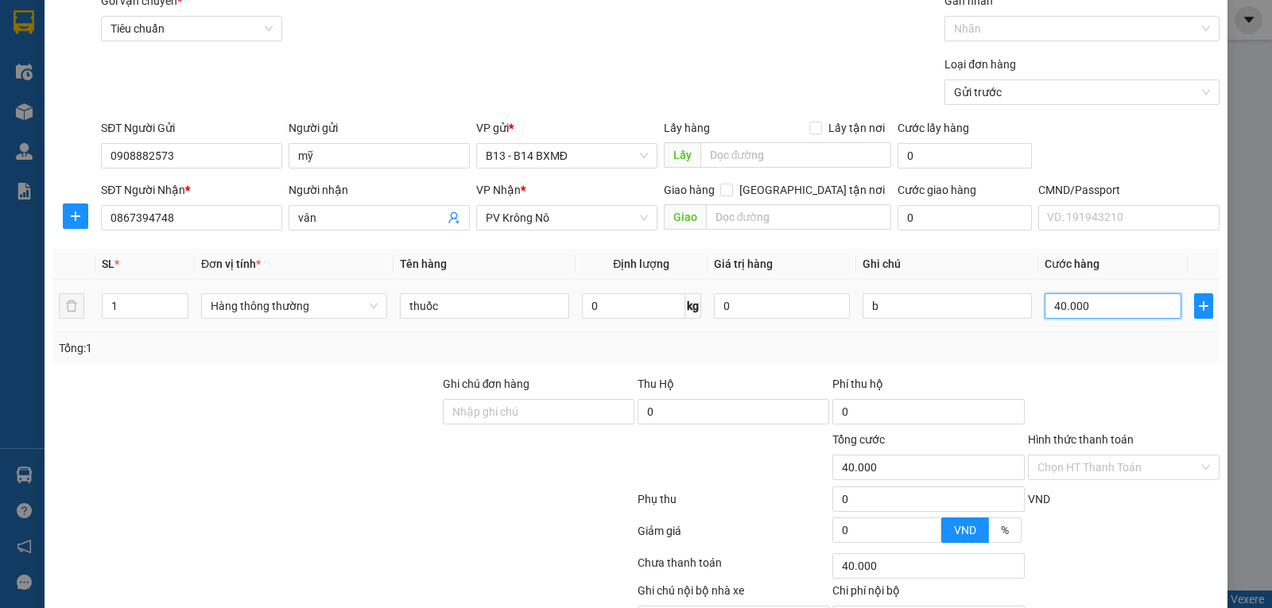
scroll to position [160, 0]
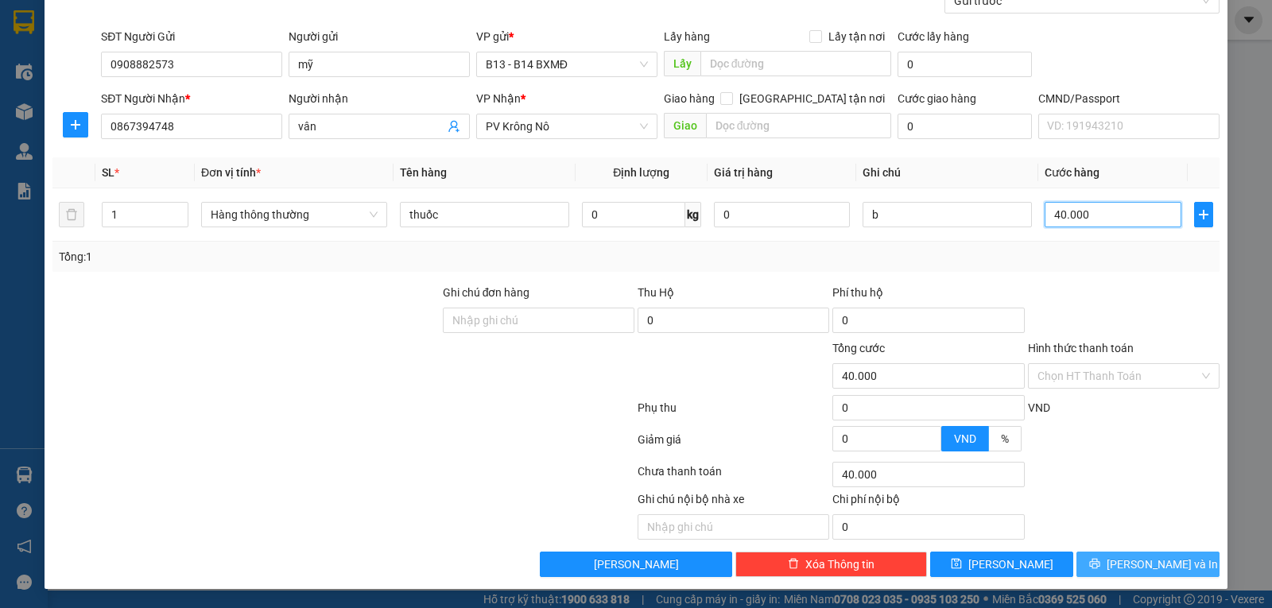
type input "40.000"
click at [1134, 569] on span "[PERSON_NAME] và In" at bounding box center [1162, 564] width 111 height 17
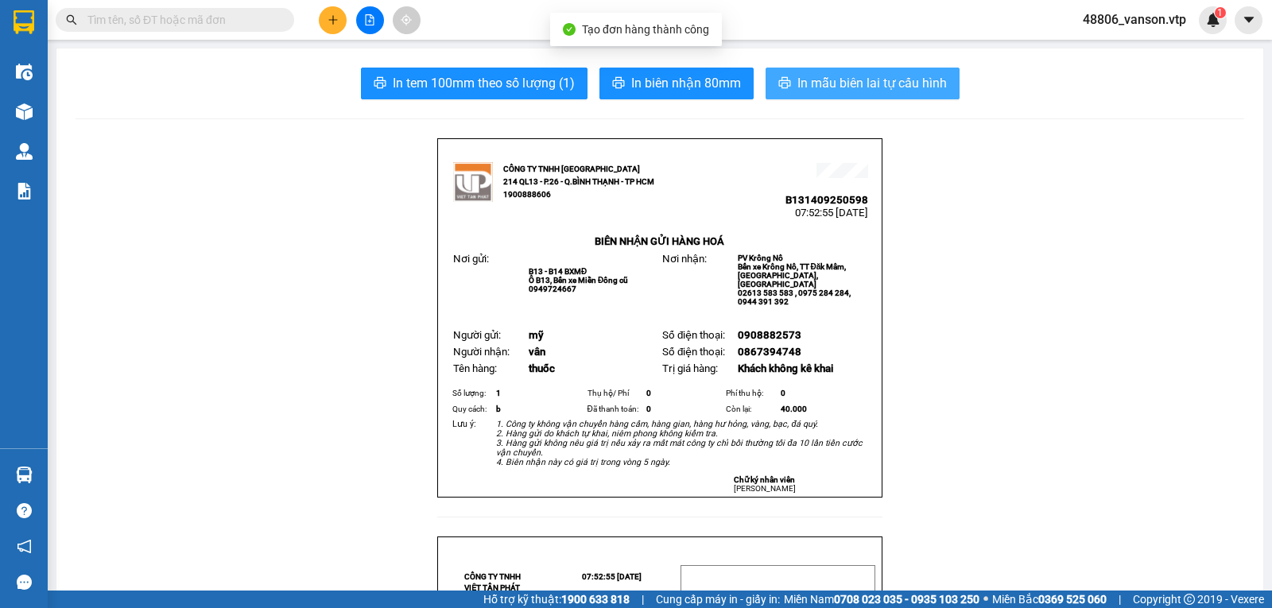
drag, startPoint x: 833, startPoint y: 96, endPoint x: 825, endPoint y: 93, distance: 9.3
click at [834, 95] on button "In mẫu biên lai tự cấu hình" at bounding box center [863, 84] width 194 height 32
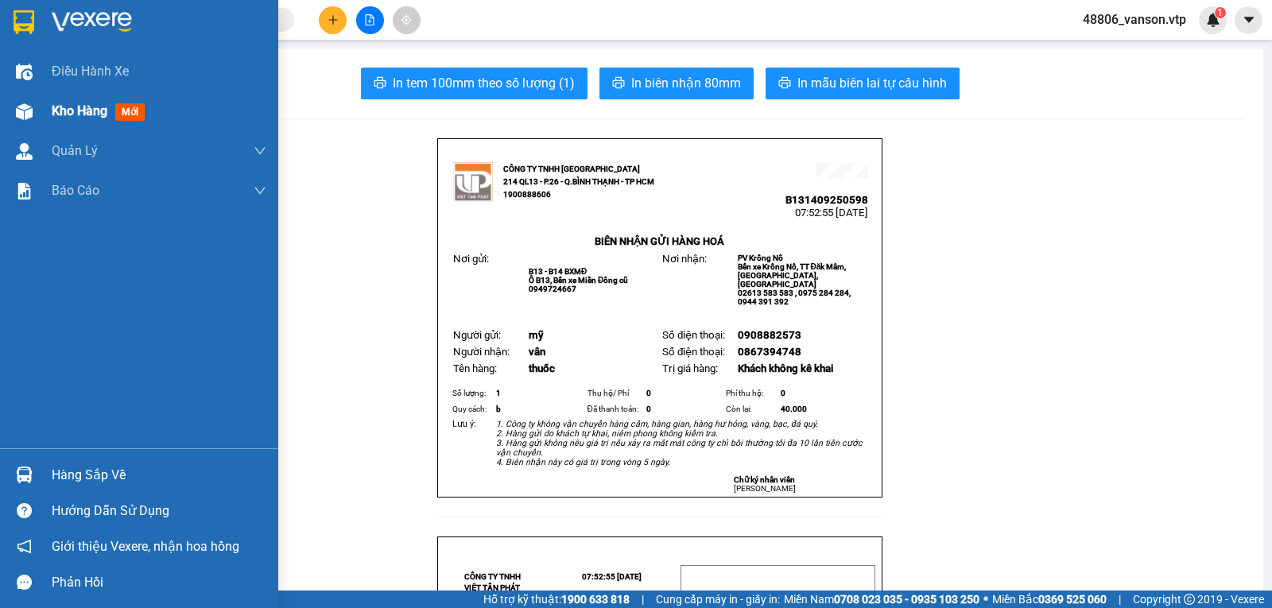
click at [29, 113] on img at bounding box center [24, 111] width 17 height 17
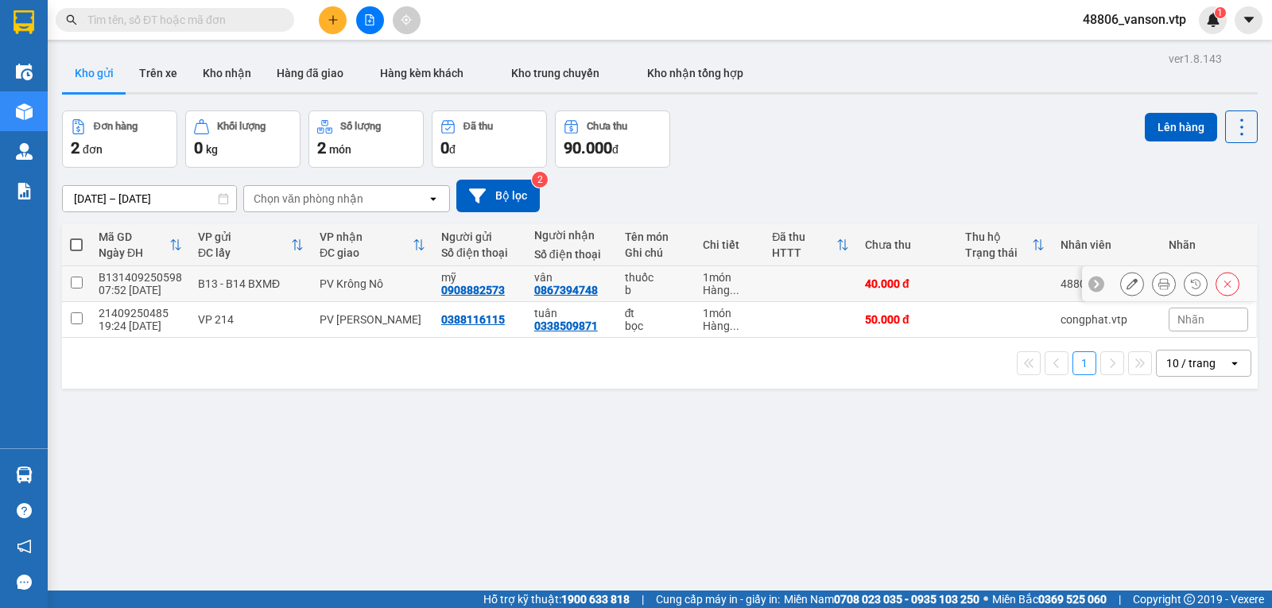
click at [77, 289] on input "checkbox" at bounding box center [77, 283] width 12 height 12
checkbox input "true"
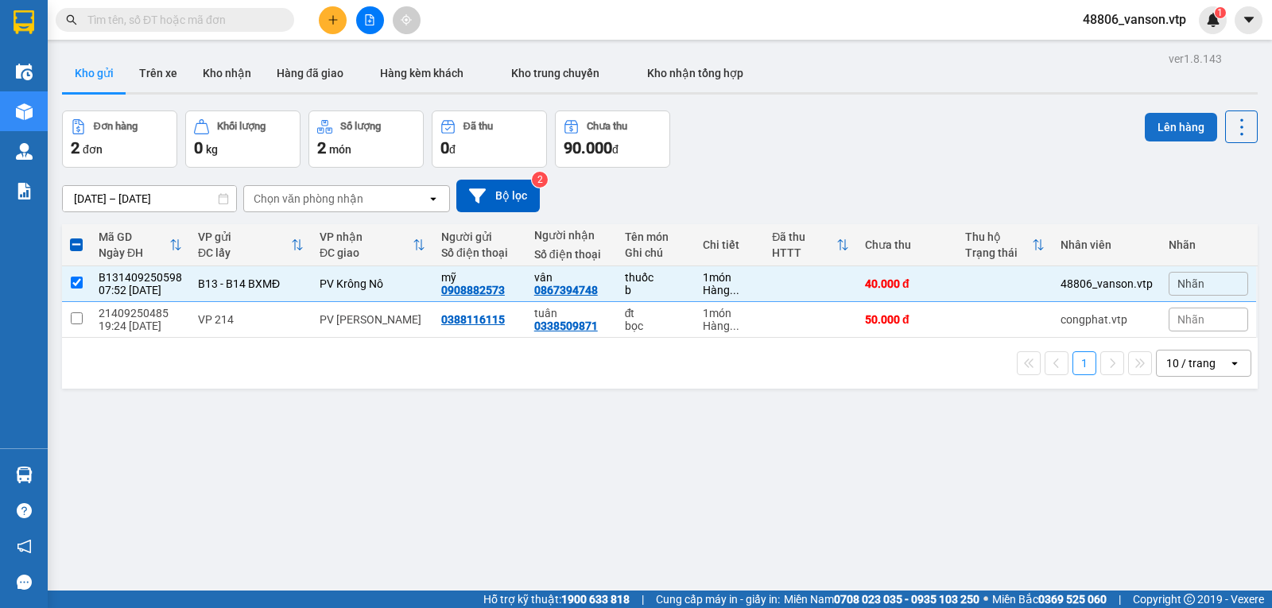
click at [1174, 134] on button "Lên hàng" at bounding box center [1181, 127] width 72 height 29
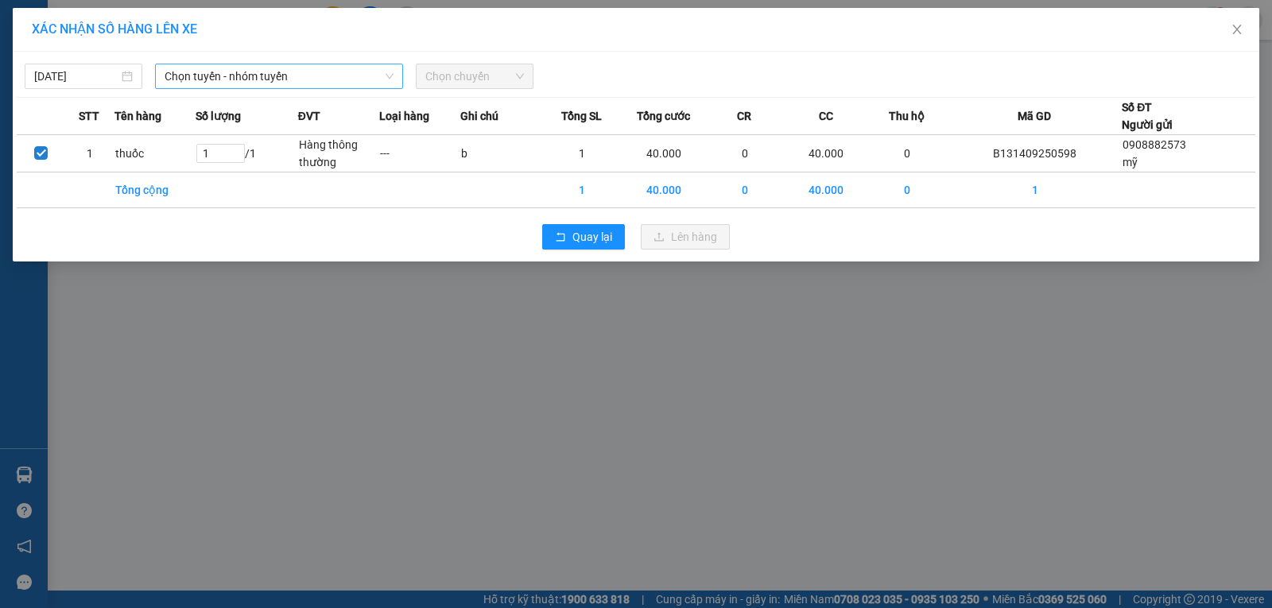
click at [281, 81] on span "Chọn tuyến - nhóm tuyến" at bounding box center [279, 76] width 229 height 24
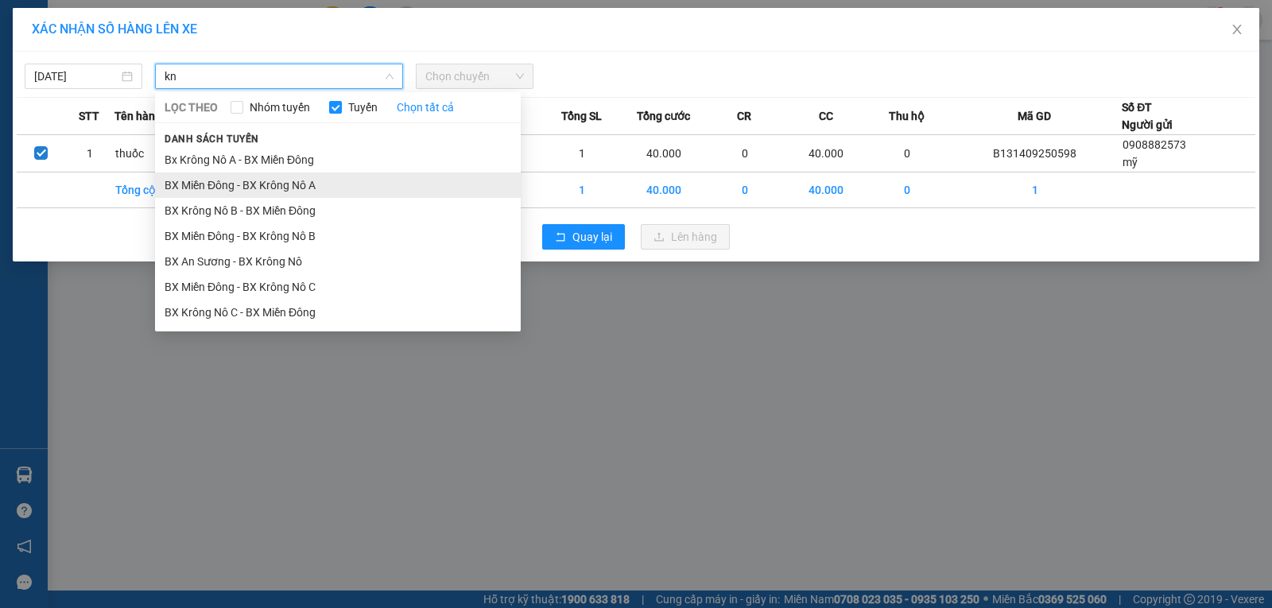
type input "kn"
drag, startPoint x: 305, startPoint y: 181, endPoint x: 522, endPoint y: 127, distance: 222.9
click at [306, 182] on li "BX Miền Đông - BX Krông Nô A" at bounding box center [338, 185] width 366 height 25
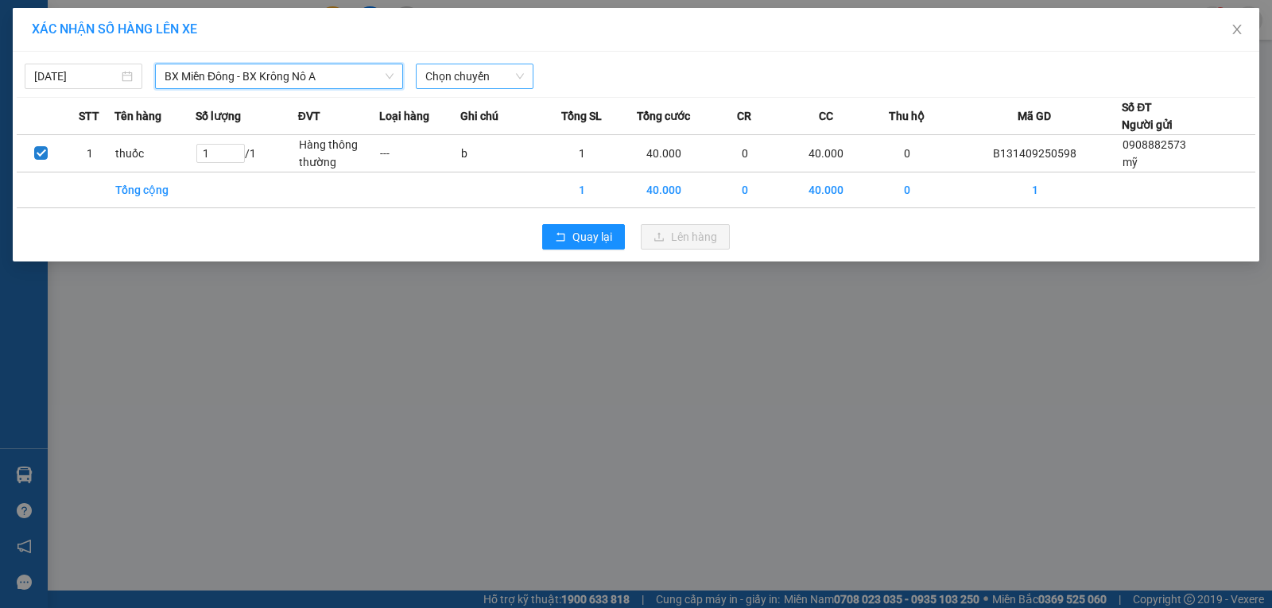
click at [503, 69] on span "Chọn chuyến" at bounding box center [474, 76] width 99 height 24
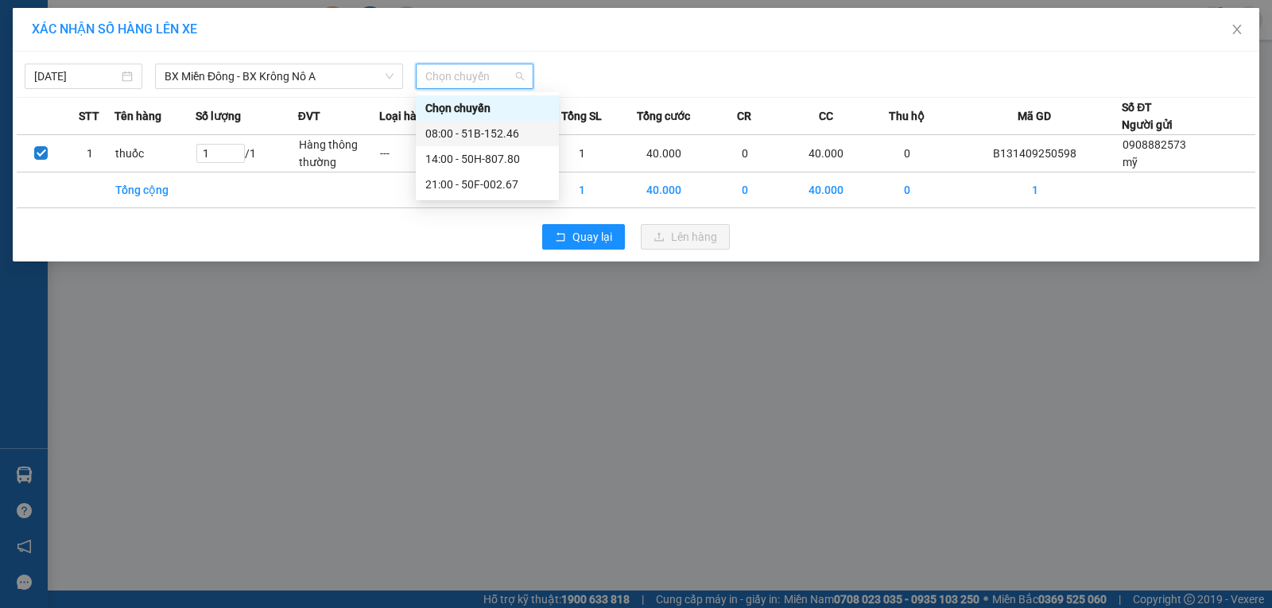
click at [487, 132] on div "08:00 - 51B-152.46" at bounding box center [487, 133] width 124 height 17
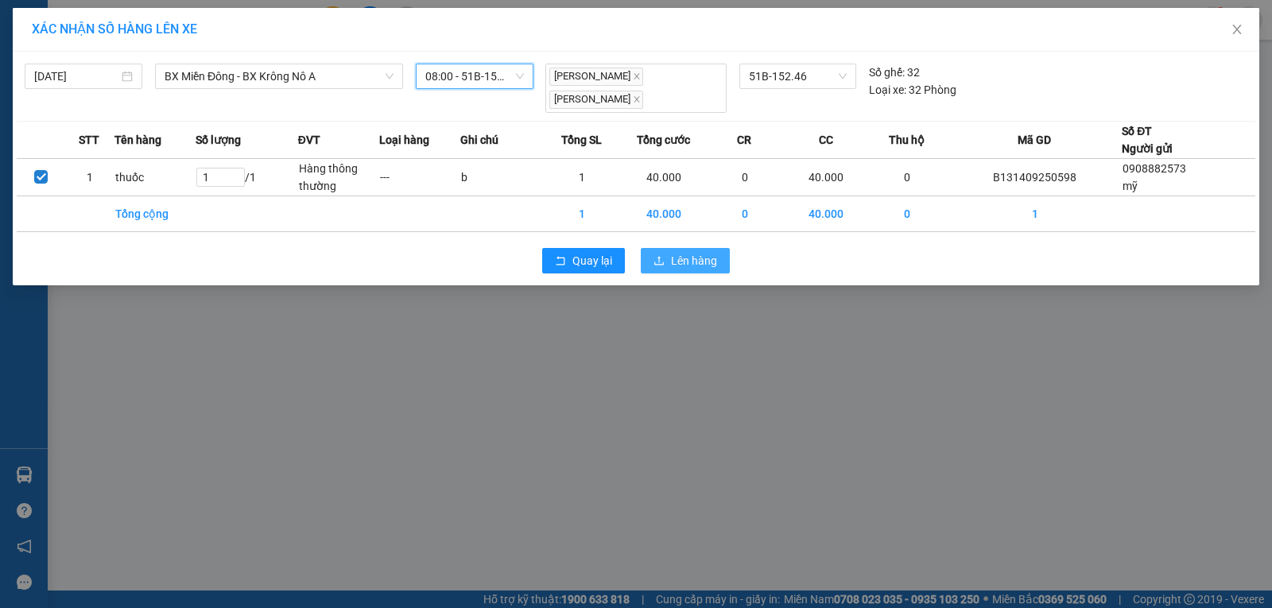
click at [680, 266] on span "Lên hàng" at bounding box center [694, 260] width 46 height 17
